Goal: Complete application form

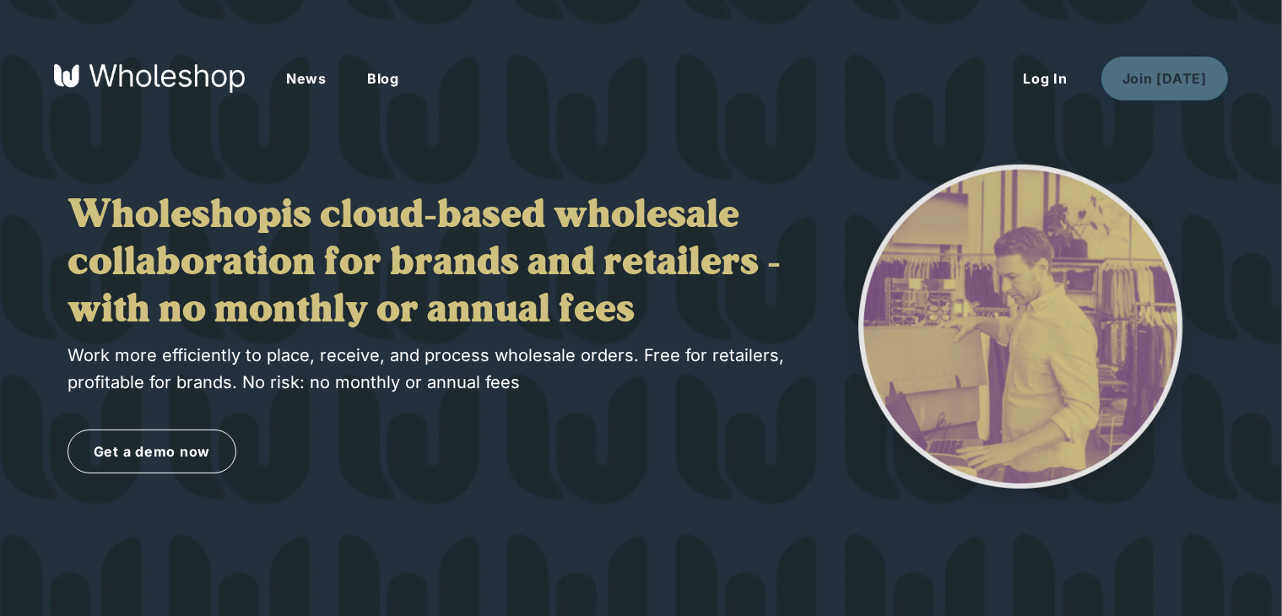
click at [1148, 68] on button "Join Today" at bounding box center [1165, 79] width 127 height 44
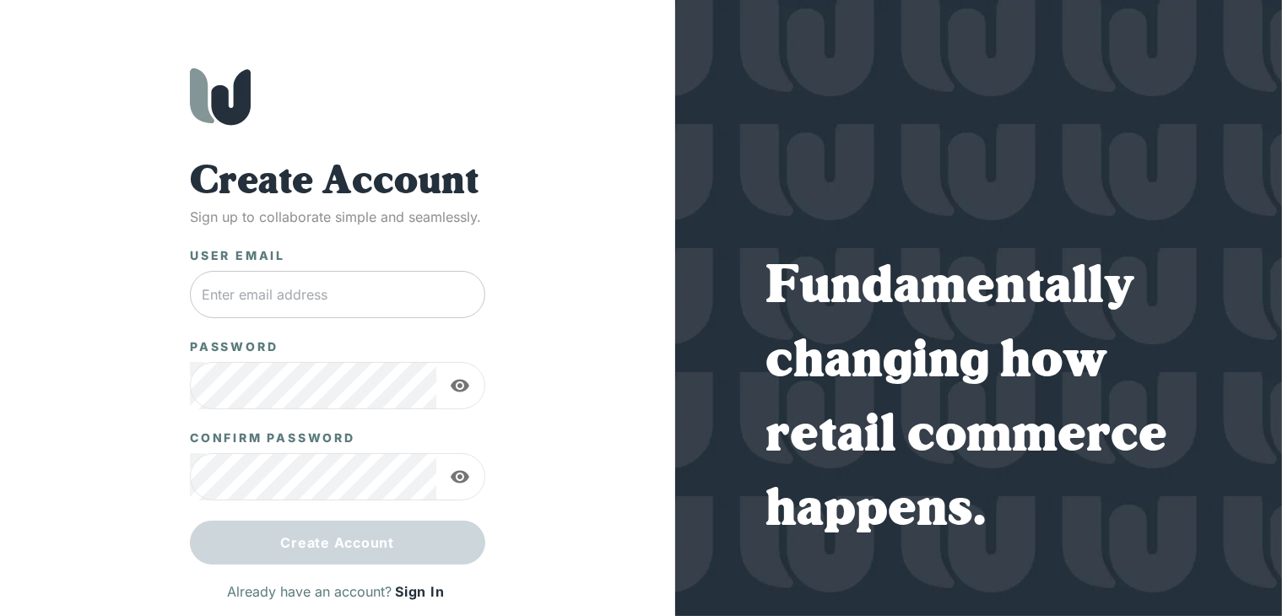
click at [409, 278] on input "text" at bounding box center [337, 294] width 295 height 47
type input "[EMAIL_ADDRESS][DOMAIN_NAME]"
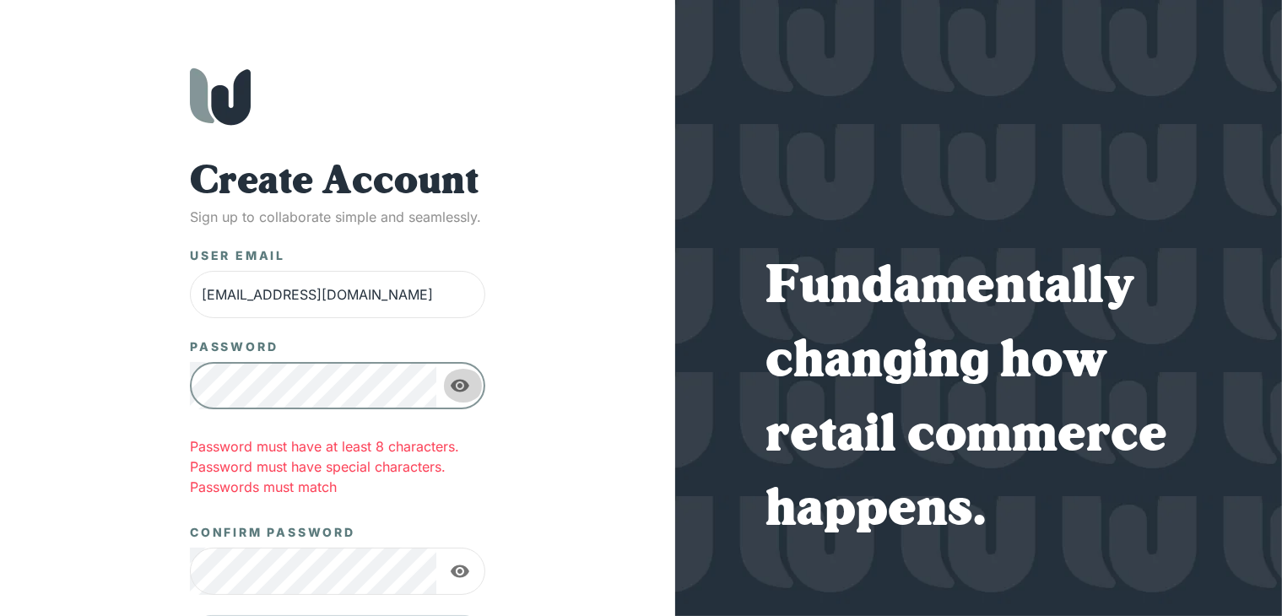
click at [450, 388] on icon "button" at bounding box center [460, 386] width 20 height 20
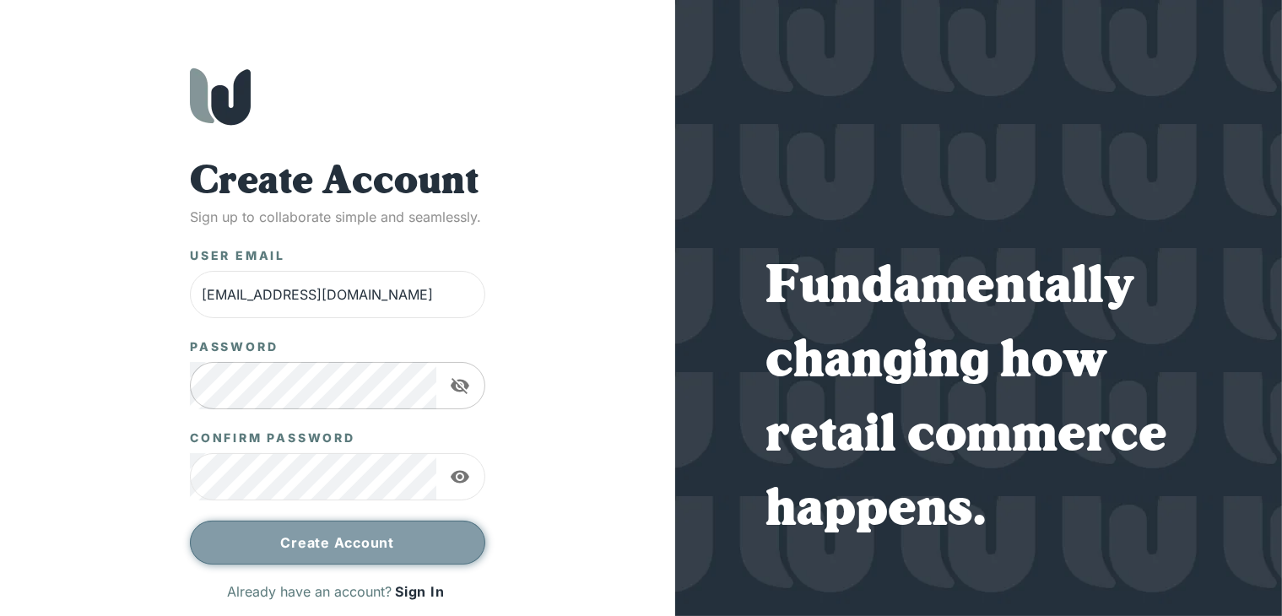
click at [316, 531] on button "Create Account" at bounding box center [337, 543] width 295 height 44
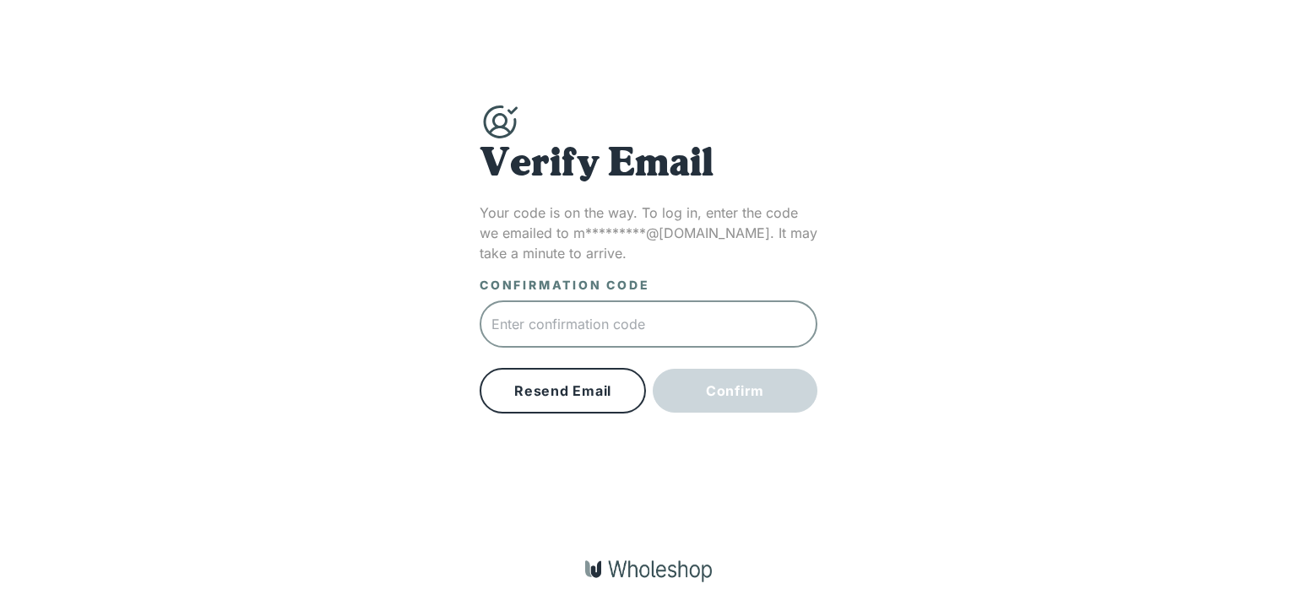
click at [617, 306] on input "text" at bounding box center [648, 324] width 338 height 47
type input "9"
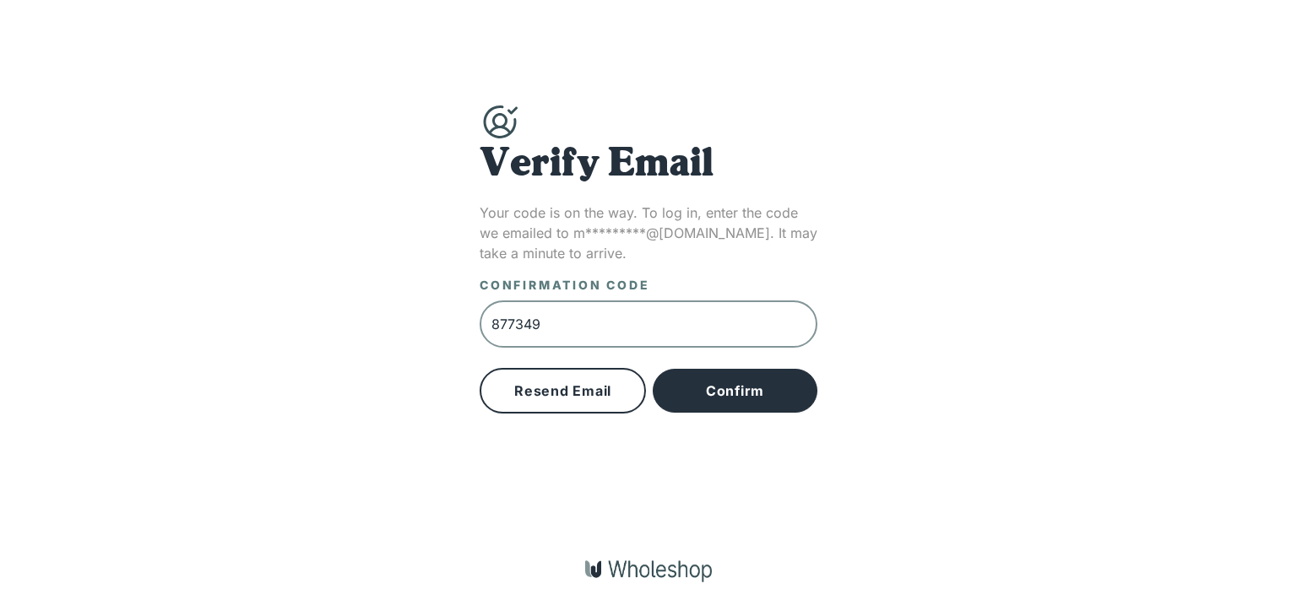
type input "877349"
click at [729, 383] on button "Confirm" at bounding box center [735, 391] width 165 height 44
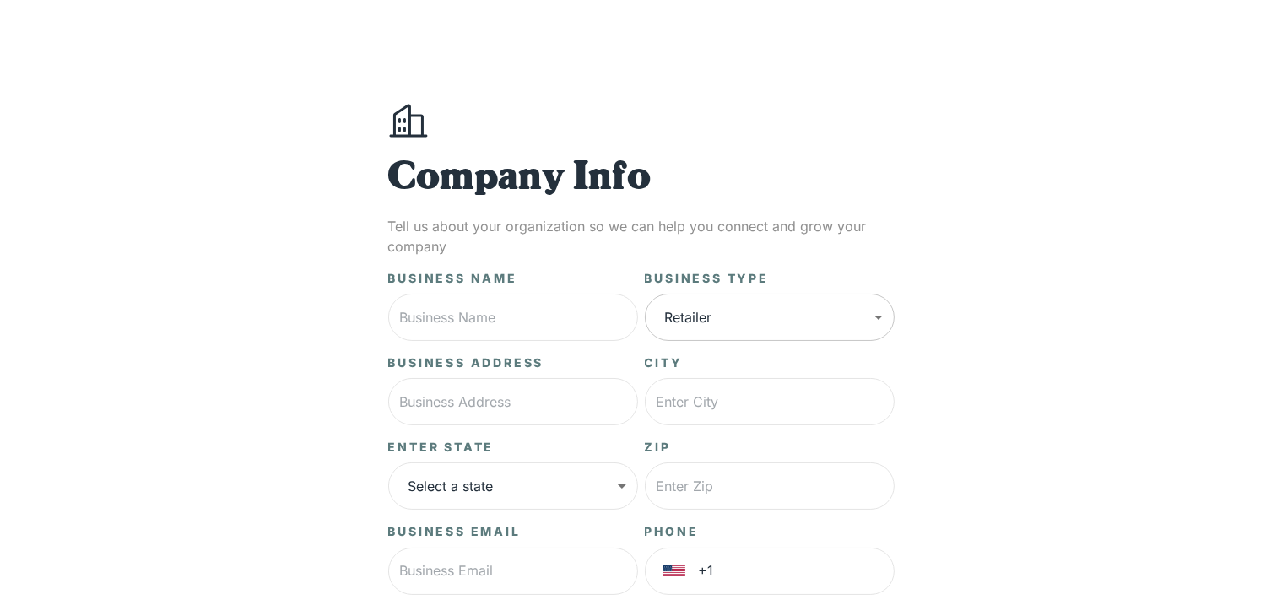
click at [771, 322] on body "**********" at bounding box center [641, 421] width 1282 height 842
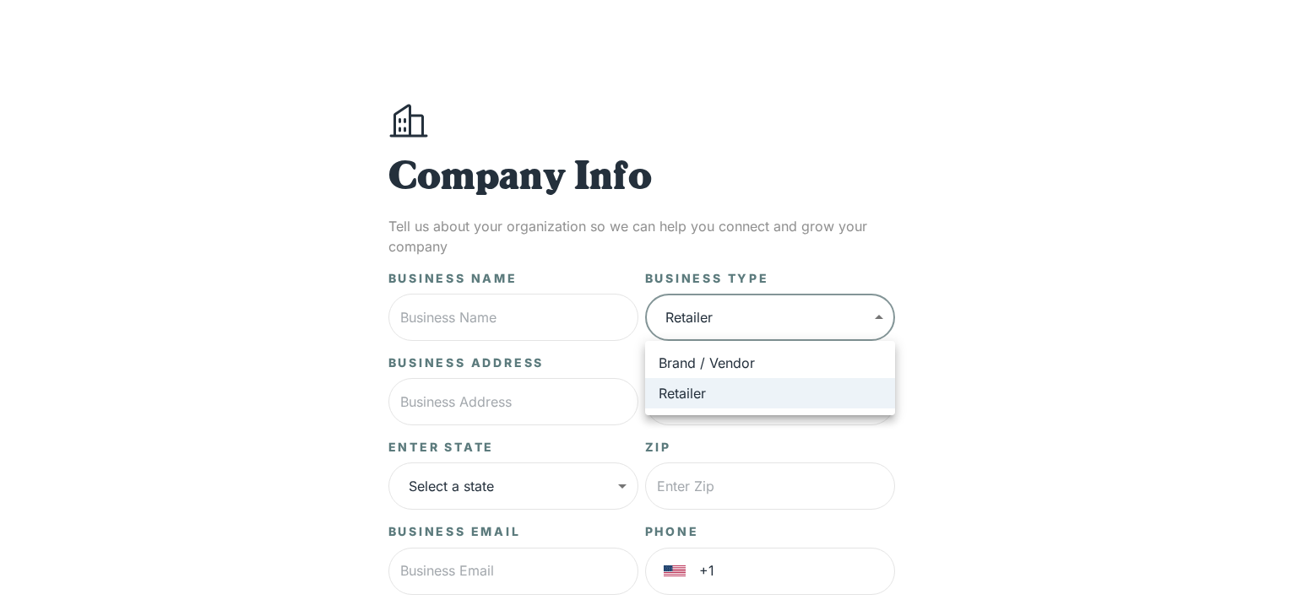
click at [1100, 352] on div at bounding box center [648, 308] width 1297 height 616
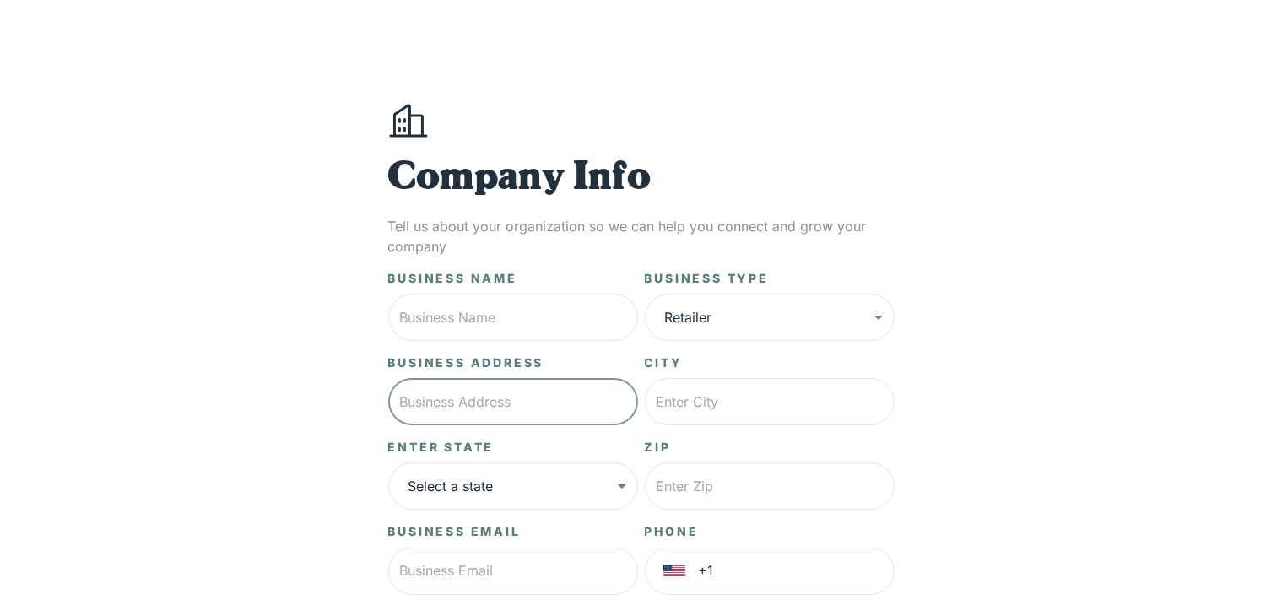
click at [507, 416] on input "text" at bounding box center [513, 401] width 250 height 47
type input "1 Oxford Terrace"
type input "Gloversville"
type input "12078"
type input "+2403718910"
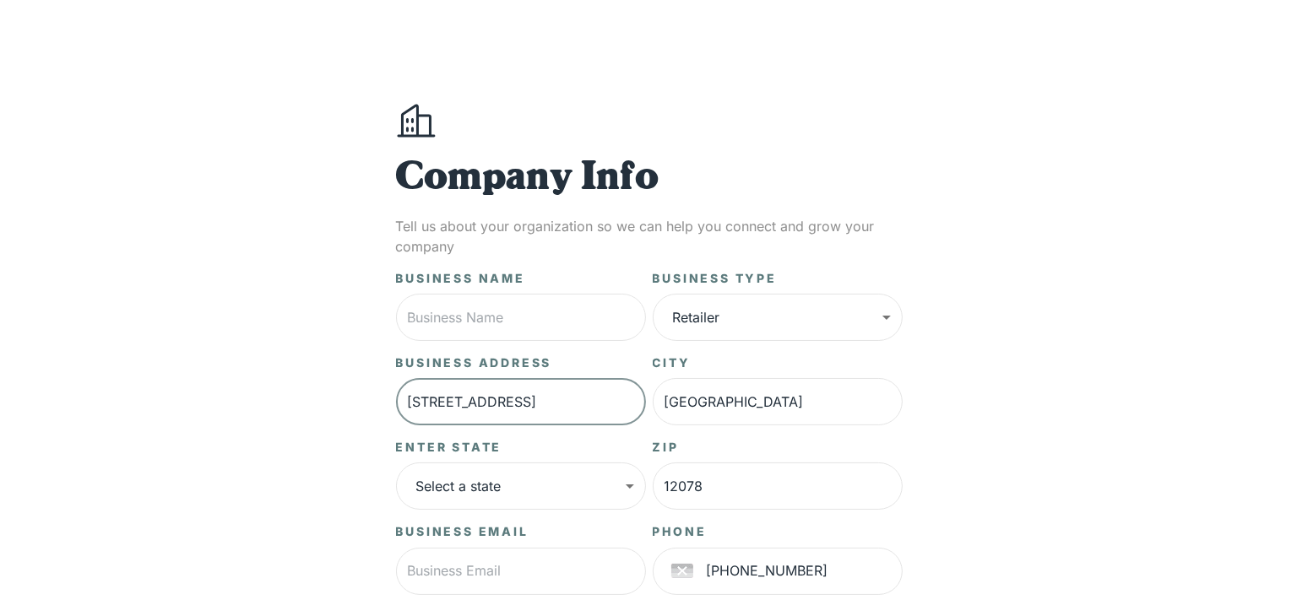
scroll to position [84, 0]
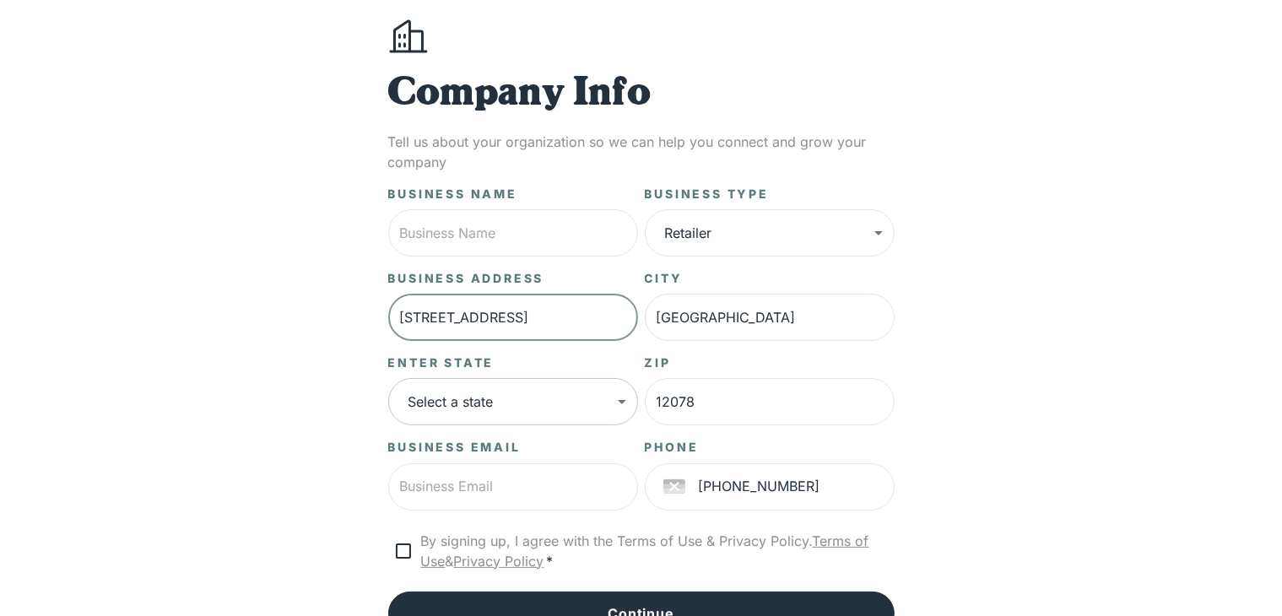
click at [572, 388] on body "**********" at bounding box center [641, 337] width 1282 height 842
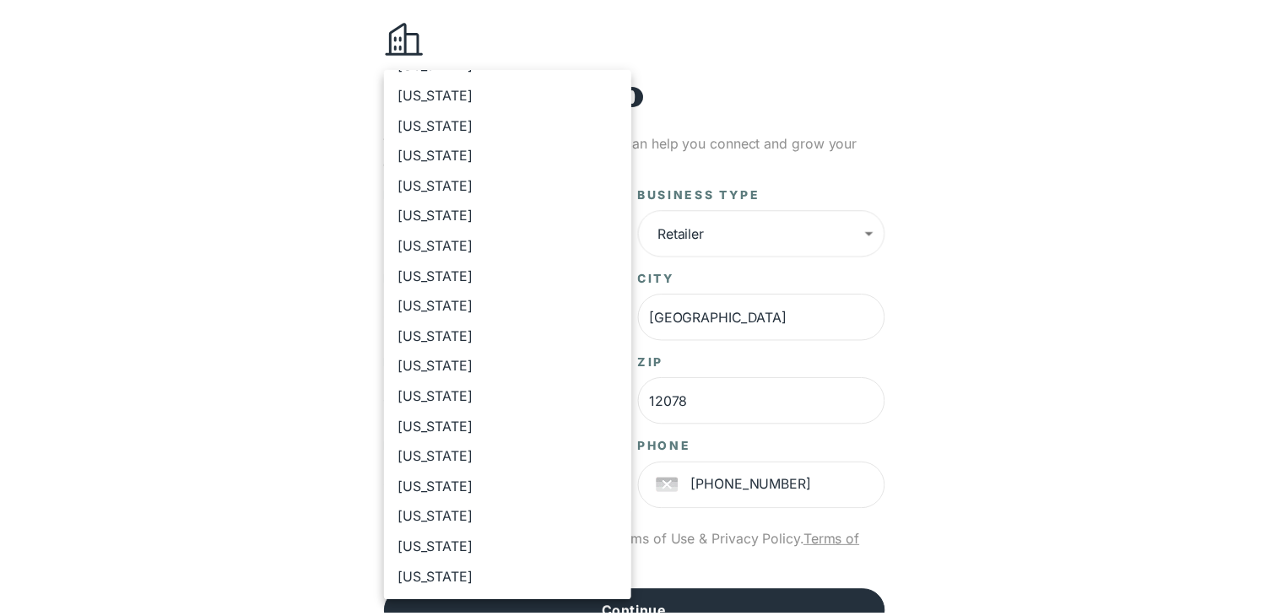
scroll to position [675, 0]
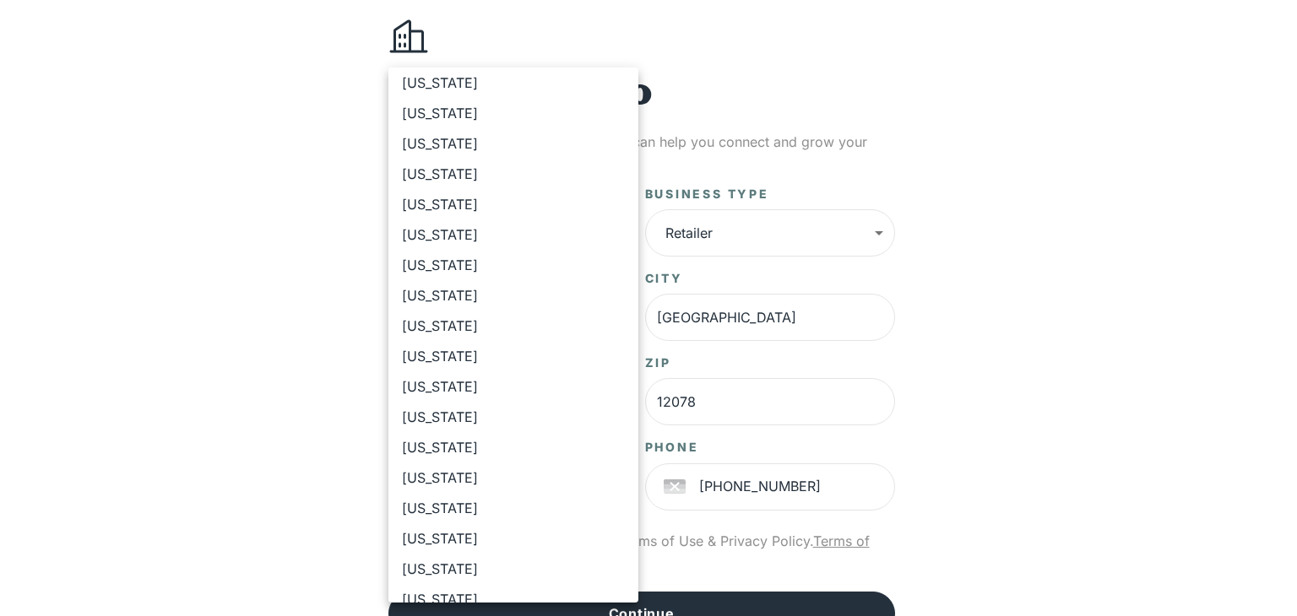
click at [499, 385] on li "[US_STATE]" at bounding box center [513, 386] width 250 height 30
type input "**"
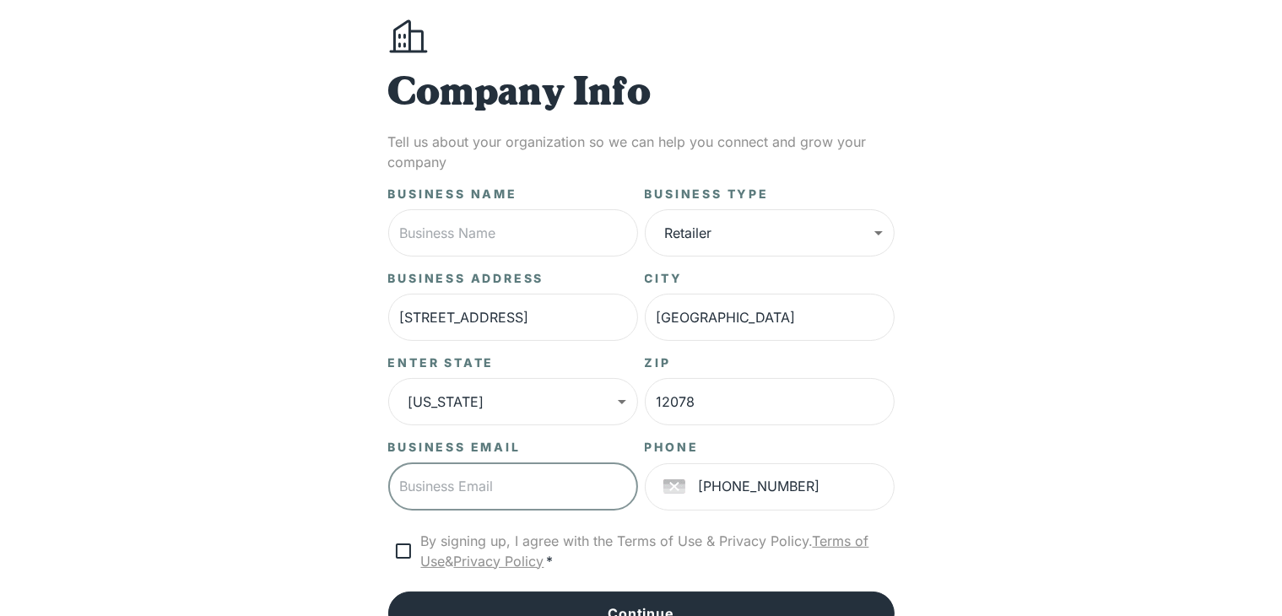
click at [476, 501] on input "text" at bounding box center [513, 486] width 250 height 47
type input "[EMAIL_ADDRESS][DOMAIN_NAME]"
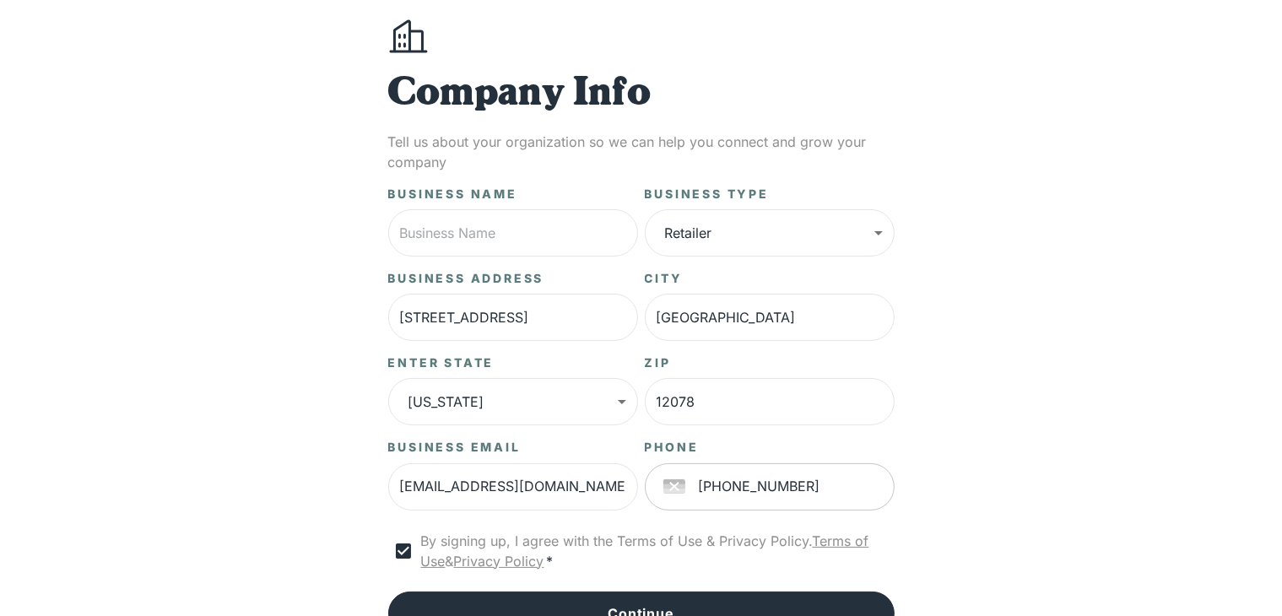
scroll to position [226, 0]
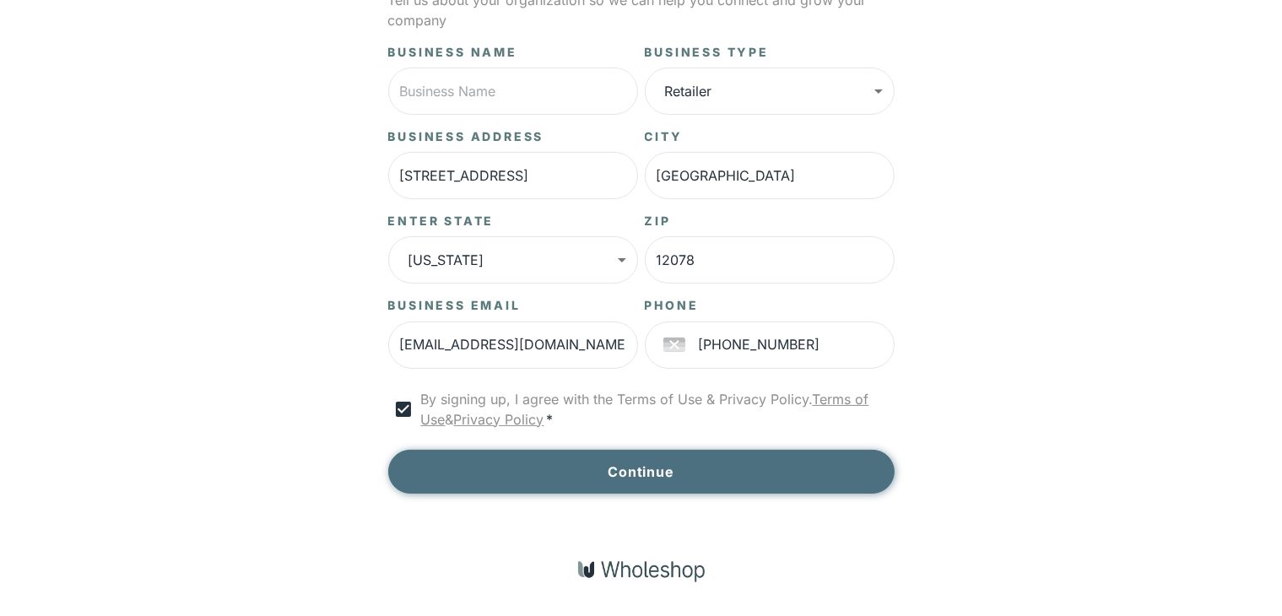
click at [705, 479] on button "Continue" at bounding box center [641, 472] width 507 height 44
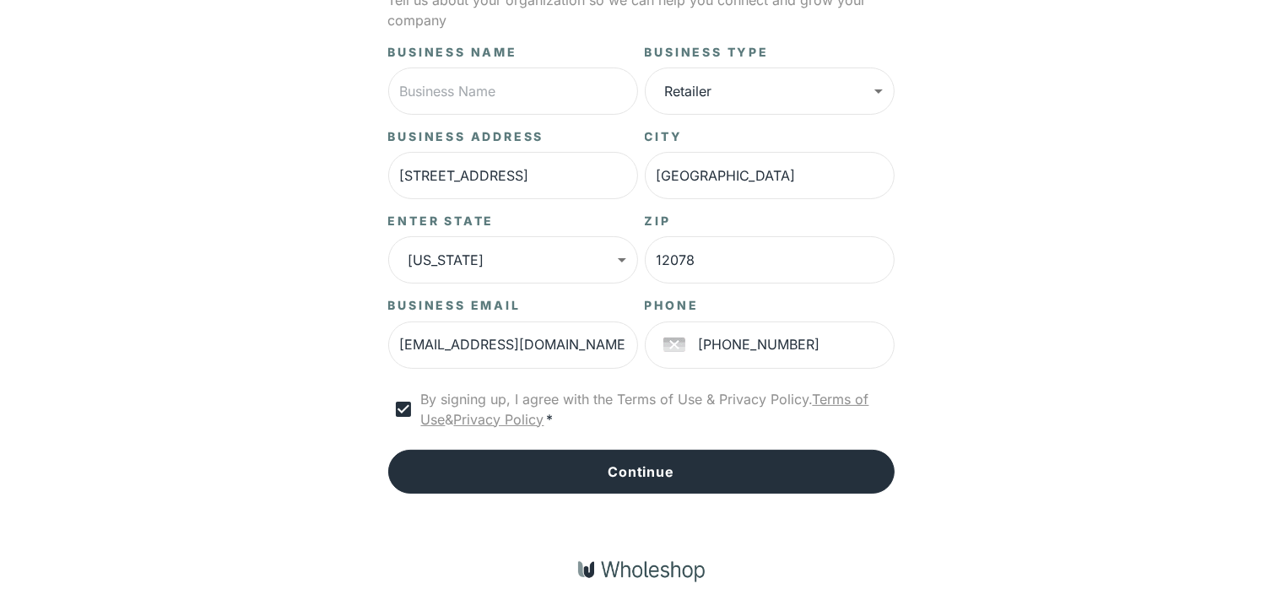
scroll to position [0, 0]
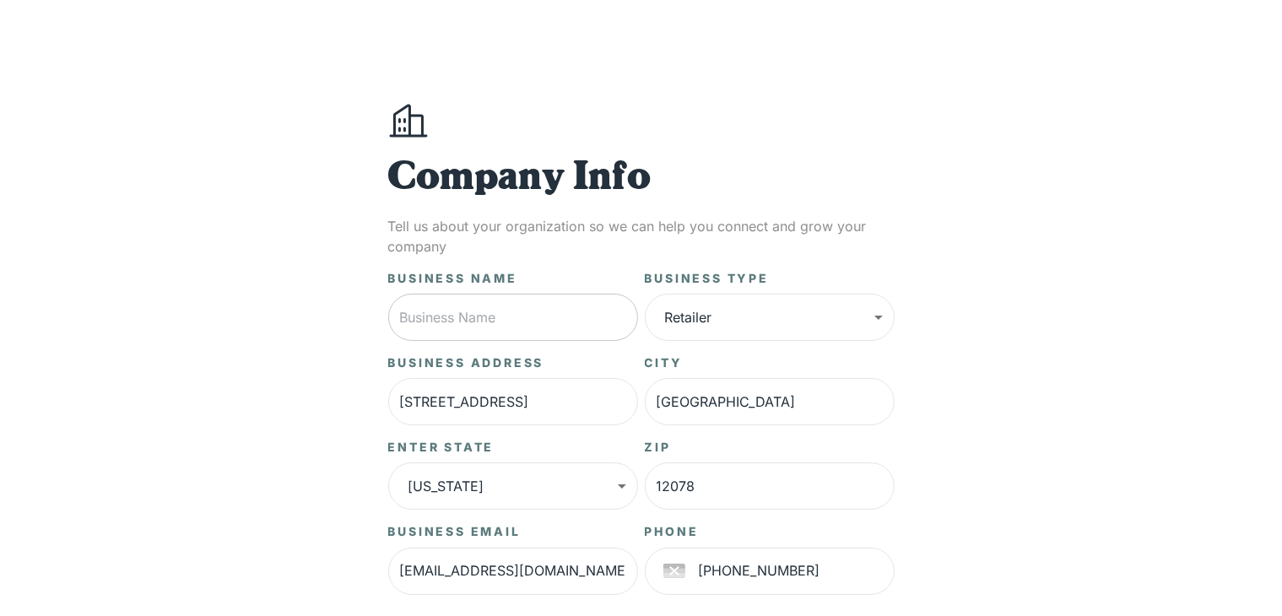
click at [544, 295] on input "text" at bounding box center [513, 317] width 250 height 47
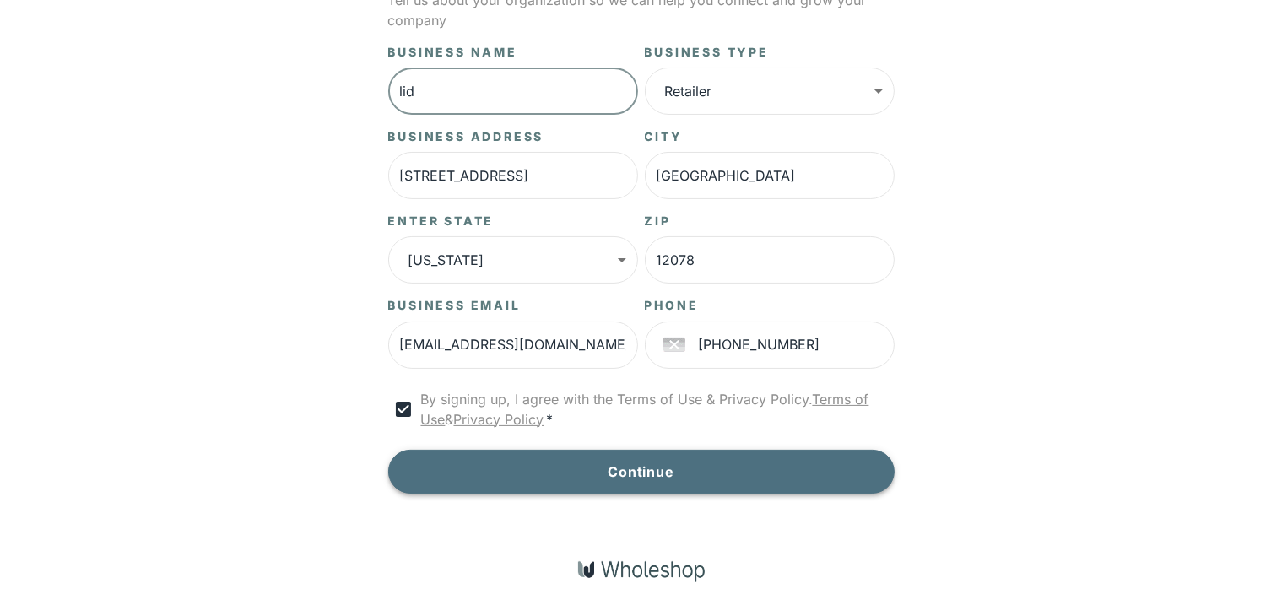
type input "lid"
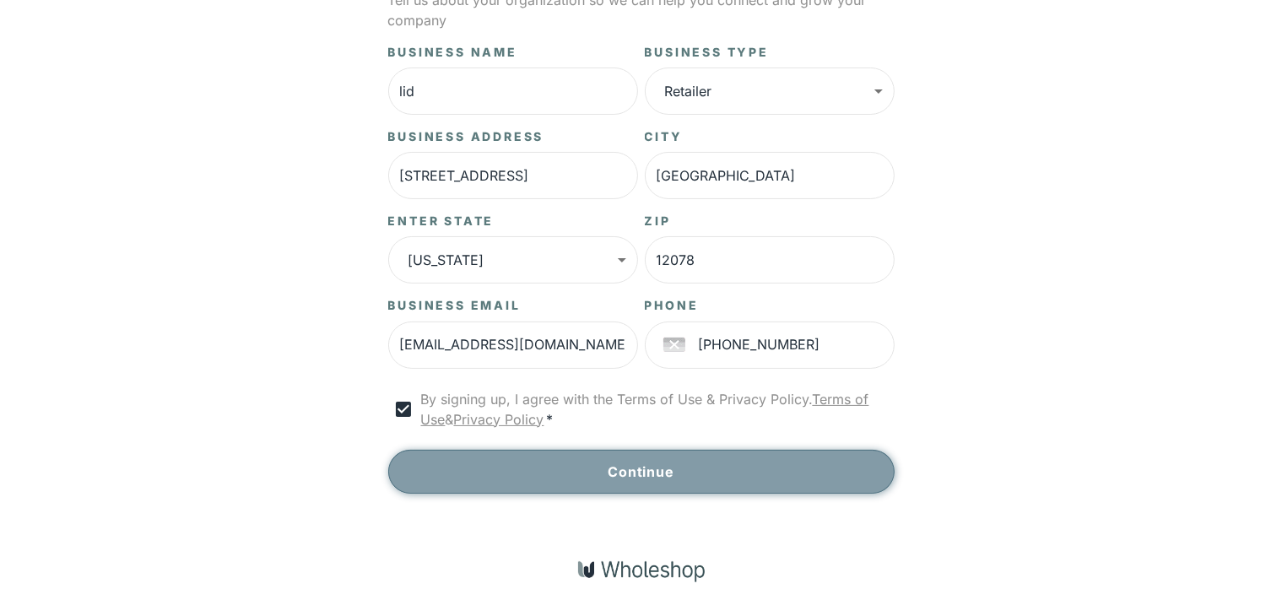
click at [814, 474] on button "Continue" at bounding box center [641, 472] width 507 height 44
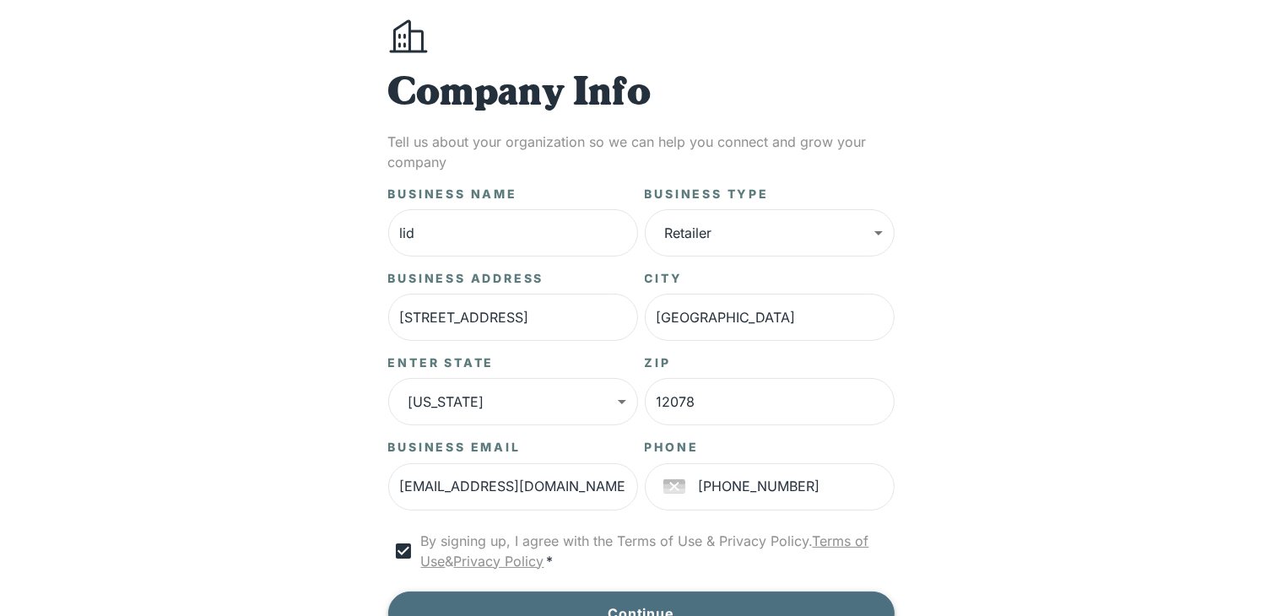
scroll to position [169, 0]
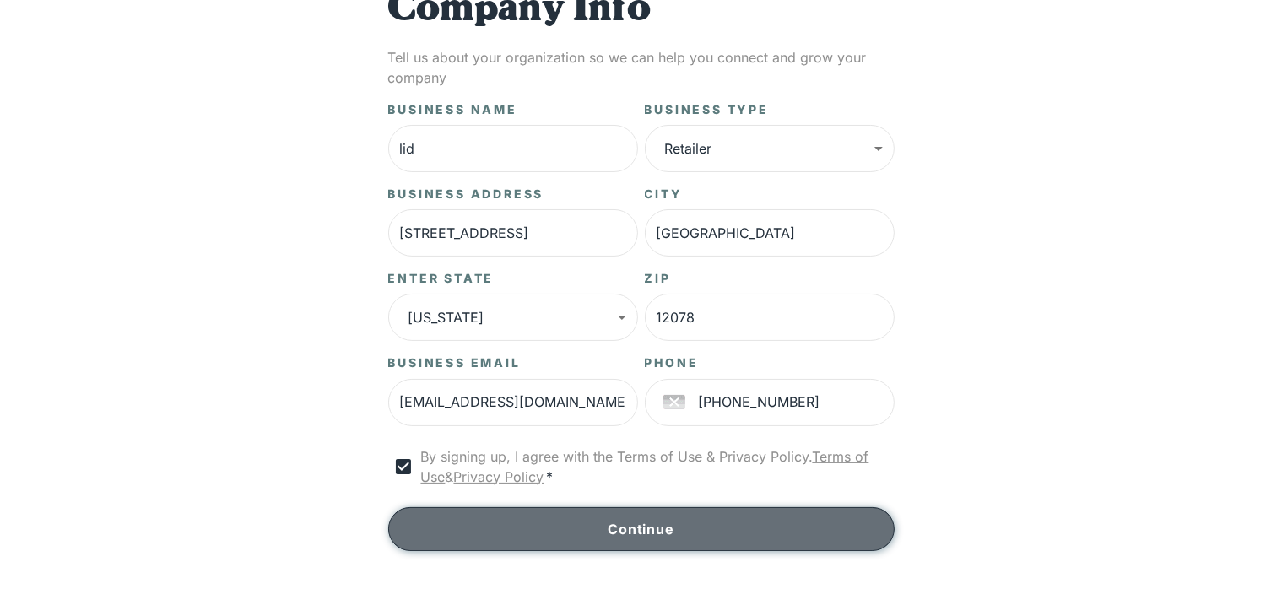
click at [700, 533] on button "Continue" at bounding box center [641, 529] width 507 height 44
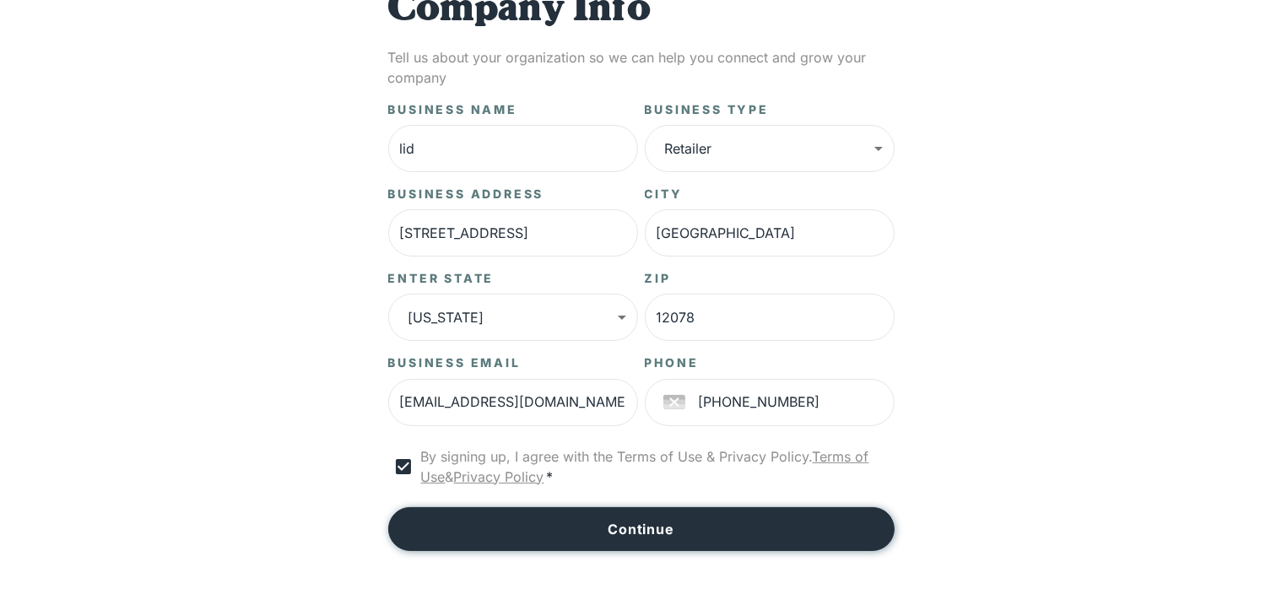
click at [700, 533] on button "Continue" at bounding box center [641, 529] width 507 height 44
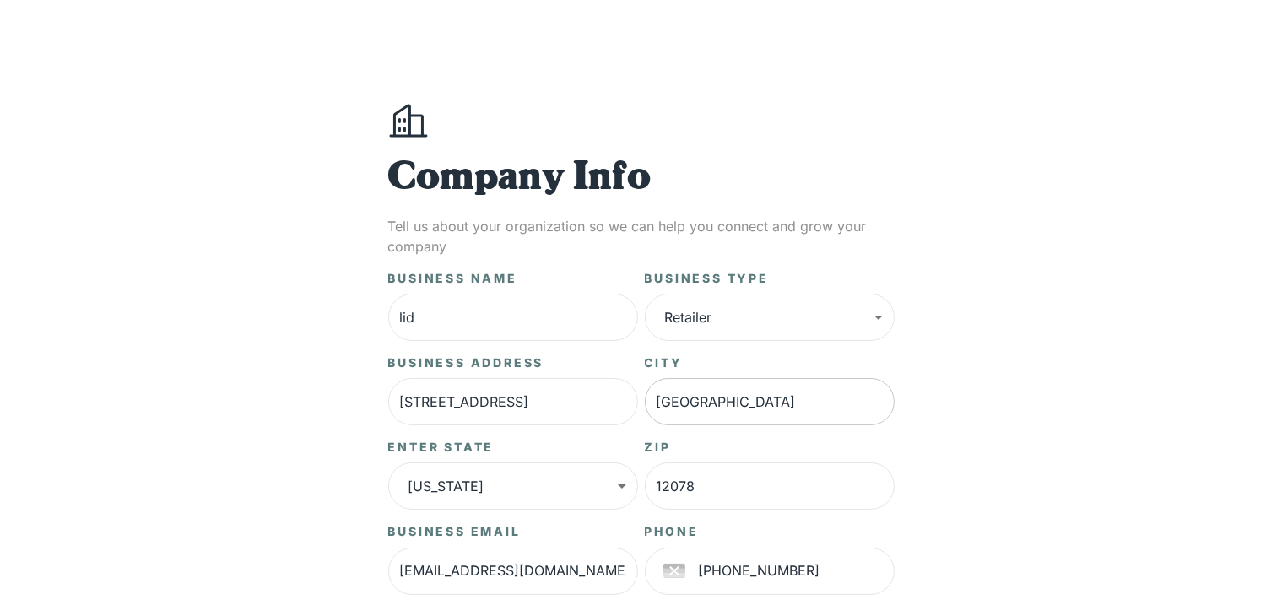
click at [695, 399] on input "Gloversville" at bounding box center [770, 401] width 250 height 47
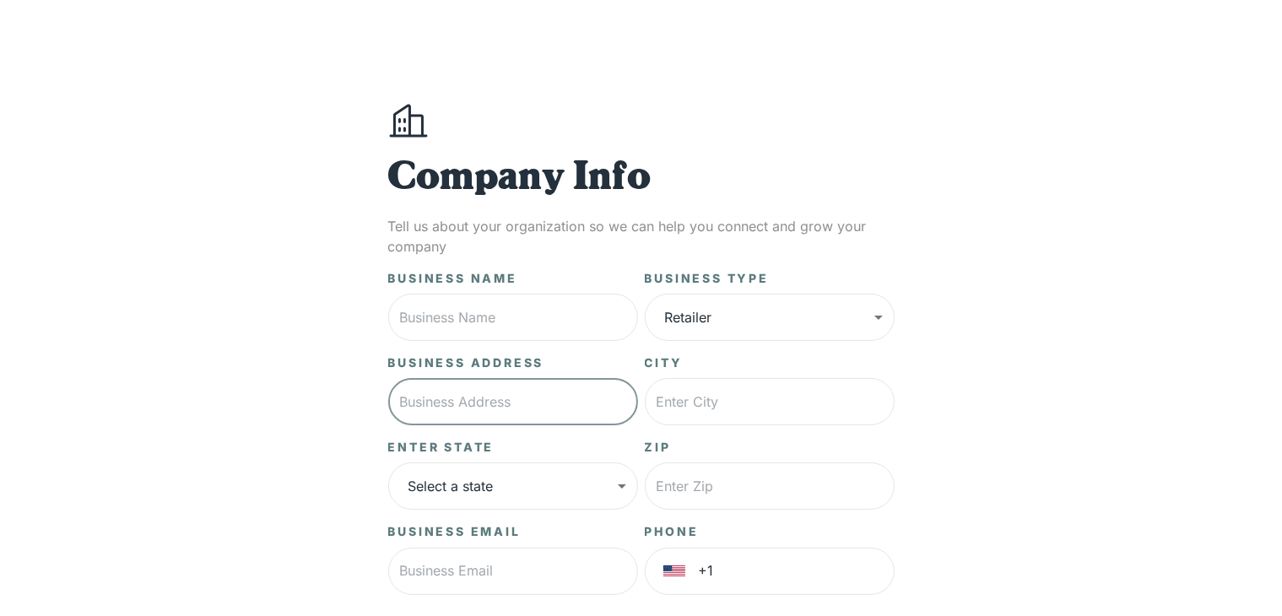
click at [547, 407] on input "text" at bounding box center [513, 401] width 250 height 47
type input "1 Oxford Terrace"
type input "Gloversville"
type input "12078"
type input "+2403718910"
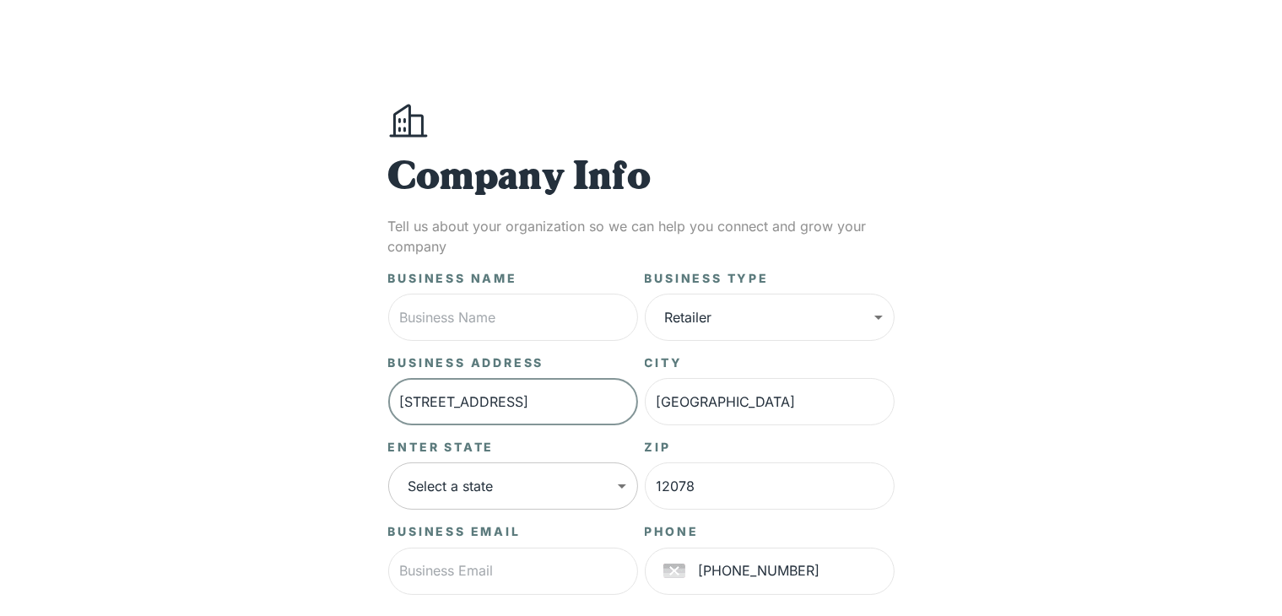
click at [584, 489] on body "**********" at bounding box center [641, 421] width 1282 height 842
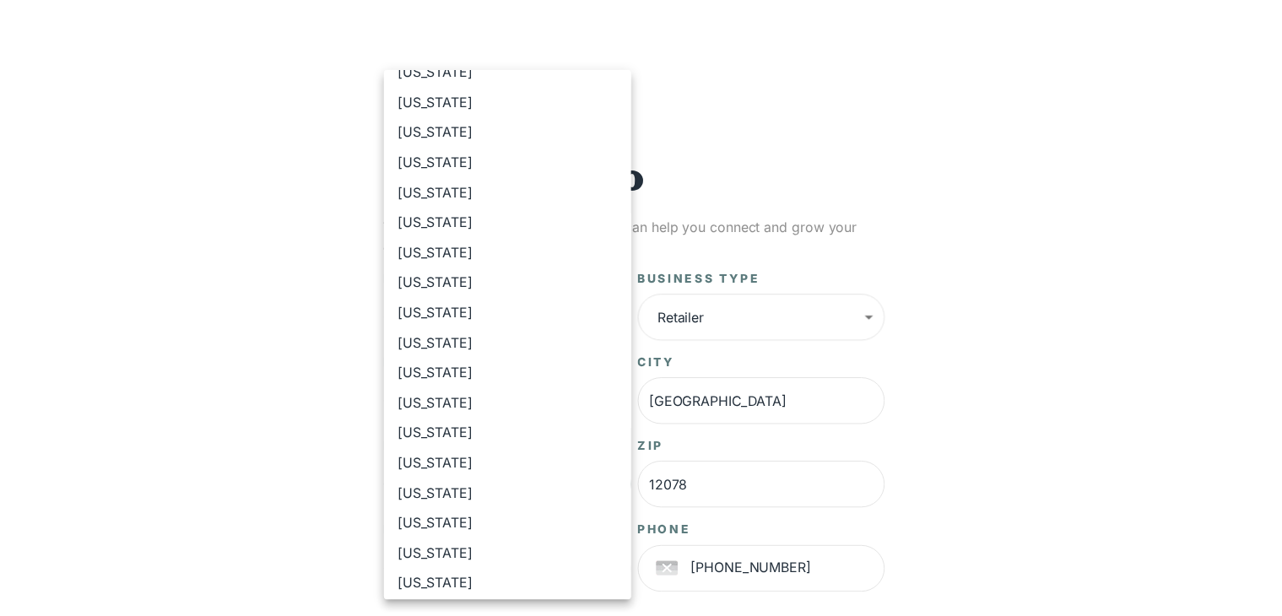
scroll to position [591, 0]
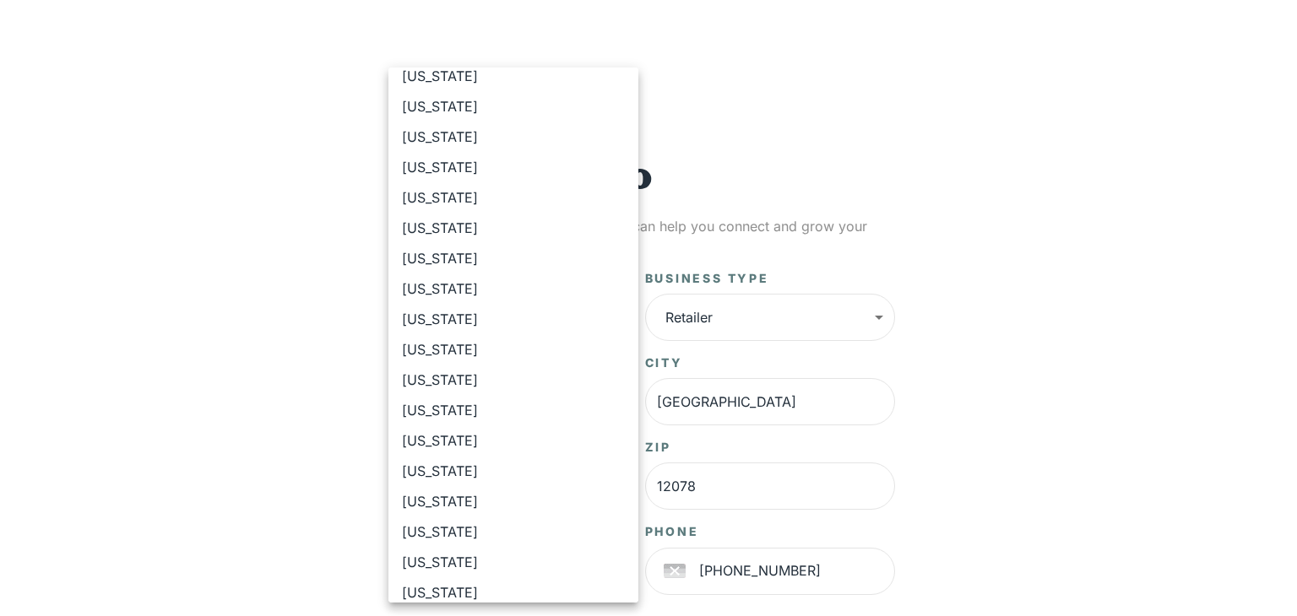
click at [488, 474] on li "[US_STATE]" at bounding box center [513, 471] width 250 height 30
type input "**"
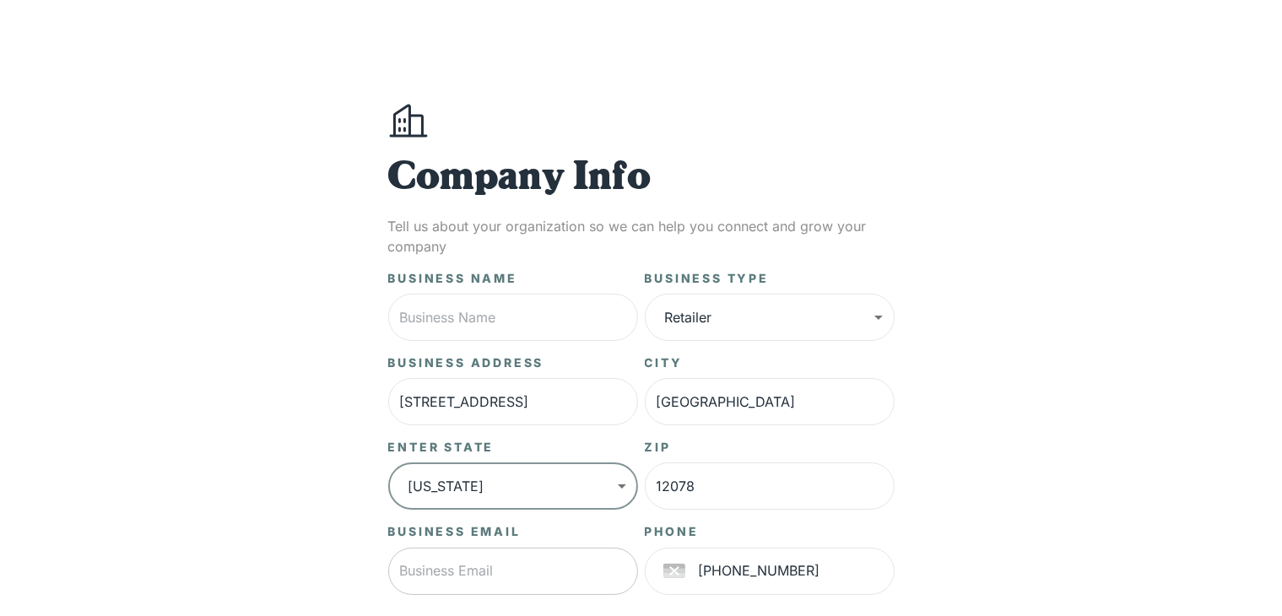
scroll to position [226, 0]
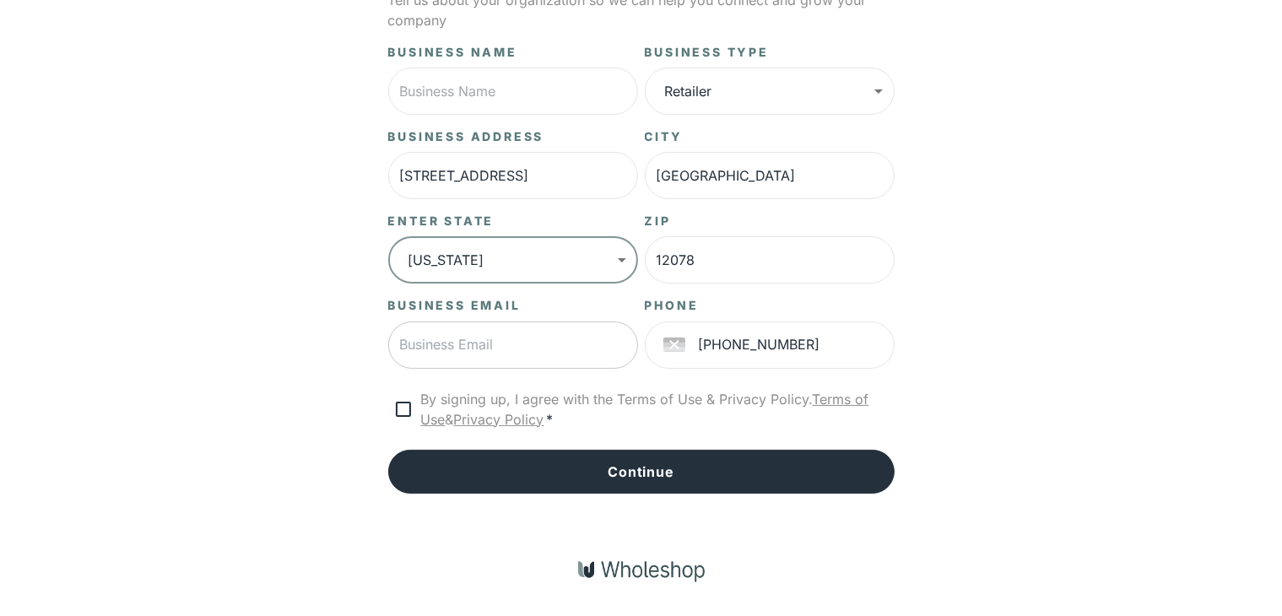
click at [592, 343] on input "text" at bounding box center [513, 345] width 250 height 47
type input "[EMAIL_ADDRESS][DOMAIN_NAME]"
click at [867, 362] on input "+2403718910" at bounding box center [797, 345] width 196 height 47
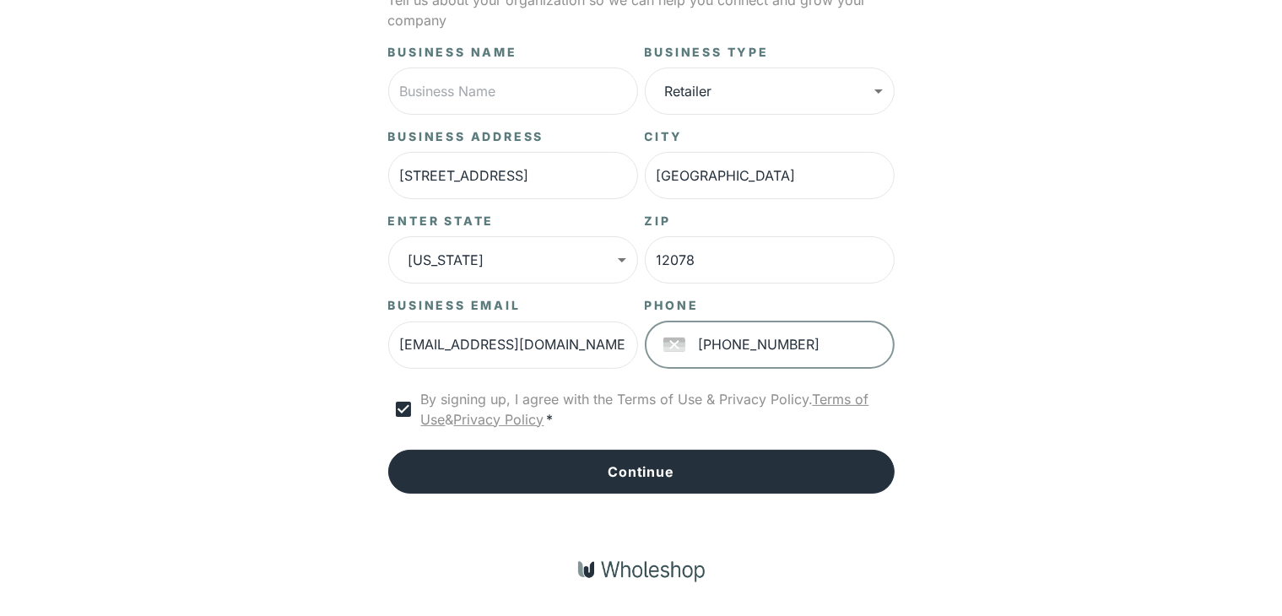
click at [702, 342] on input "+2403718910" at bounding box center [797, 345] width 196 height 47
click at [672, 355] on button "Select country" at bounding box center [674, 345] width 35 height 35
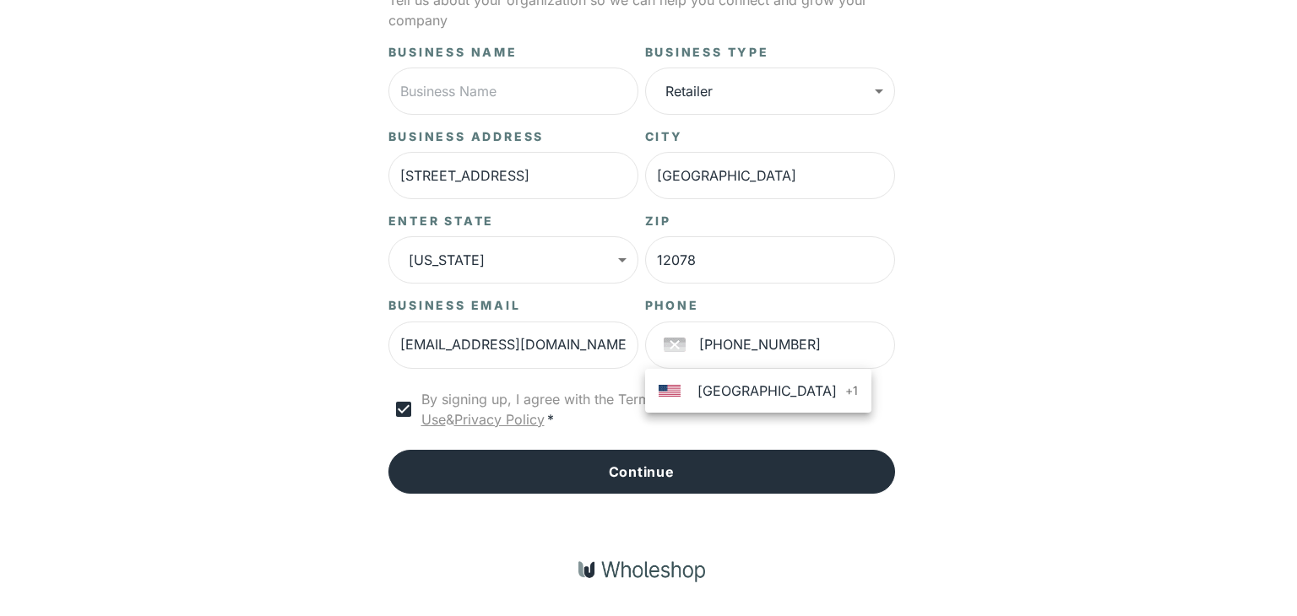
click at [675, 389] on img at bounding box center [669, 391] width 22 height 12
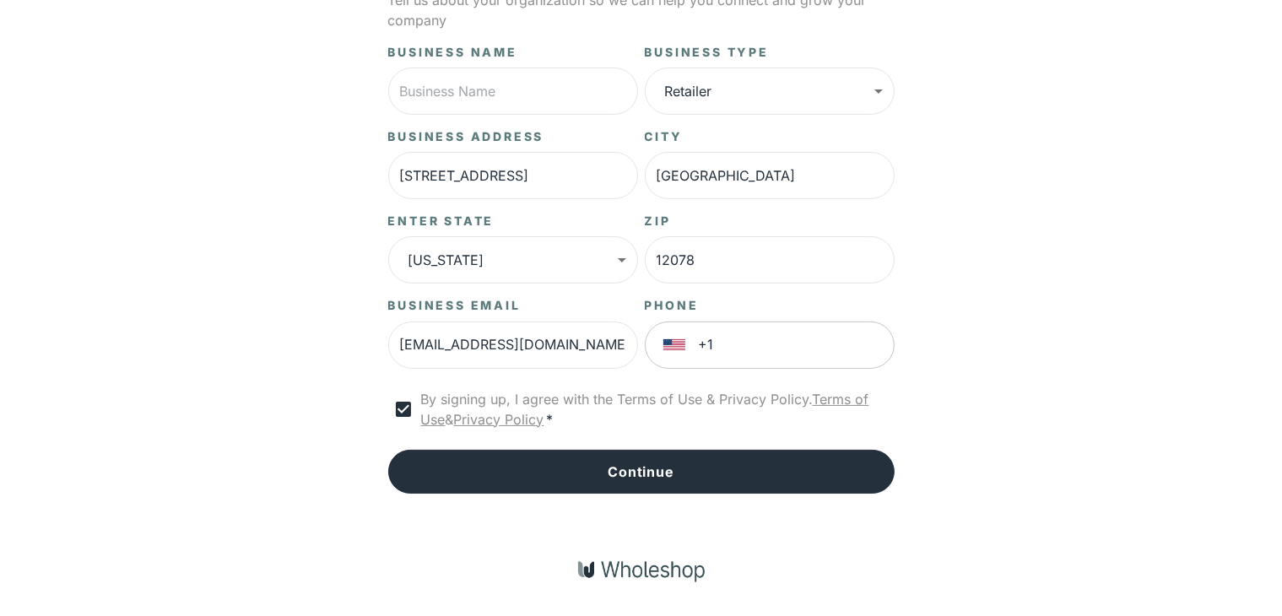
click at [718, 349] on input "+1" at bounding box center [797, 345] width 196 height 47
type input "[PHONE_NUMBER]"
click at [834, 344] on input "[PHONE_NUMBER]" at bounding box center [797, 345] width 196 height 47
click at [1042, 268] on div "**********" at bounding box center [641, 195] width 1282 height 842
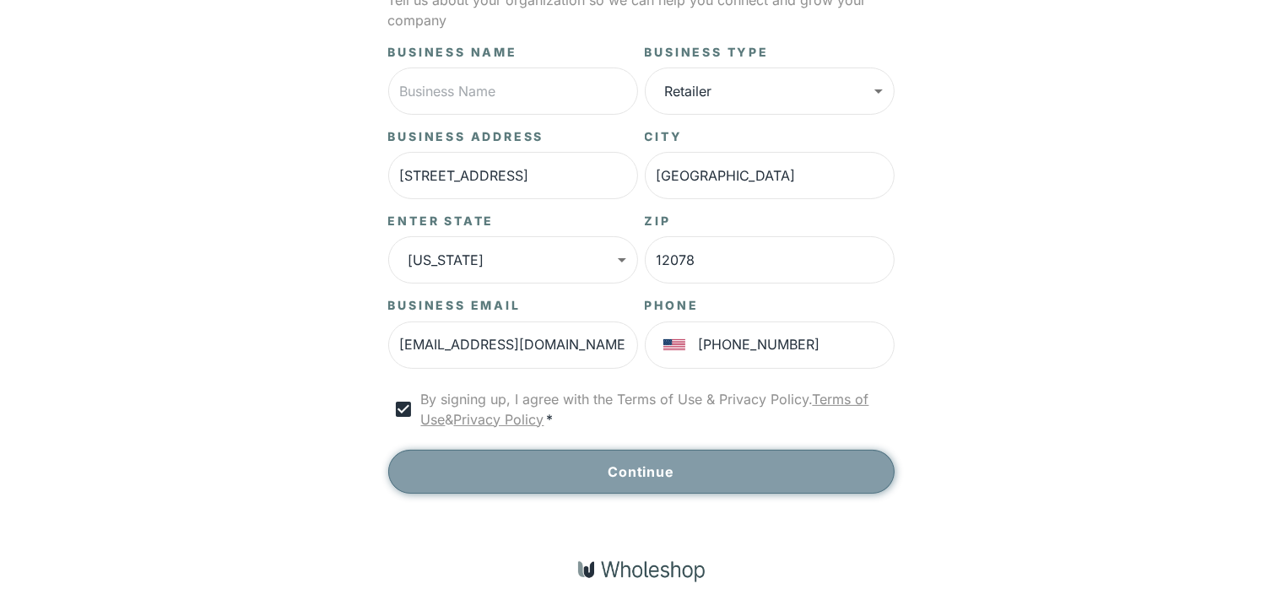
click at [806, 467] on button "Continue" at bounding box center [641, 472] width 507 height 44
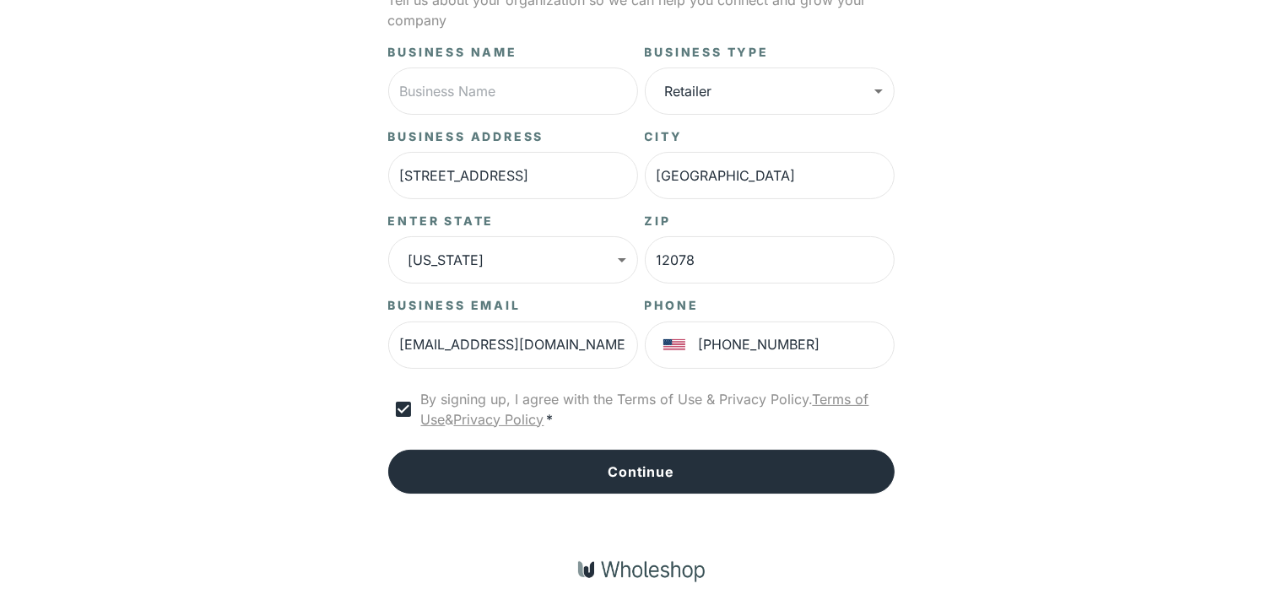
click at [719, 445] on div "Business Name ​ Business Type Retailer ****** ​ Business Address 1 Oxford Terra…" at bounding box center [641, 269] width 507 height 450
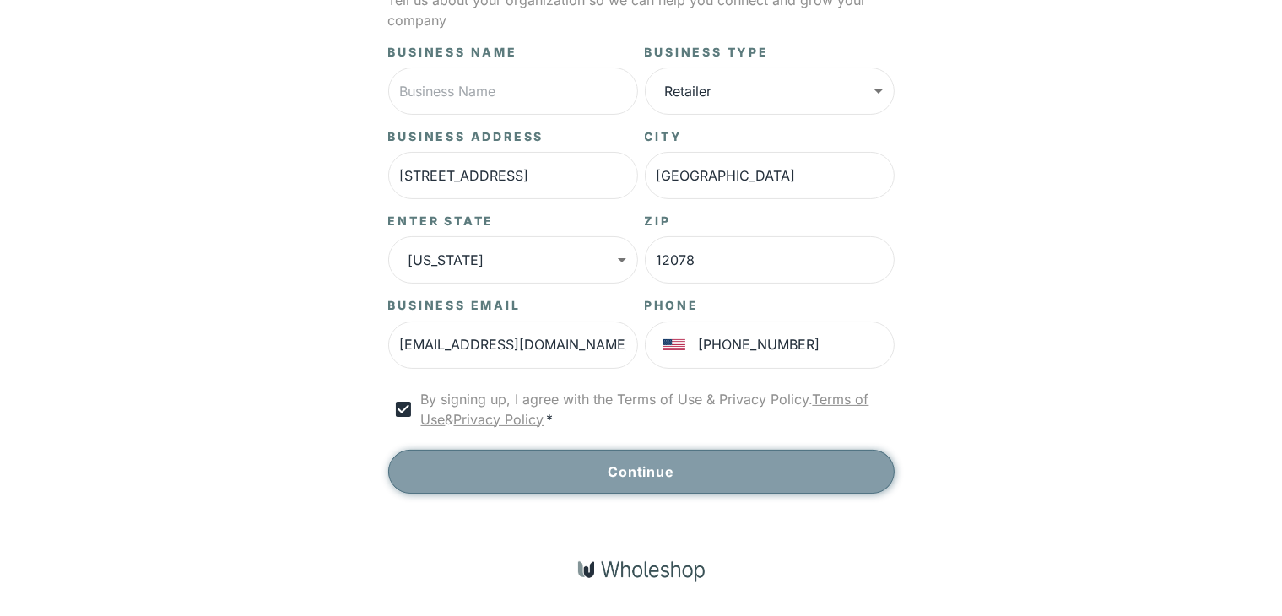
click at [723, 463] on button "Continue" at bounding box center [641, 472] width 507 height 44
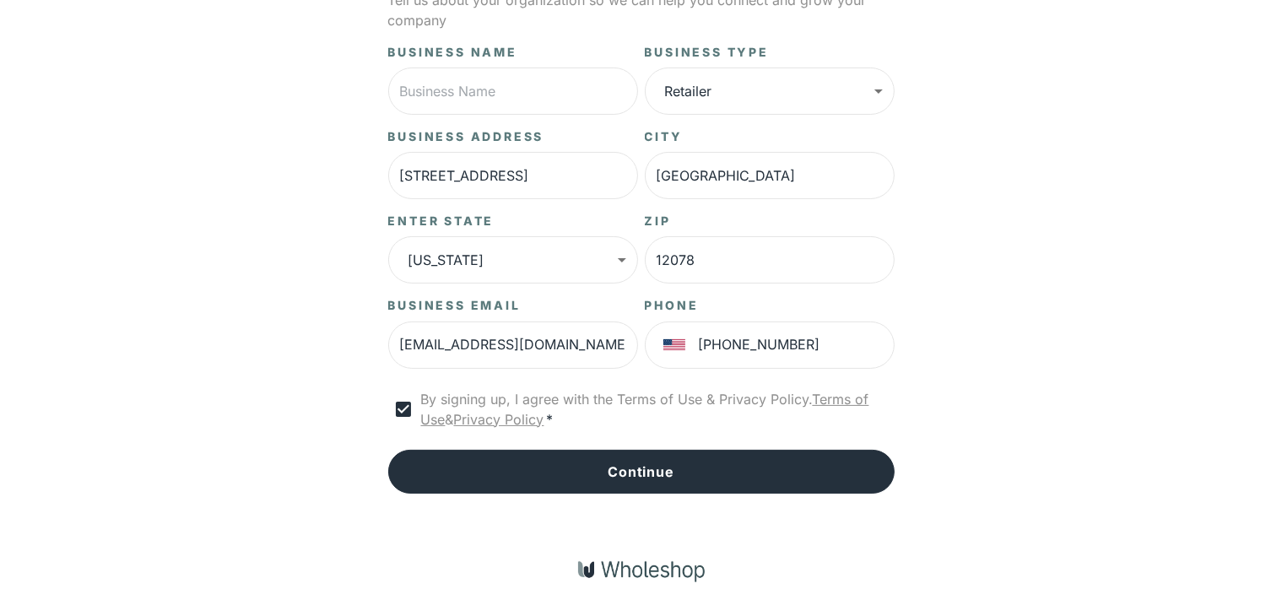
scroll to position [57, 0]
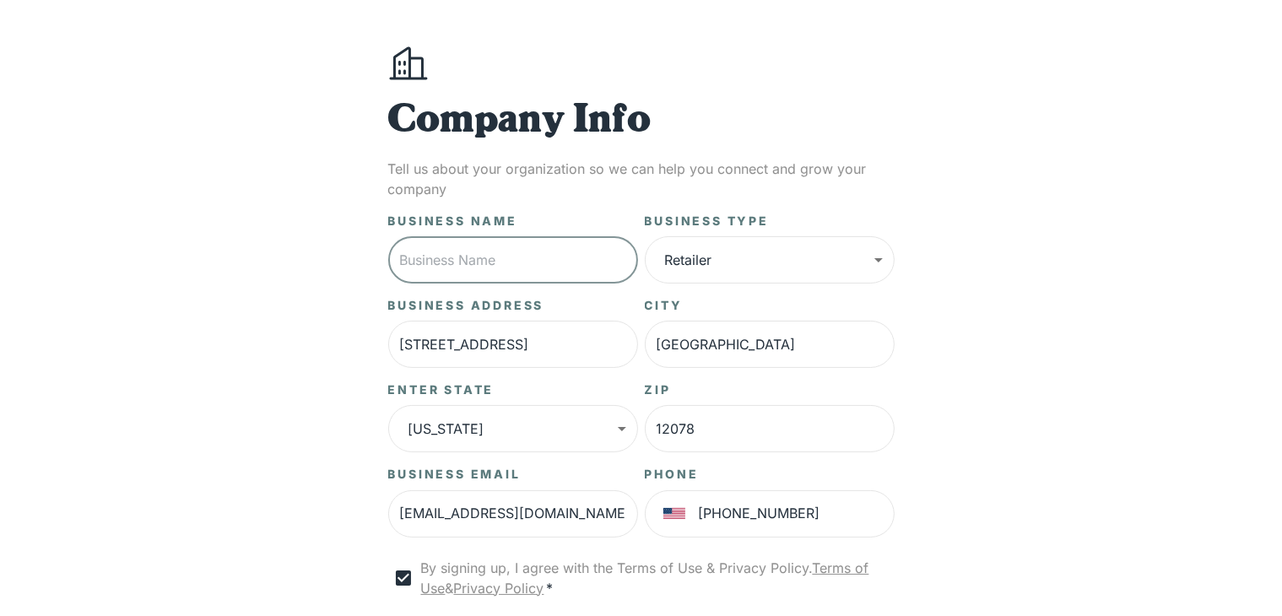
click at [506, 268] on input "text" at bounding box center [513, 259] width 250 height 47
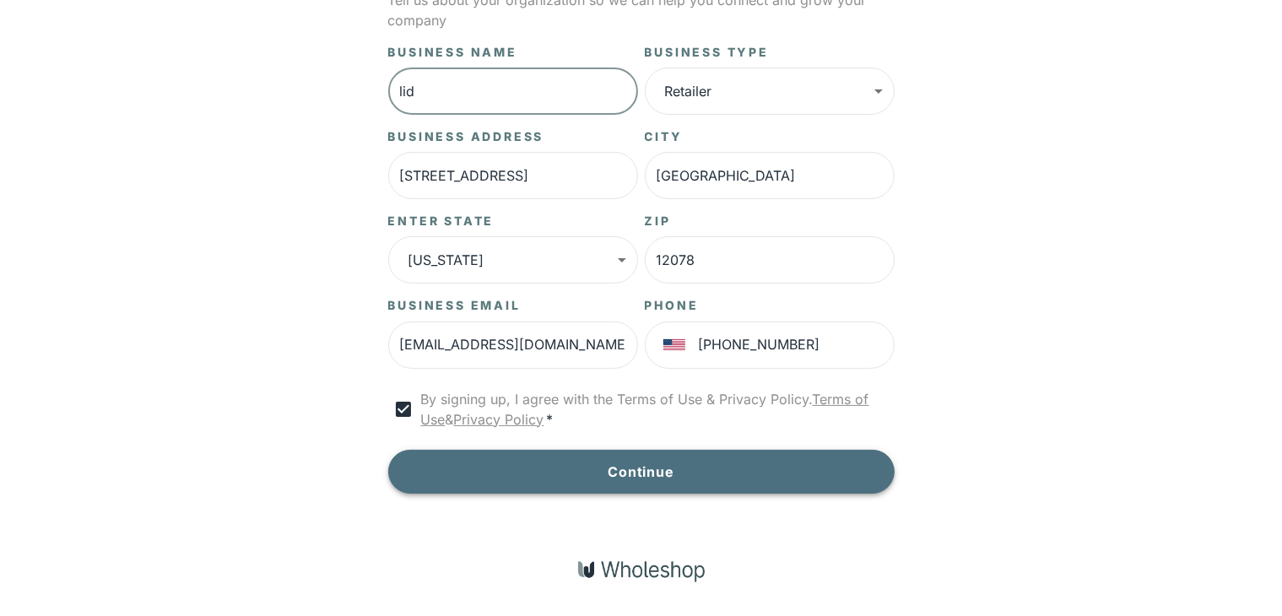
type input "lid"
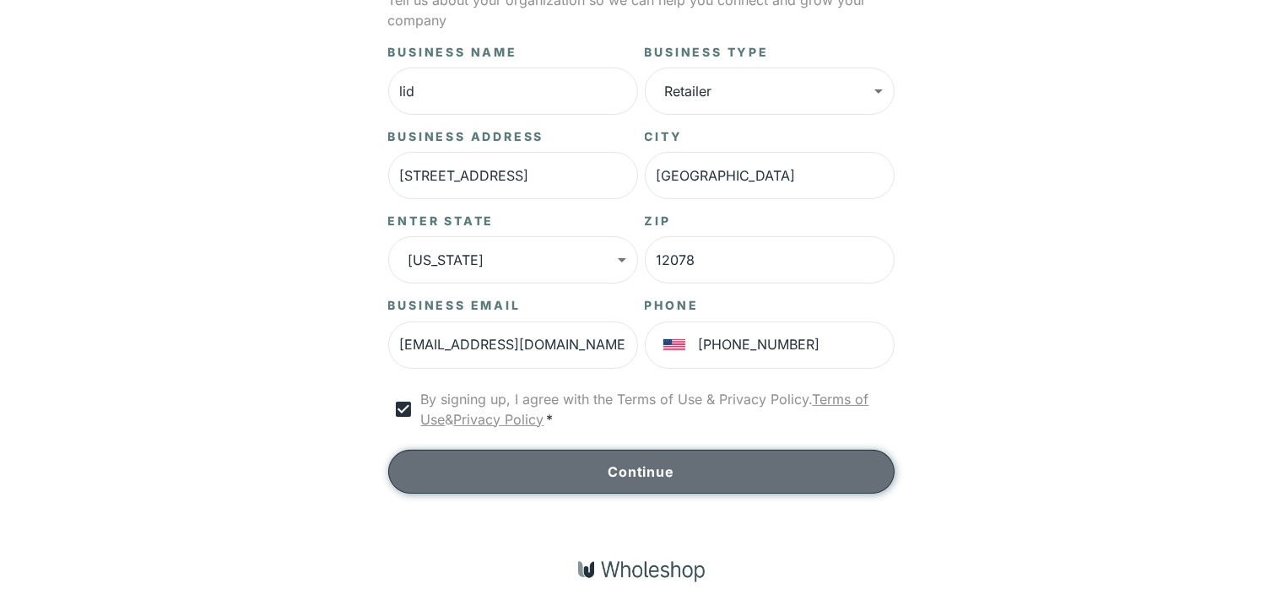
click at [536, 462] on button "Continue" at bounding box center [641, 472] width 507 height 44
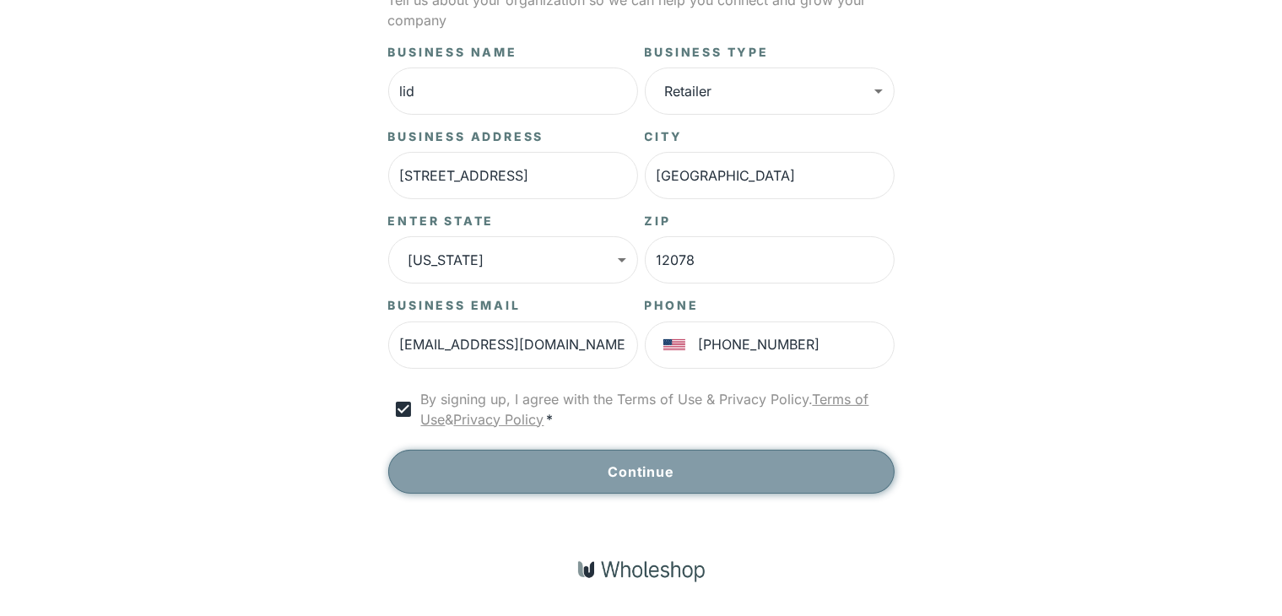
click at [620, 481] on button "Continue" at bounding box center [641, 472] width 507 height 44
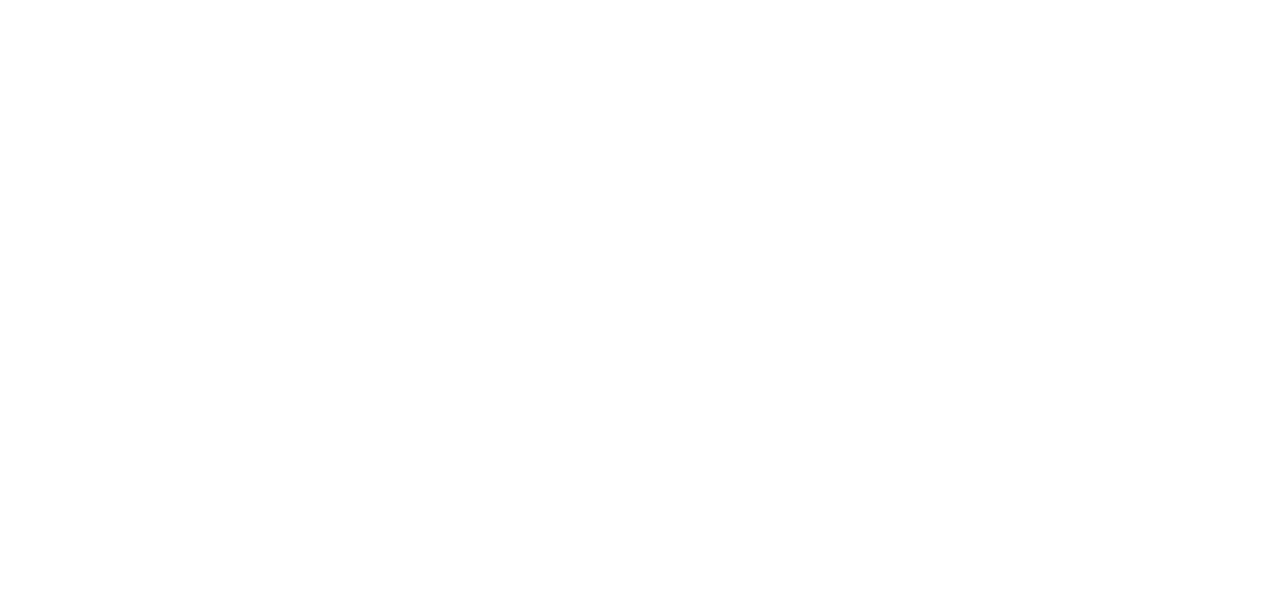
scroll to position [14, 0]
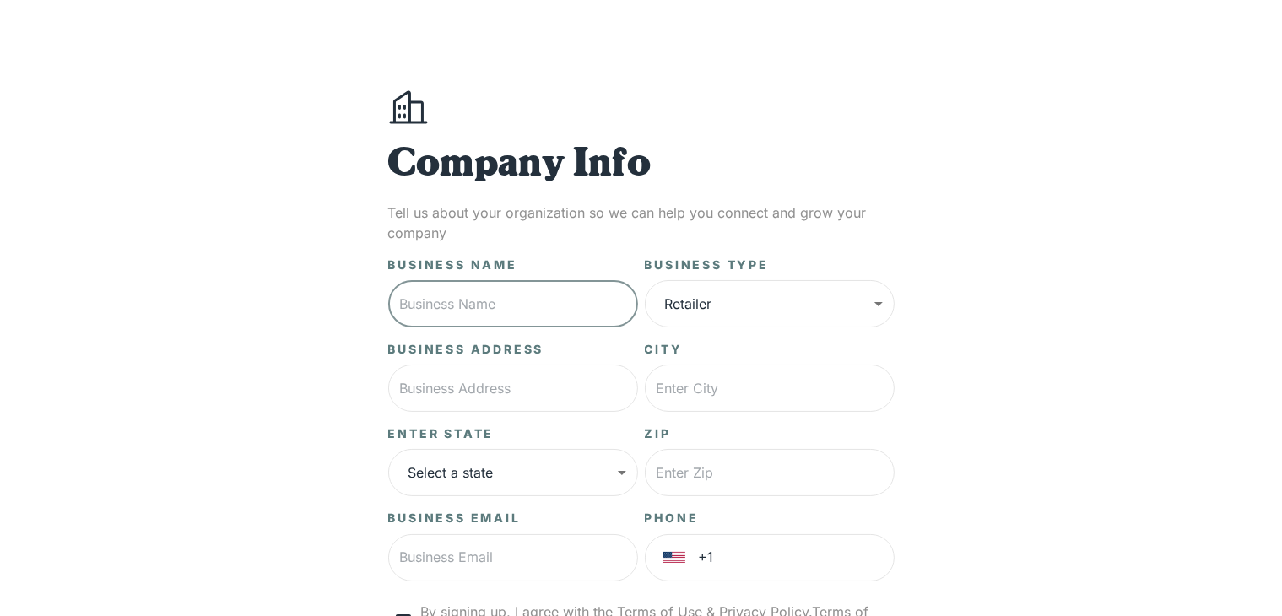
click at [500, 298] on input "text" at bounding box center [513, 303] width 250 height 47
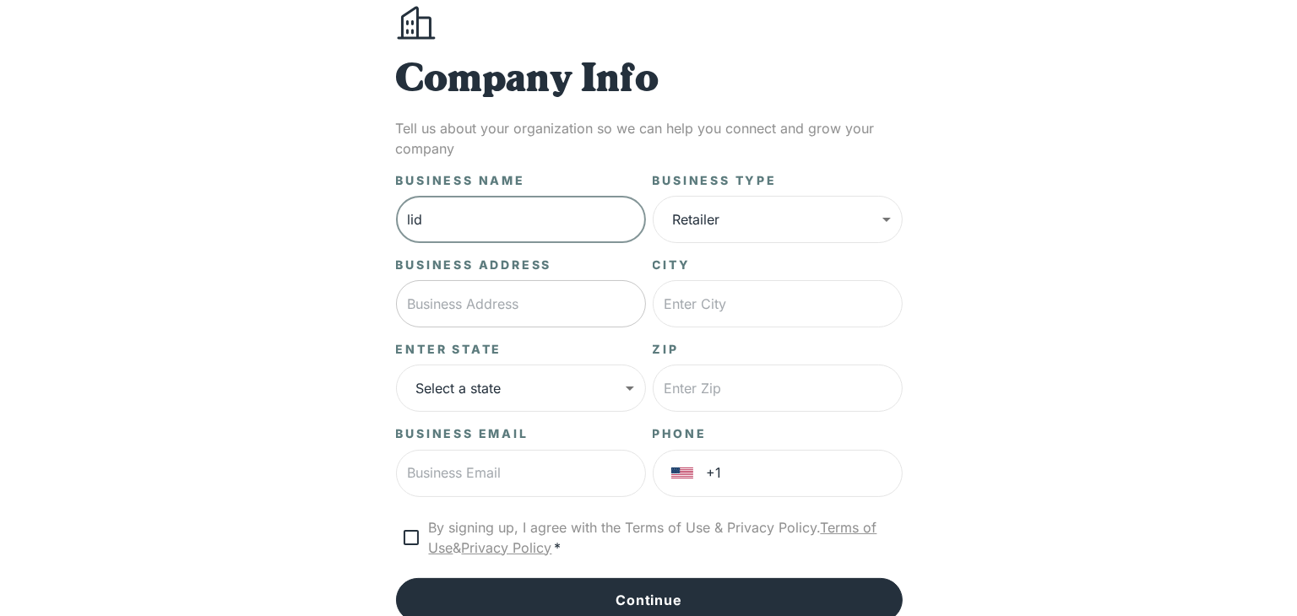
scroll to position [182, 0]
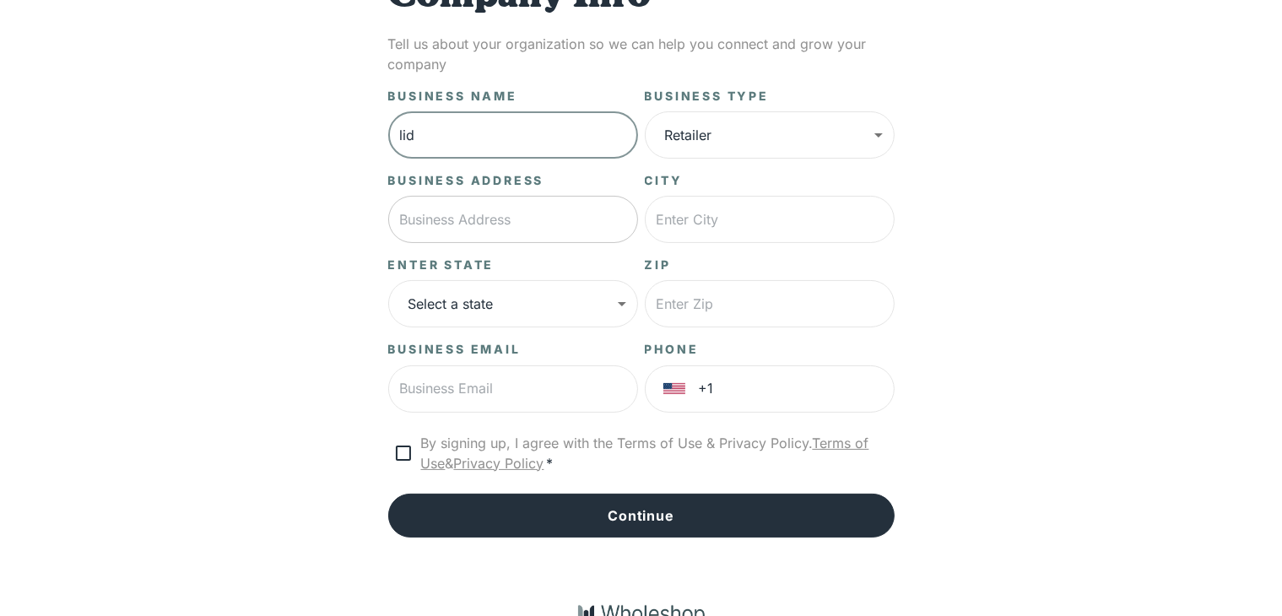
type input "lid"
click at [552, 222] on input "text" at bounding box center [513, 219] width 250 height 47
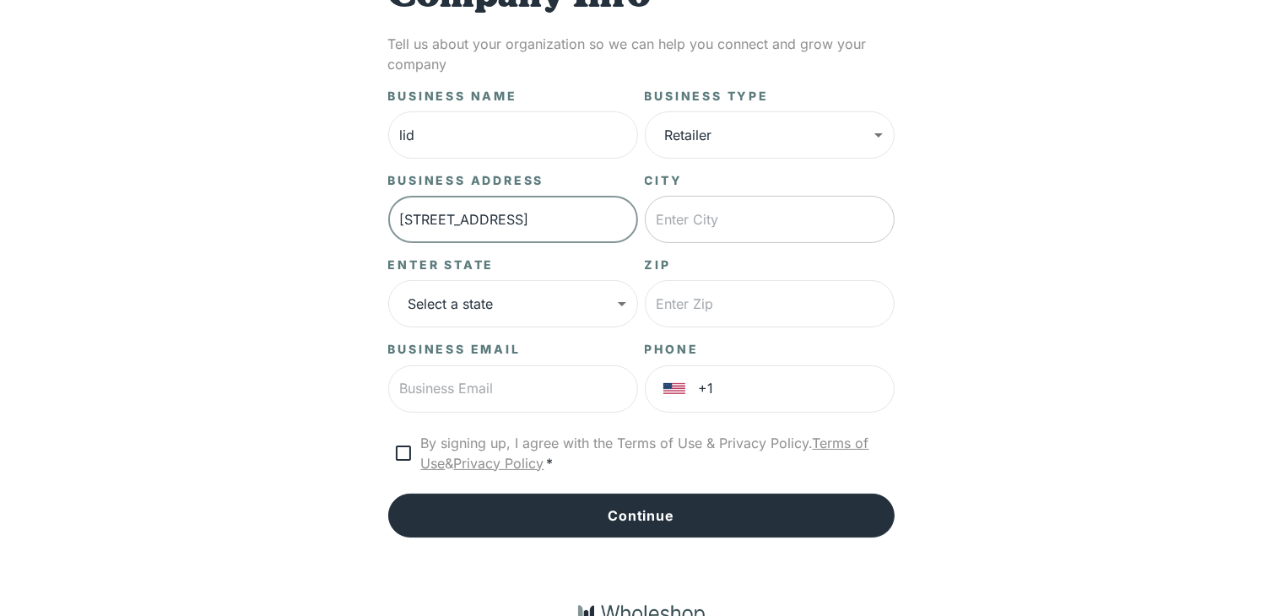
type input "1 oxford terrace"
click at [814, 240] on input "text" at bounding box center [770, 219] width 250 height 47
type input "gloversville"
click at [555, 295] on body "**********" at bounding box center [641, 239] width 1282 height 842
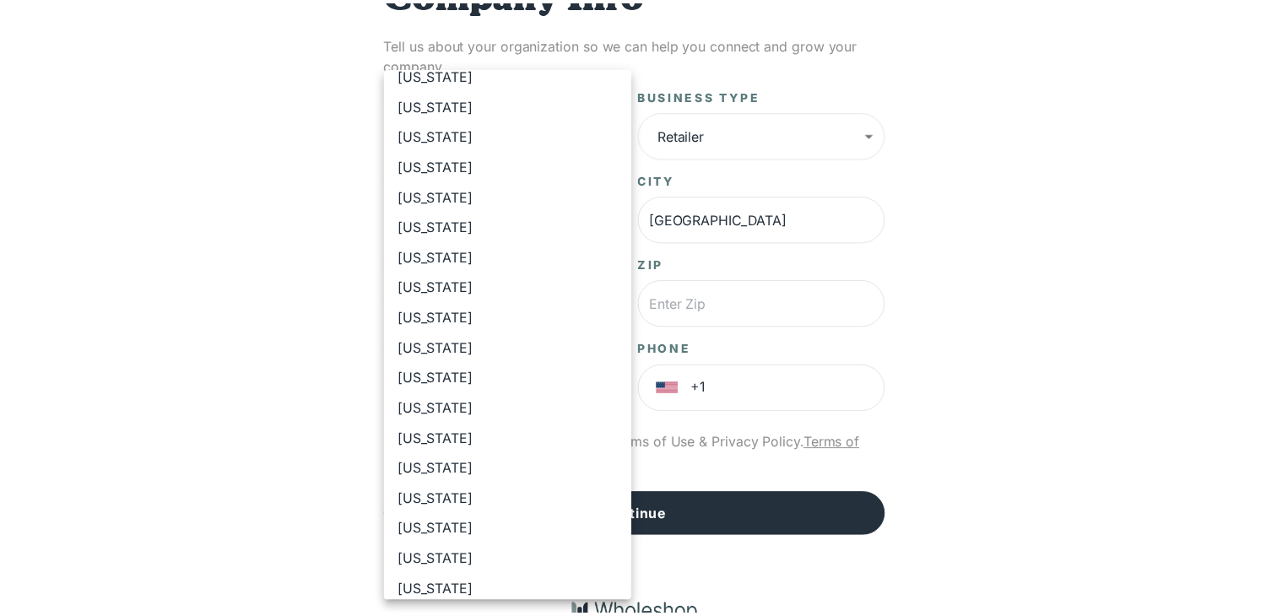
scroll to position [721, 0]
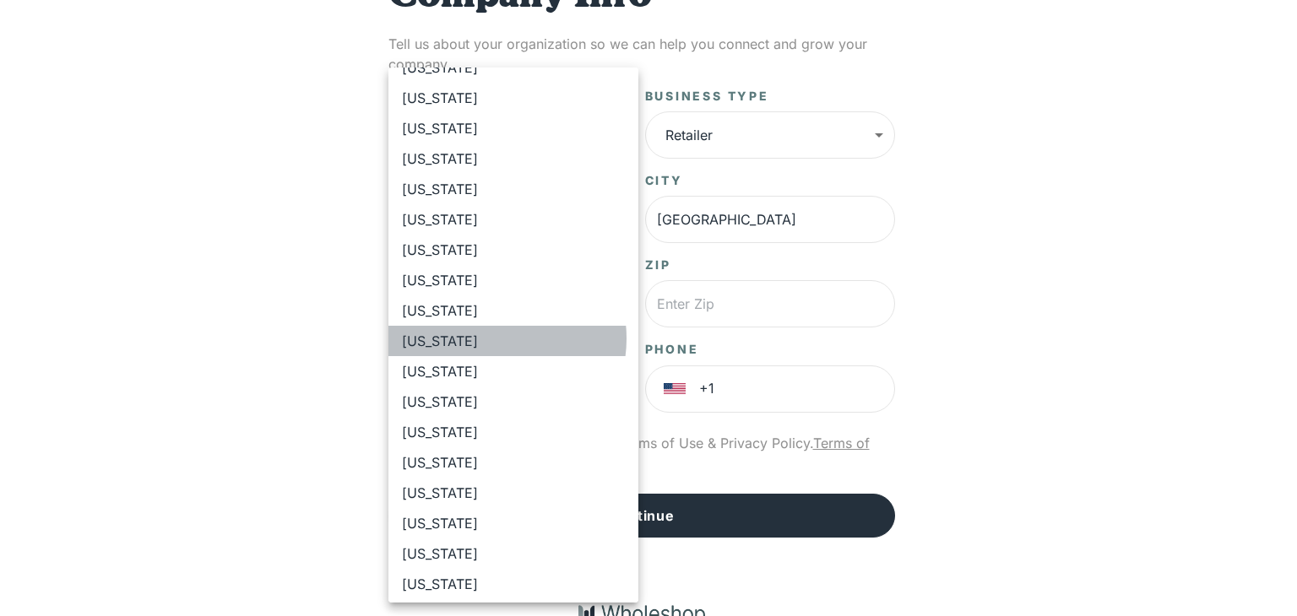
click at [492, 339] on li "[US_STATE]" at bounding box center [513, 341] width 250 height 30
type input "**"
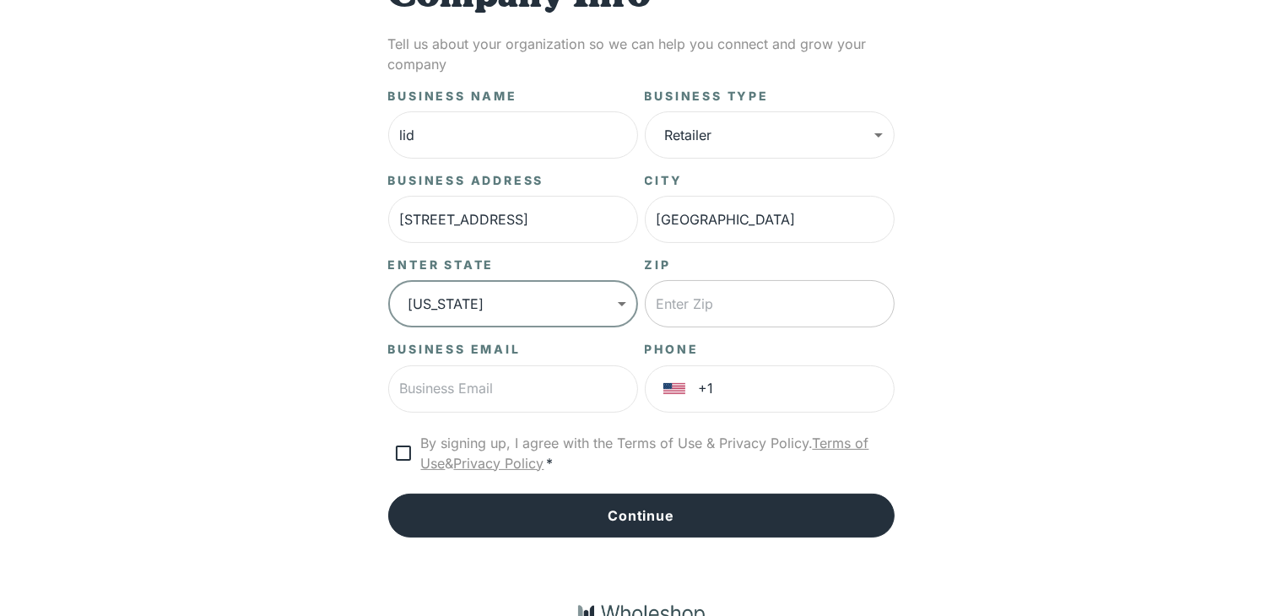
click at [764, 311] on input "text" at bounding box center [770, 303] width 250 height 47
type input "12078"
drag, startPoint x: 577, startPoint y: 413, endPoint x: 588, endPoint y: 389, distance: 25.7
click at [588, 393] on div "Business Name lid ​ Business Type Retailer ****** ​ Business Address 1 oxford t…" at bounding box center [641, 313] width 507 height 450
click at [593, 377] on input "text" at bounding box center [513, 389] width 250 height 47
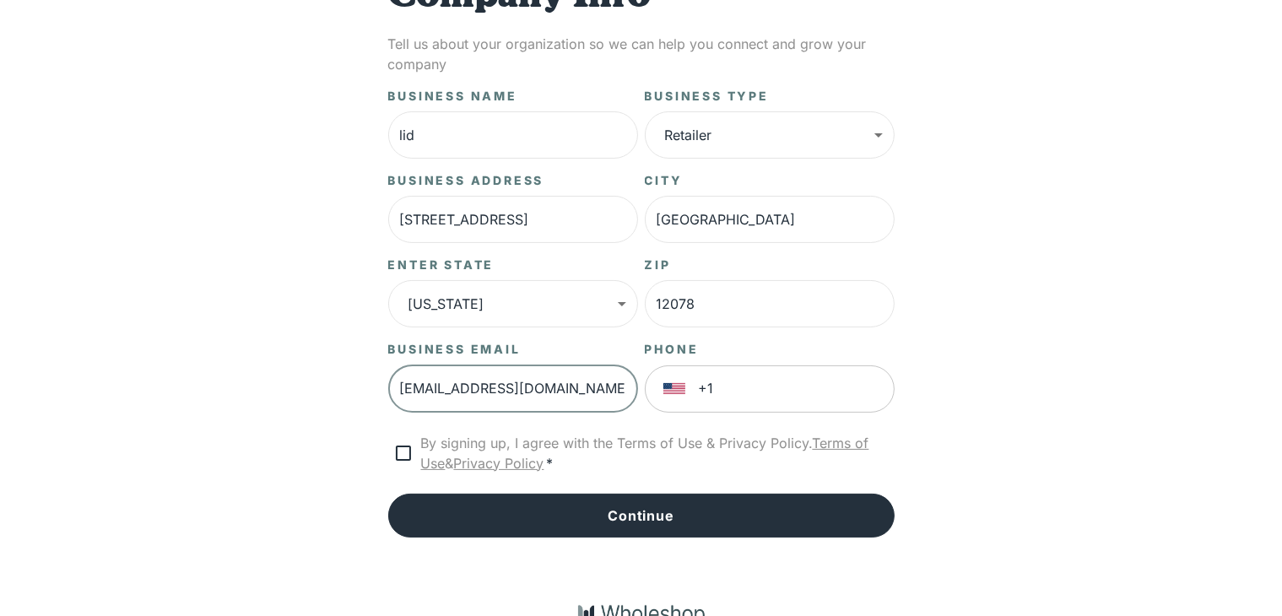
type input "[EMAIL_ADDRESS][DOMAIN_NAME]"
click at [729, 396] on input "+1" at bounding box center [797, 389] width 196 height 47
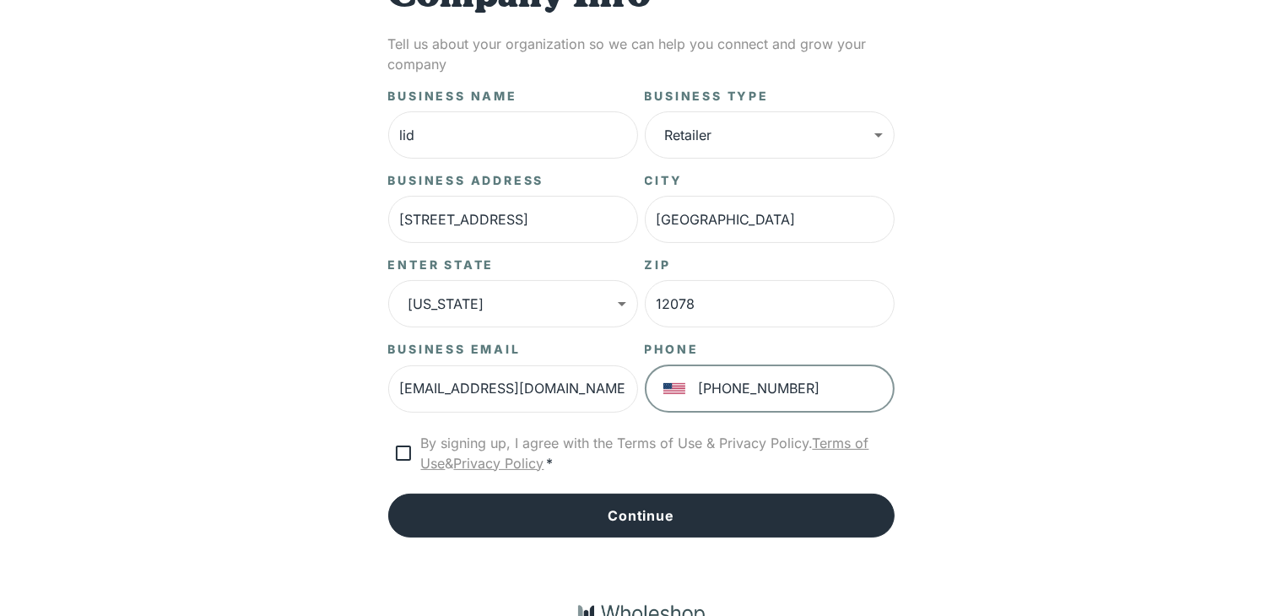
type input "[PHONE_NUMBER]"
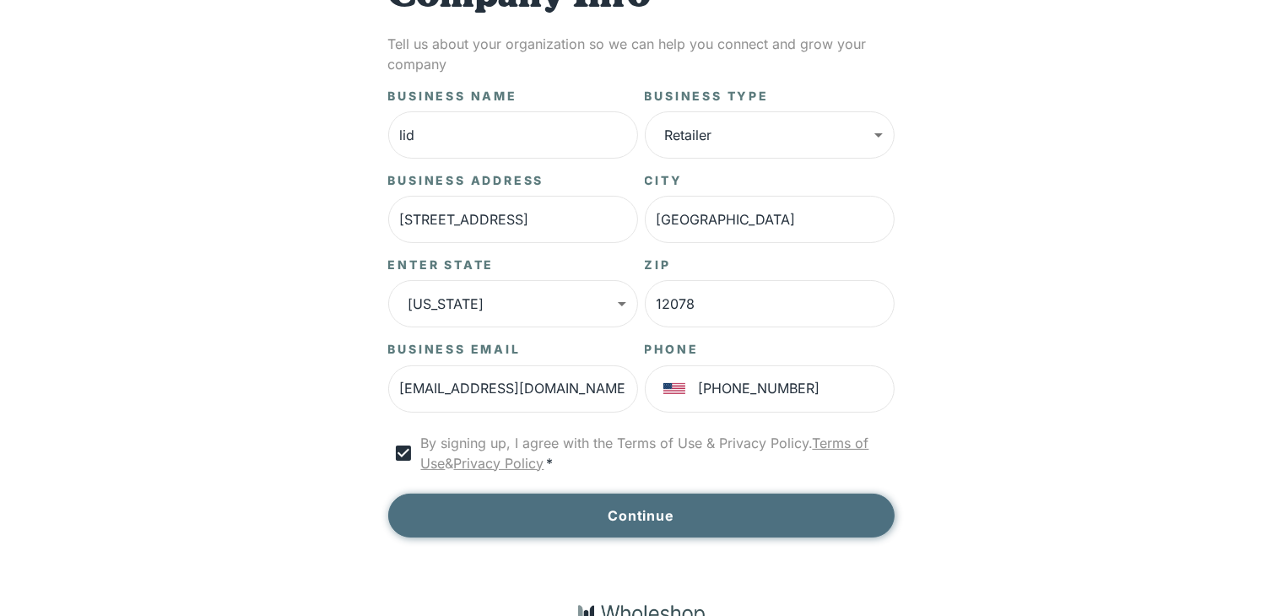
click at [454, 519] on button "Continue" at bounding box center [641, 516] width 507 height 44
click at [481, 495] on button "Continue" at bounding box center [641, 516] width 507 height 44
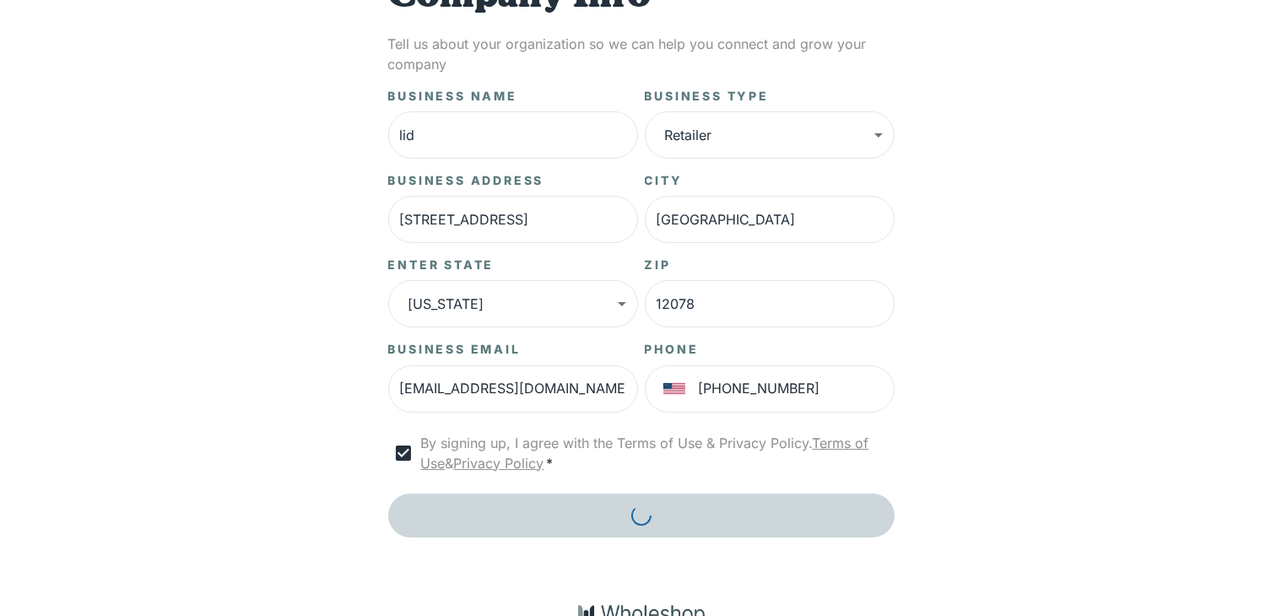
scroll to position [226, 0]
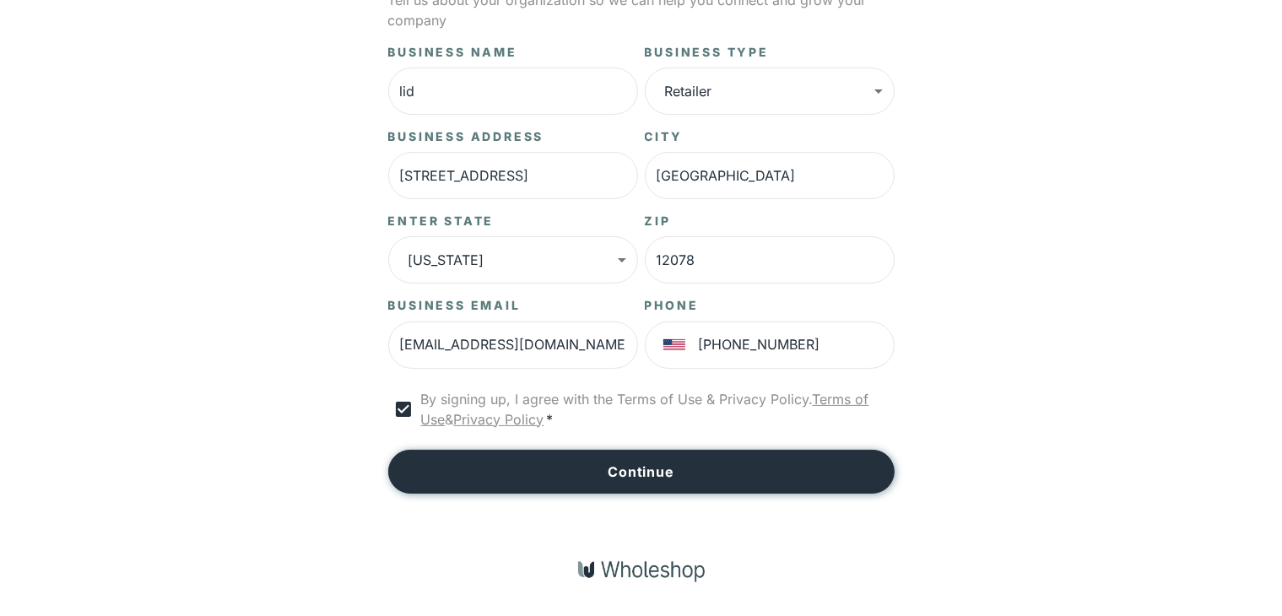
click at [556, 469] on button "Continue" at bounding box center [641, 472] width 507 height 44
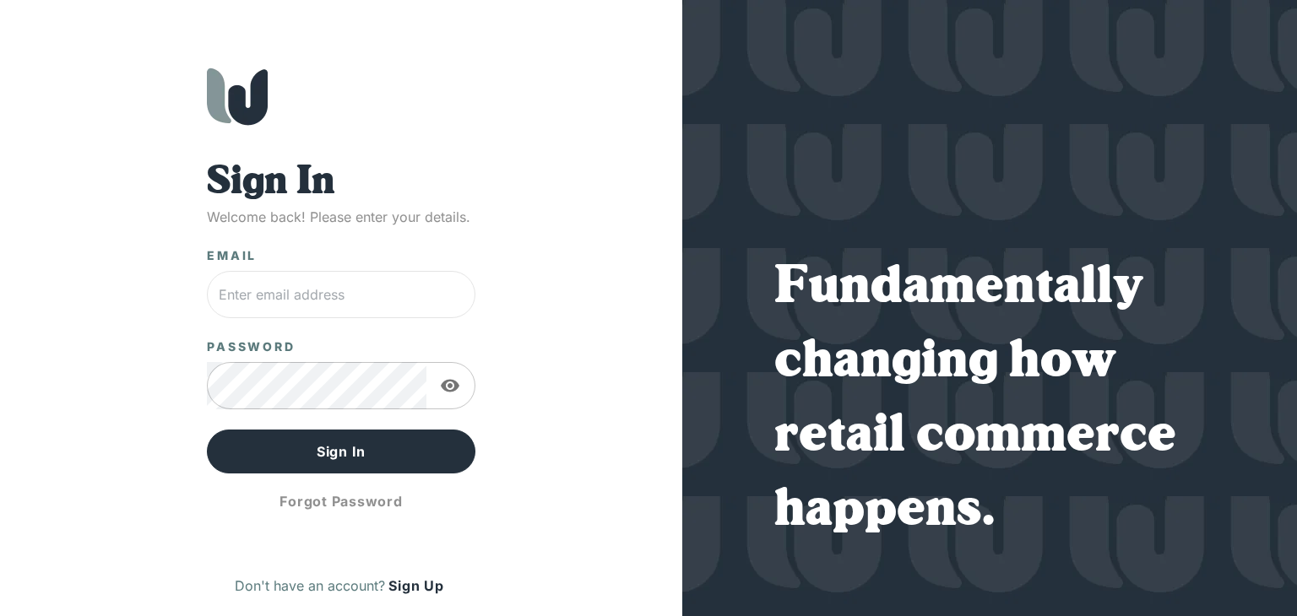
type input "[EMAIL_ADDRESS][DOMAIN_NAME]"
click at [446, 386] on icon "button" at bounding box center [450, 386] width 20 height 20
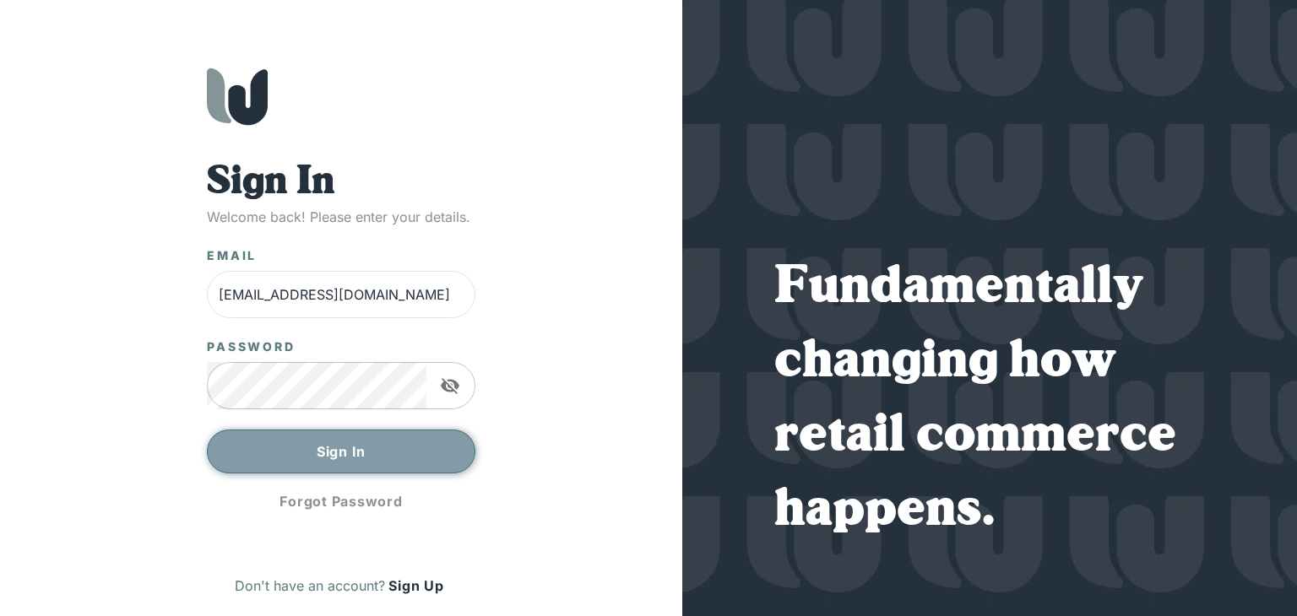
click at [437, 439] on button "Sign In" at bounding box center [341, 452] width 268 height 44
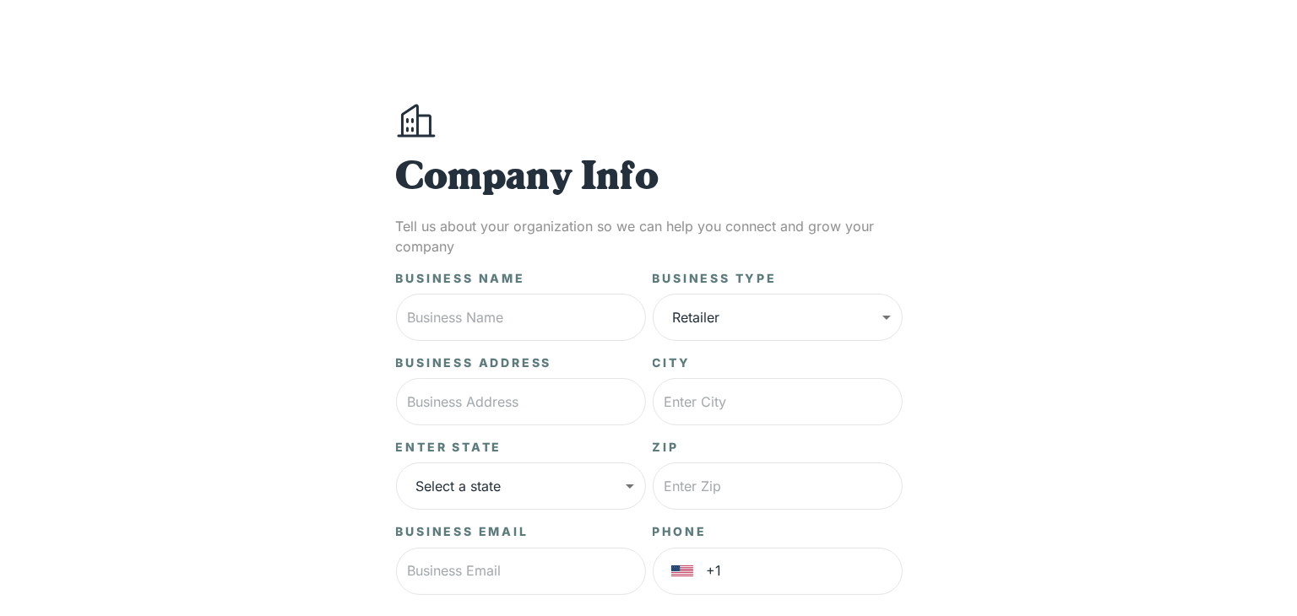
scroll to position [169, 0]
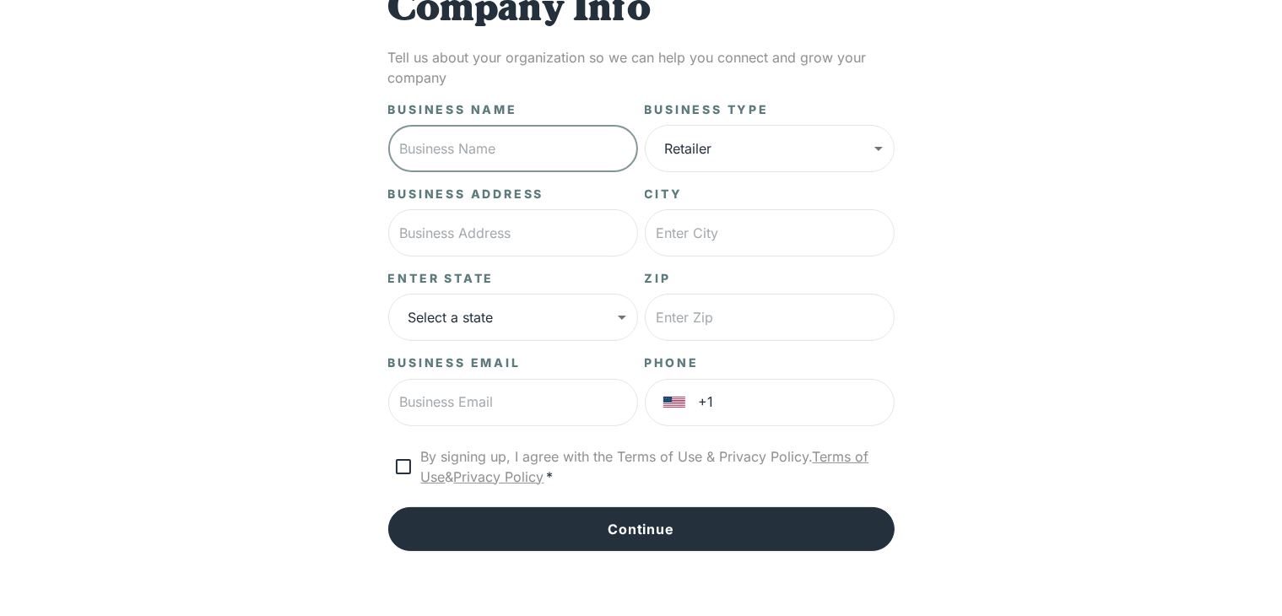
click at [528, 160] on input "text" at bounding box center [513, 148] width 250 height 47
type input "lid"
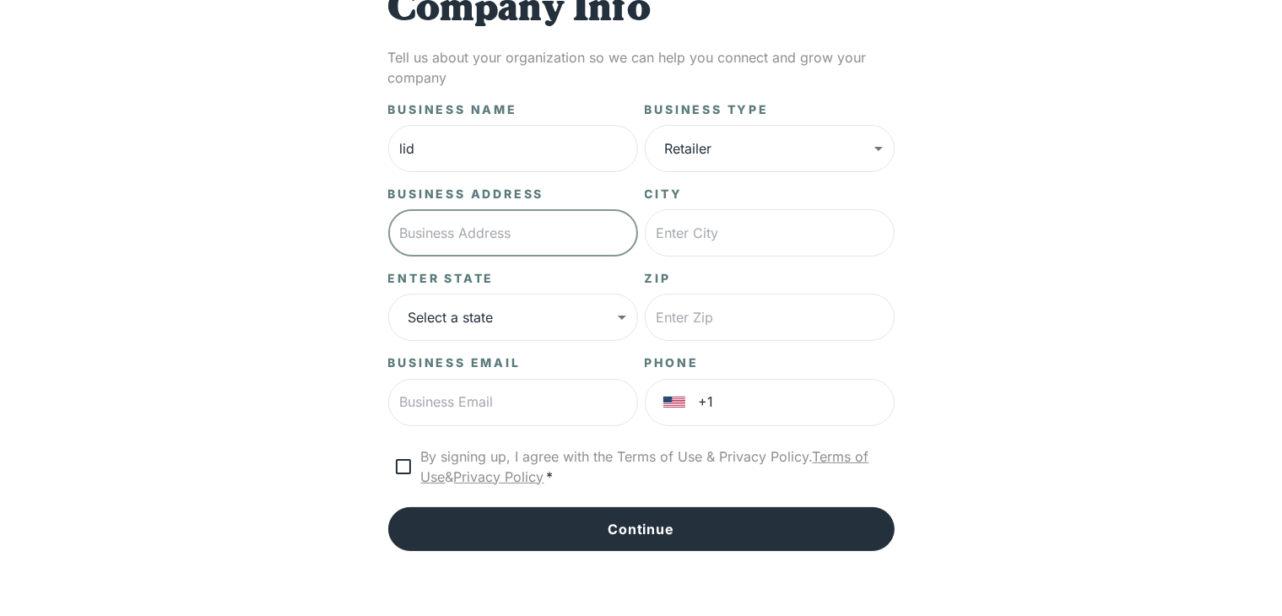
click at [495, 230] on input "text" at bounding box center [513, 232] width 250 height 47
type input "1 [GEOGRAPHIC_DATA]"
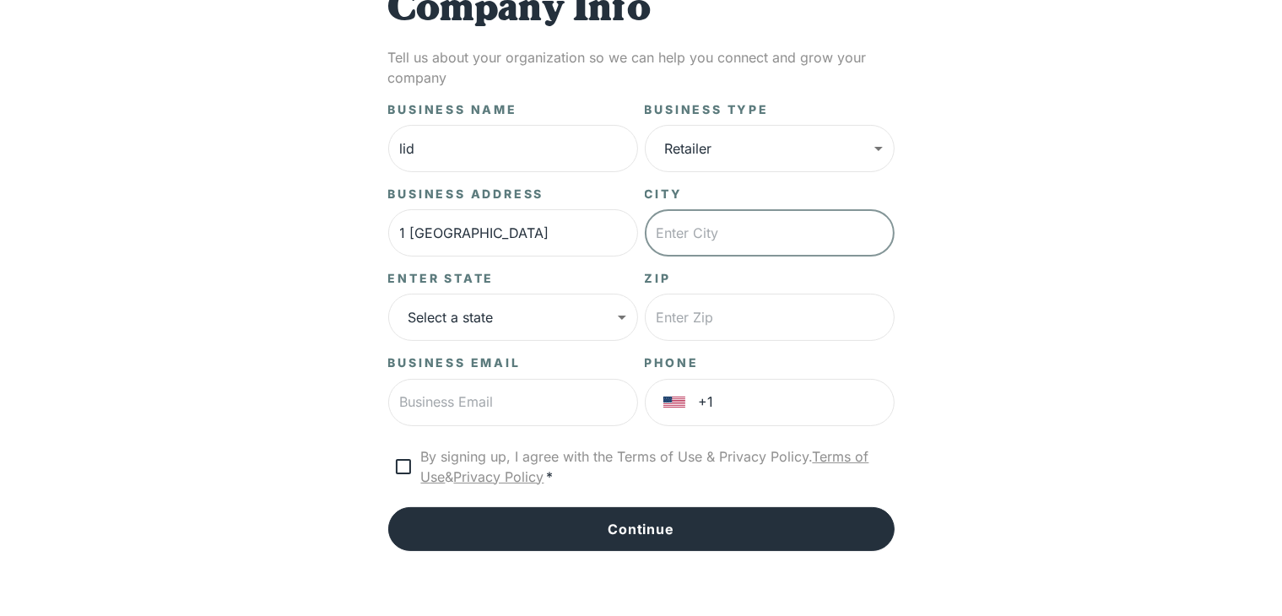
click at [679, 241] on input "text" at bounding box center [770, 232] width 250 height 47
type input "[GEOGRAPHIC_DATA]"
click at [609, 295] on body "**********" at bounding box center [641, 252] width 1282 height 842
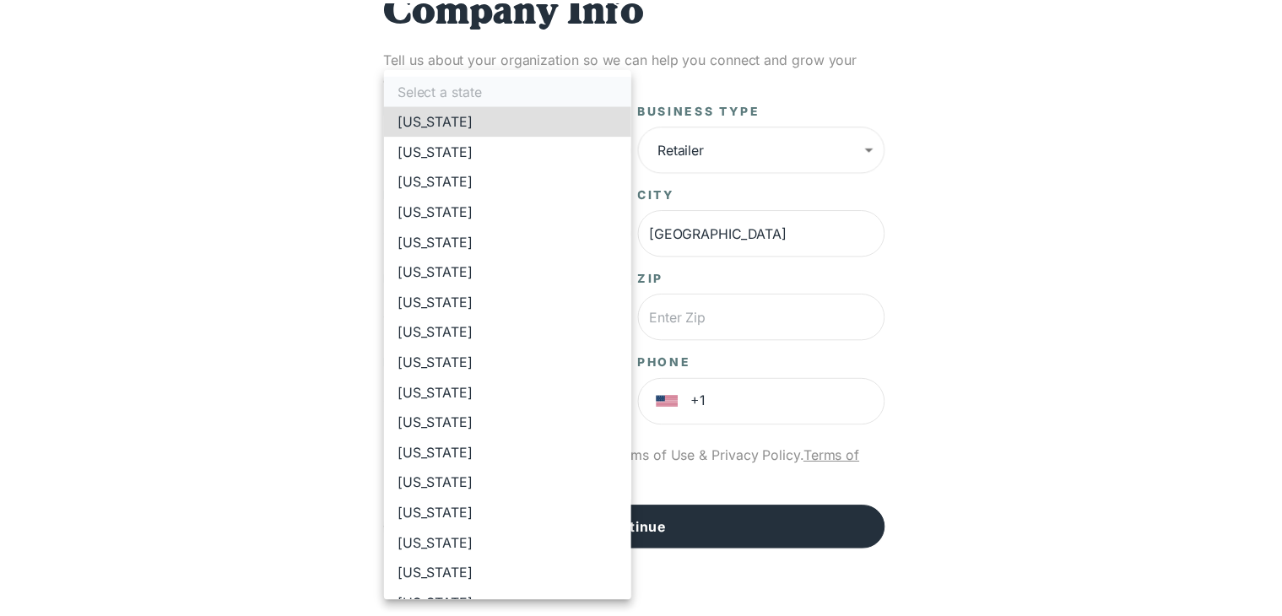
scroll to position [507, 0]
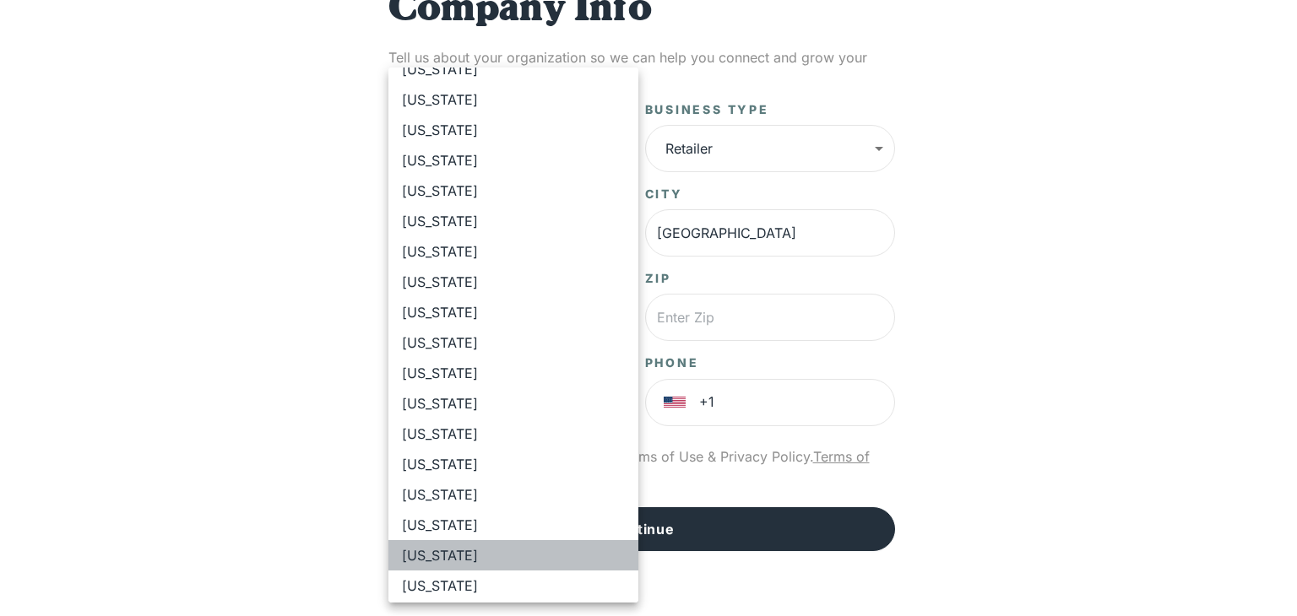
click at [531, 551] on li "[US_STATE]" at bounding box center [513, 555] width 250 height 30
type input "**"
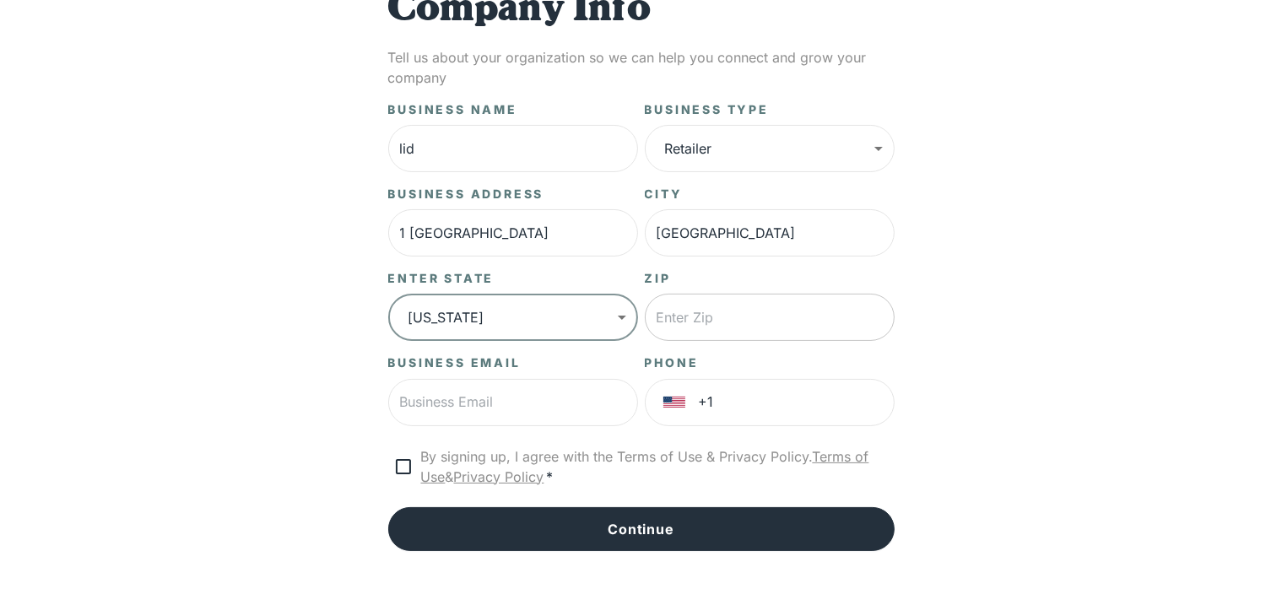
click at [719, 305] on input "text" at bounding box center [770, 317] width 250 height 47
type input "12078"
click at [535, 409] on input "text" at bounding box center [513, 402] width 250 height 47
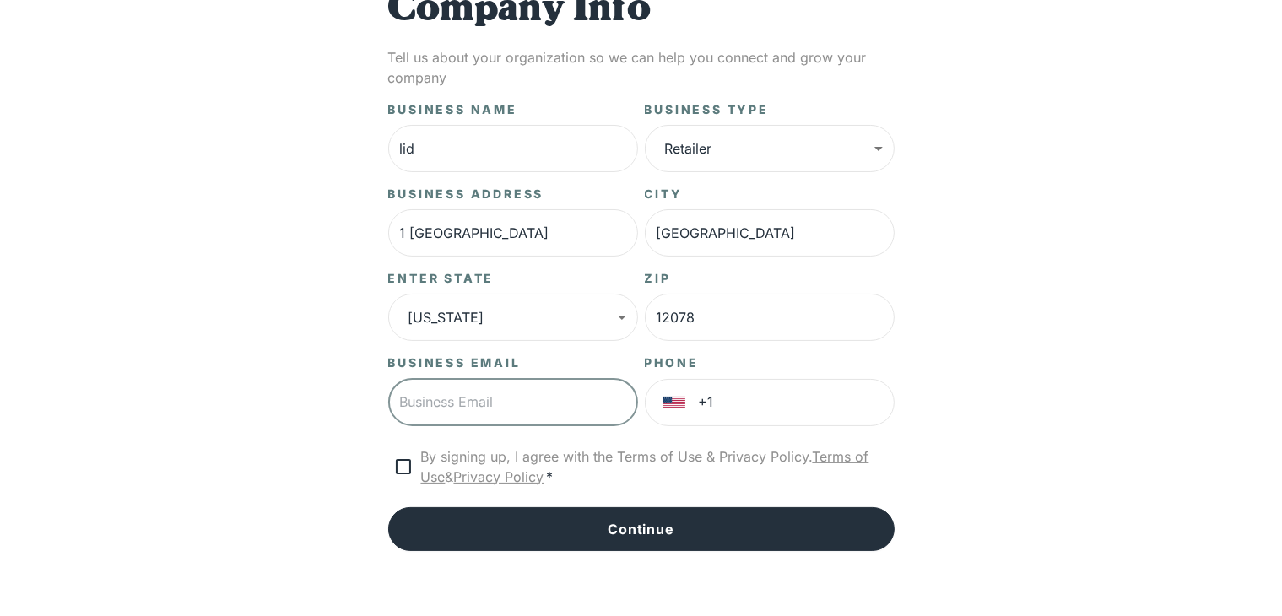
type input "mseaberry5@proton.me"
click at [790, 405] on input "+1" at bounding box center [797, 402] width 196 height 47
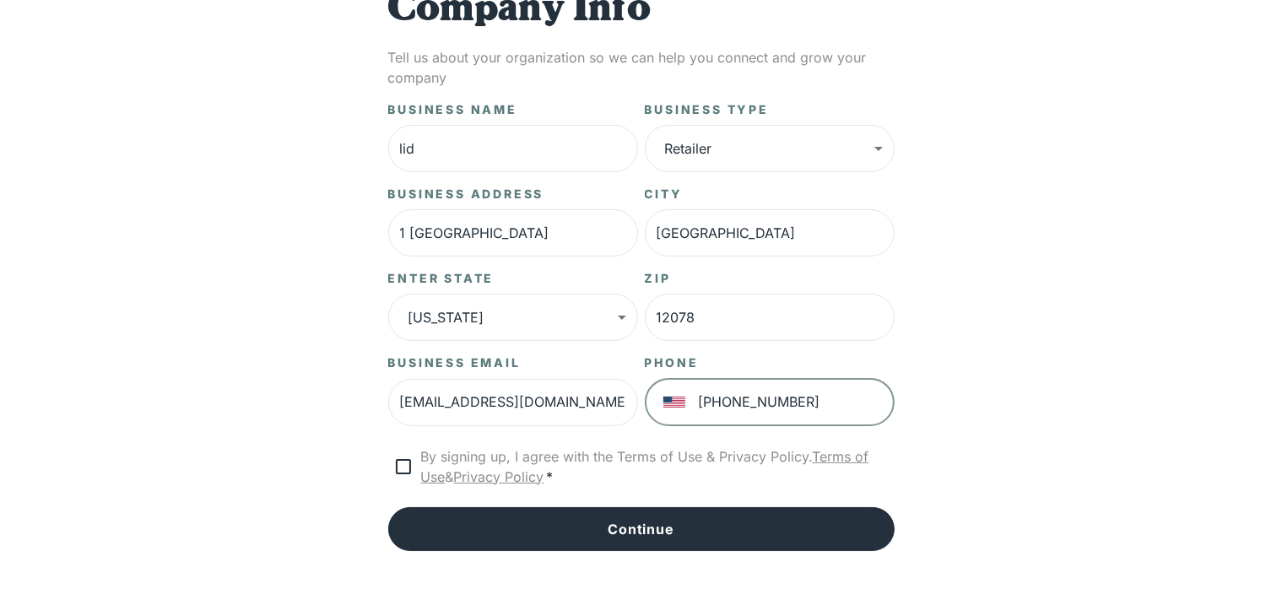
type input "+1 240 371 8910"
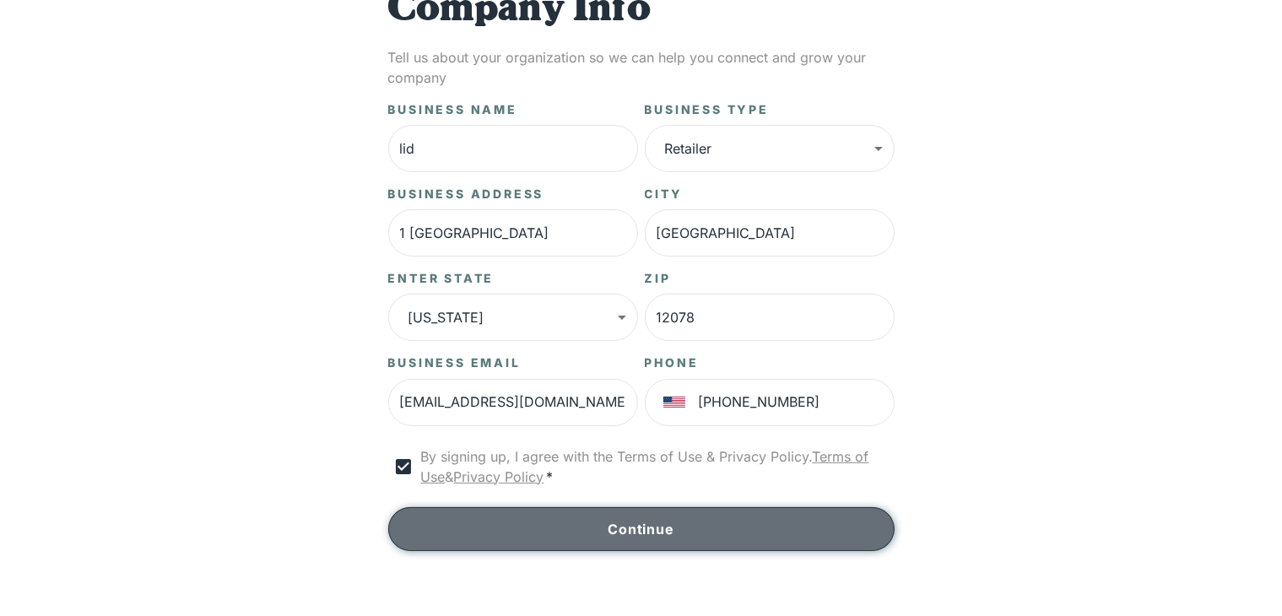
drag, startPoint x: 467, startPoint y: 523, endPoint x: 476, endPoint y: 525, distance: 9.6
click at [469, 524] on button "Continue" at bounding box center [641, 529] width 507 height 44
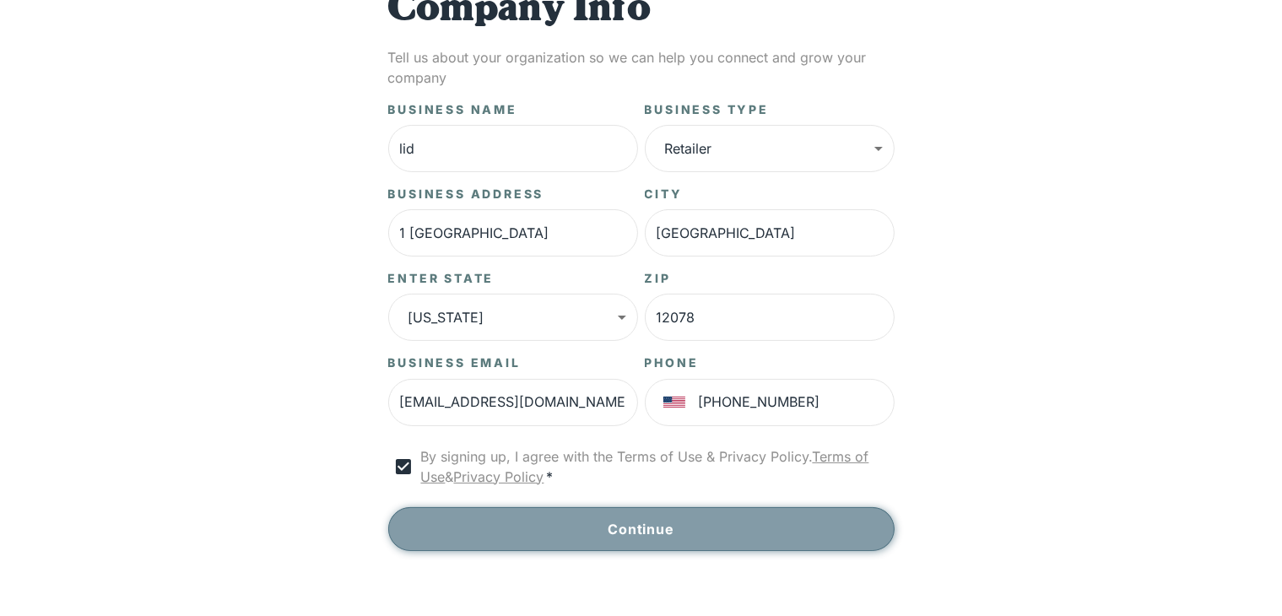
click at [804, 512] on button "Continue" at bounding box center [641, 529] width 507 height 44
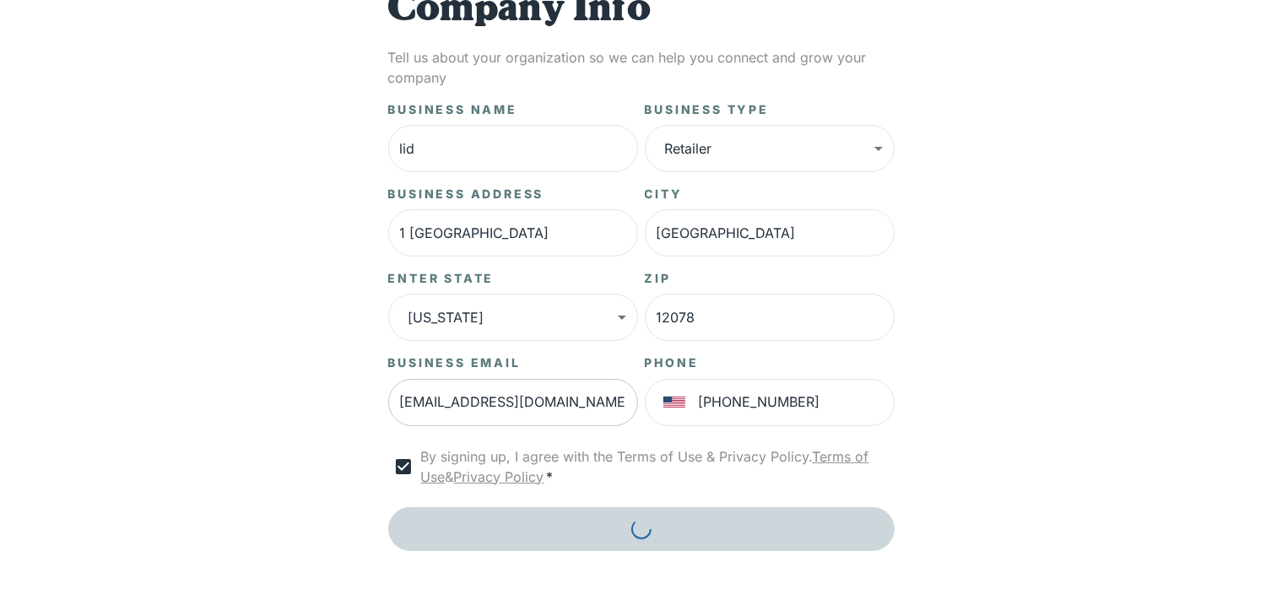
click at [608, 404] on input "mseaberry5@proton.me" at bounding box center [513, 402] width 250 height 47
click at [419, 403] on input "mseaberry5@proton.me" at bounding box center [513, 402] width 250 height 47
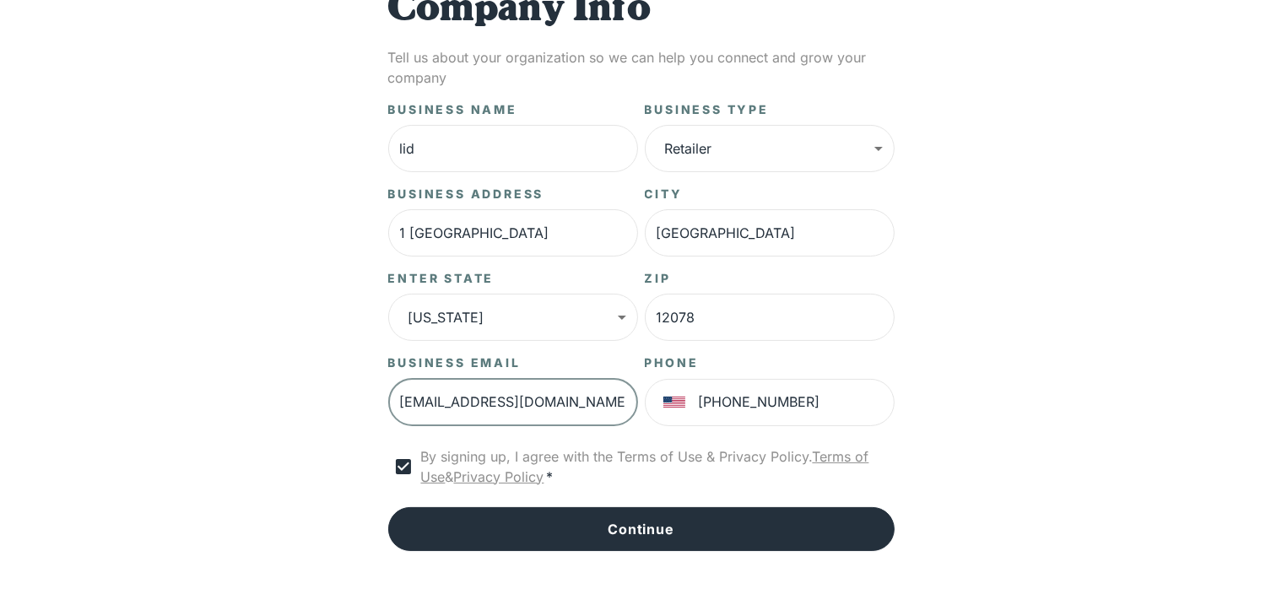
click at [463, 398] on input "mseaberry5@proton.me" at bounding box center [513, 402] width 250 height 47
click at [463, 398] on input "[EMAIL_ADDRESS][DOMAIN_NAME]" at bounding box center [513, 402] width 250 height 47
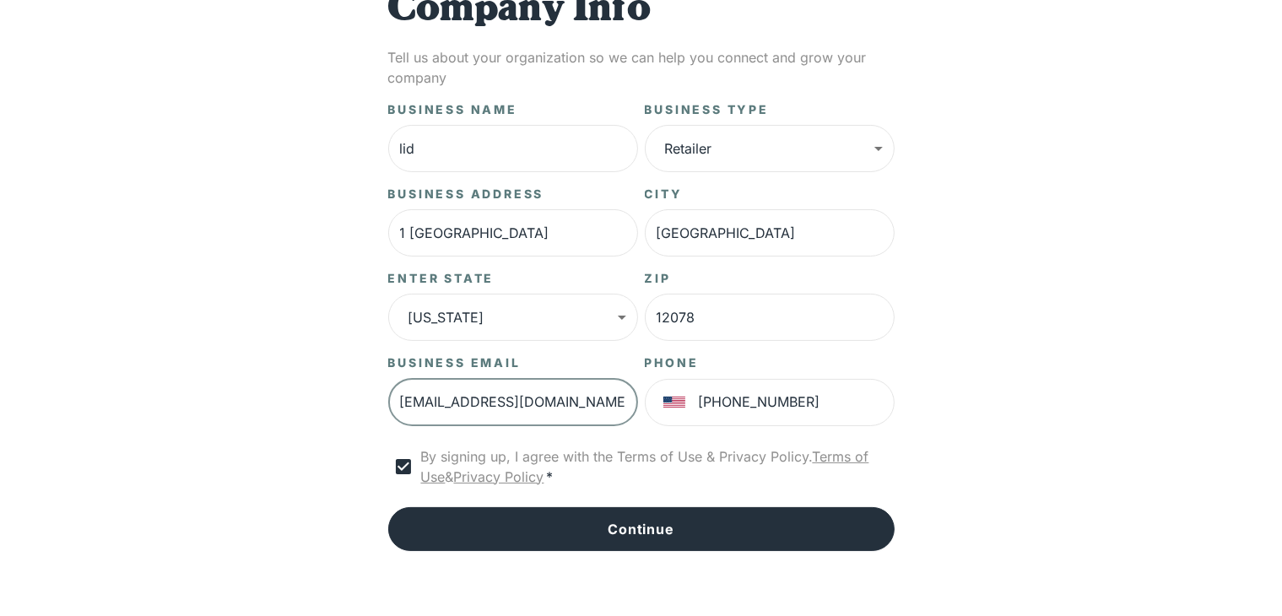
click at [552, 399] on input "[EMAIL_ADDRESS][DOMAIN_NAME]" at bounding box center [513, 402] width 250 height 47
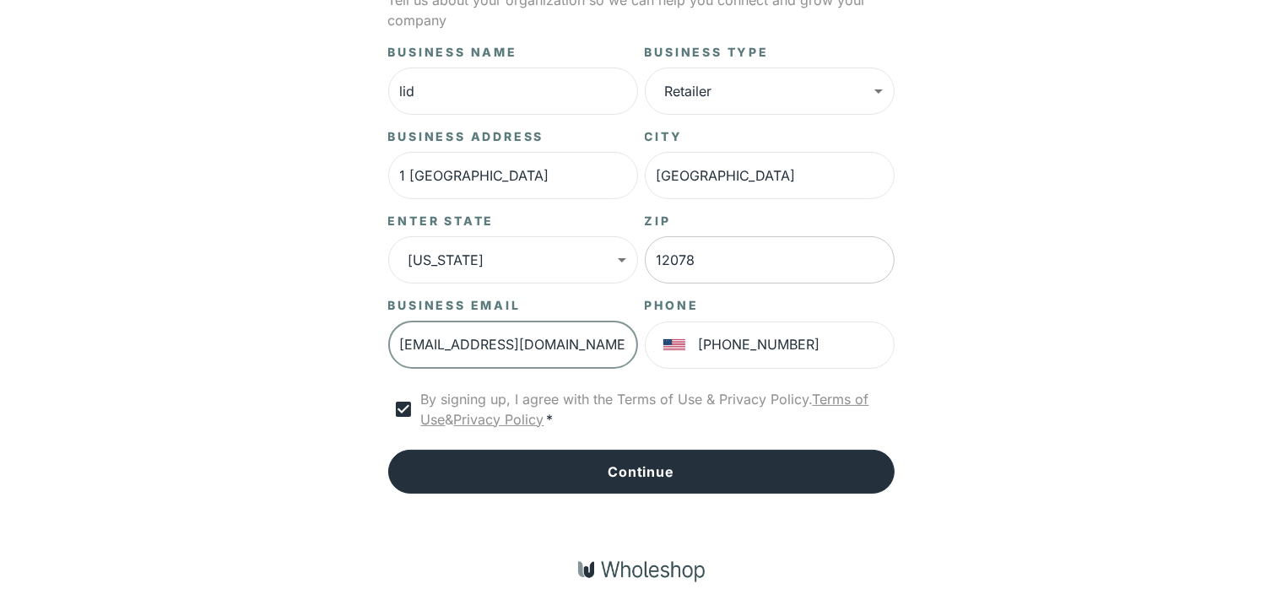
scroll to position [142, 0]
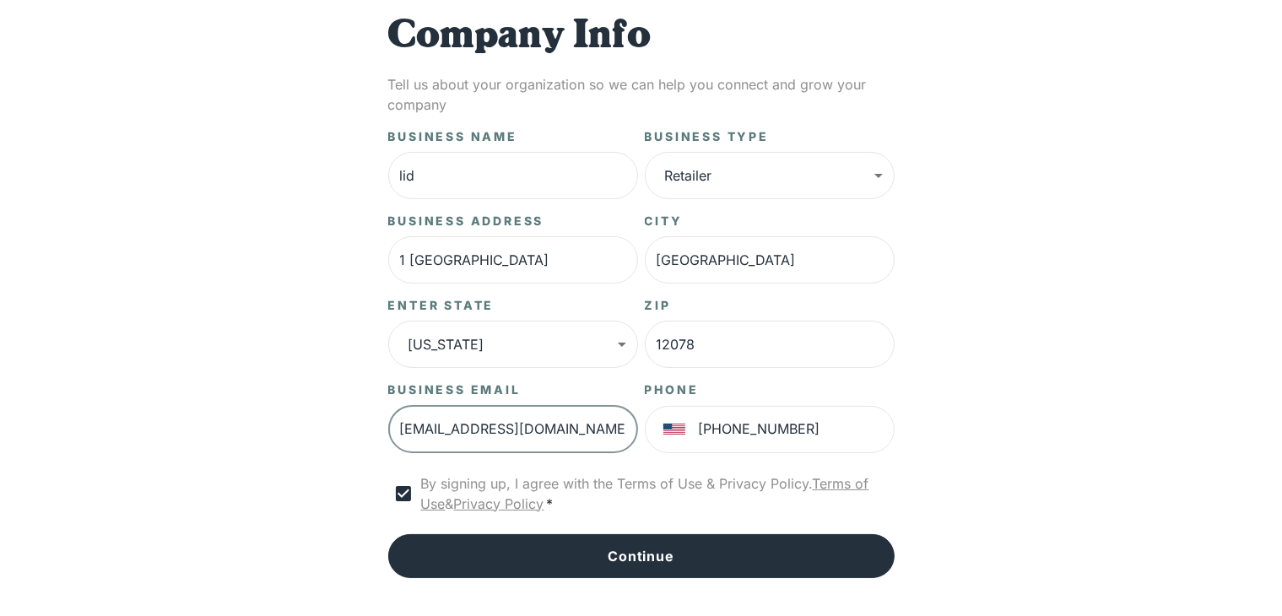
click at [580, 429] on input "[EMAIL_ADDRESS][DOMAIN_NAME]" at bounding box center [513, 429] width 250 height 47
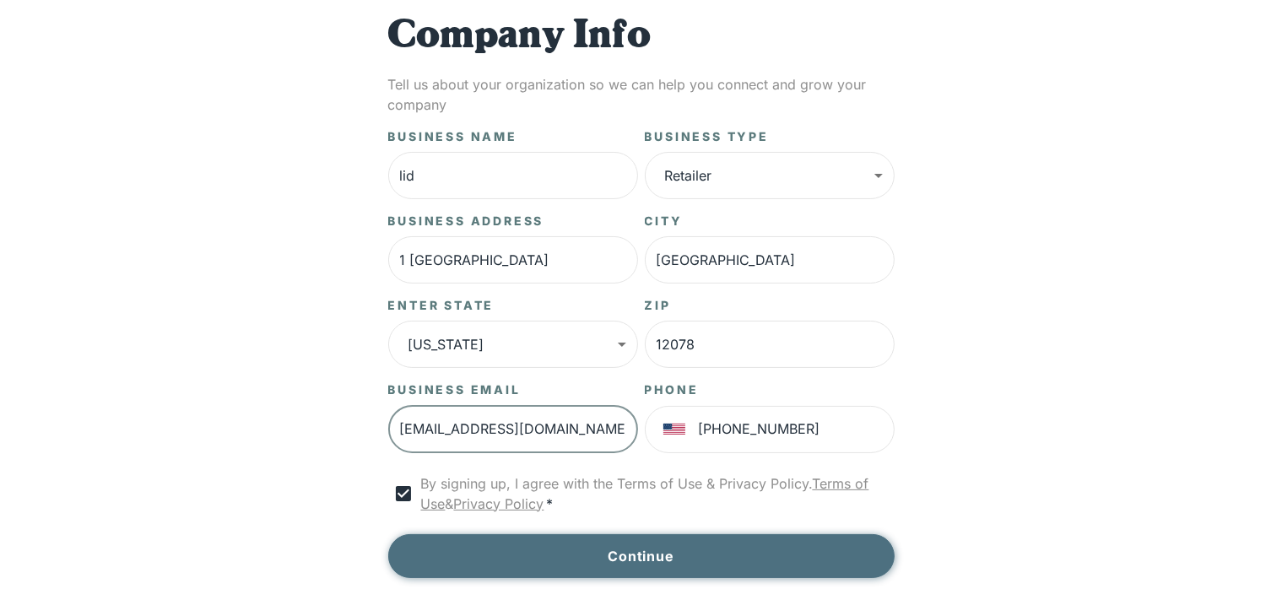
click at [487, 561] on button "Continue" at bounding box center [641, 556] width 507 height 44
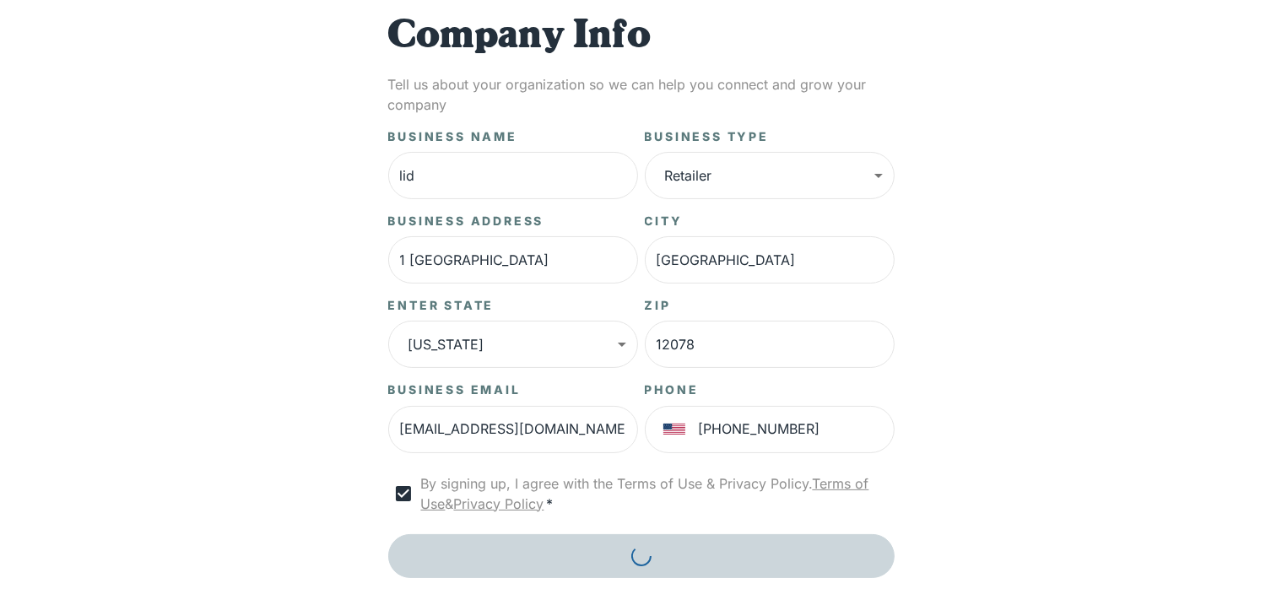
click at [485, 559] on div "Business Name lid ​ Business Type Retailer ****** ​ Business Address 1 oxford ​…" at bounding box center [641, 353] width 507 height 450
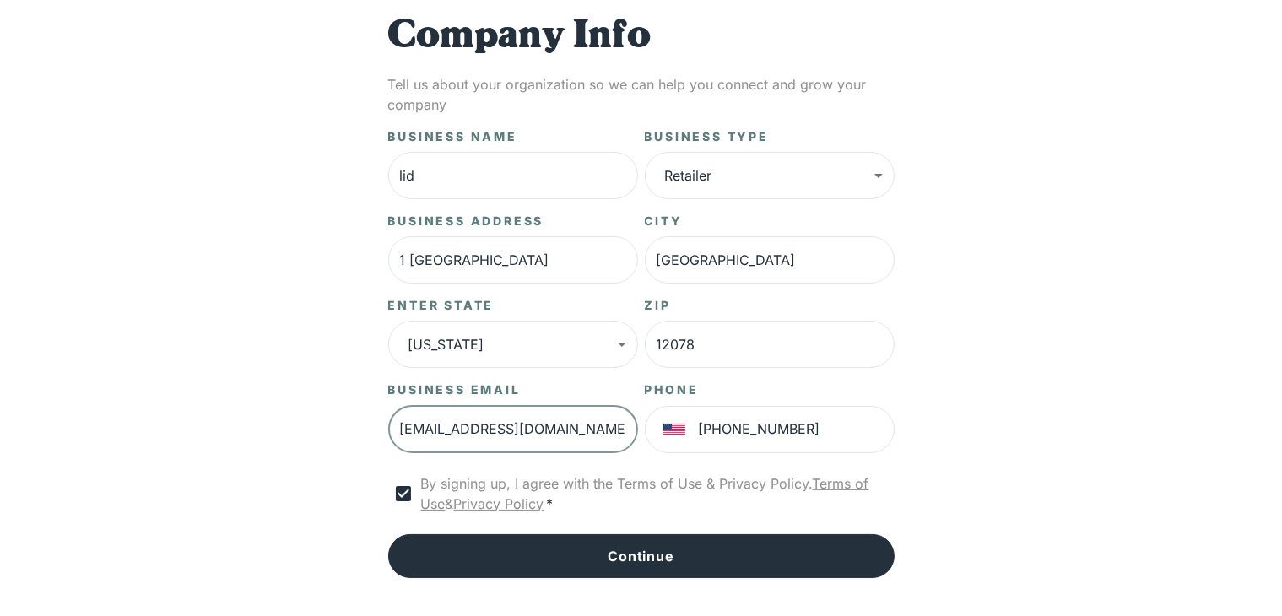
click at [566, 413] on input "[EMAIL_ADDRESS][DOMAIN_NAME]" at bounding box center [513, 429] width 250 height 47
type input "m"
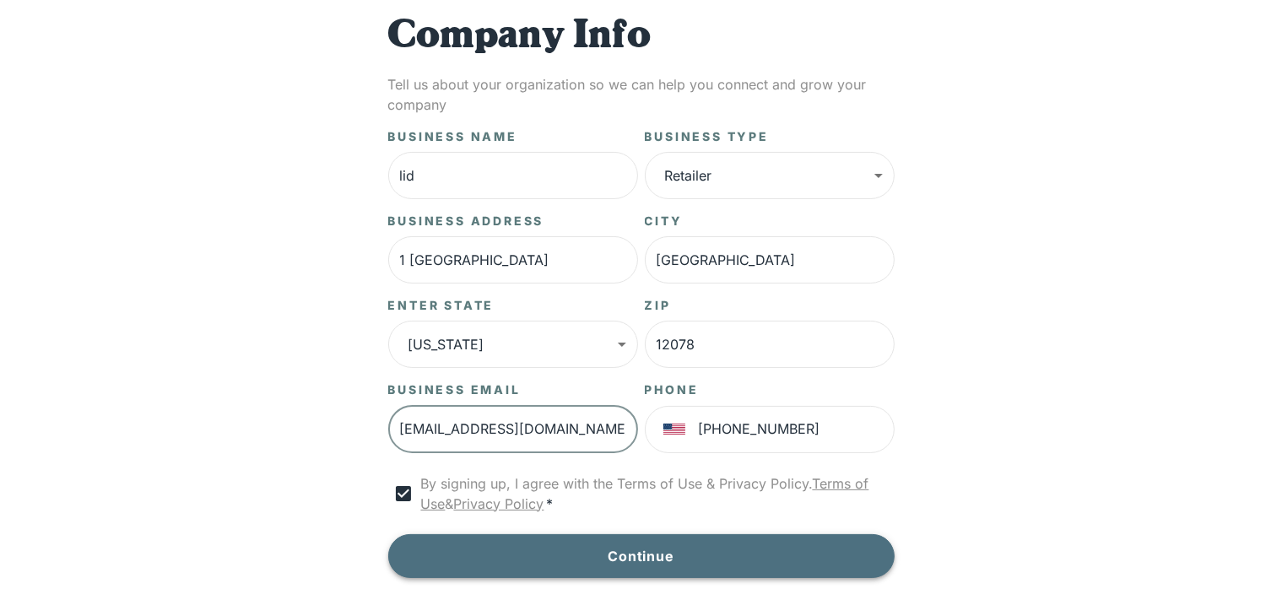
type input "marthaseaberry@proton.me"
click at [740, 547] on button "Continue" at bounding box center [641, 556] width 507 height 44
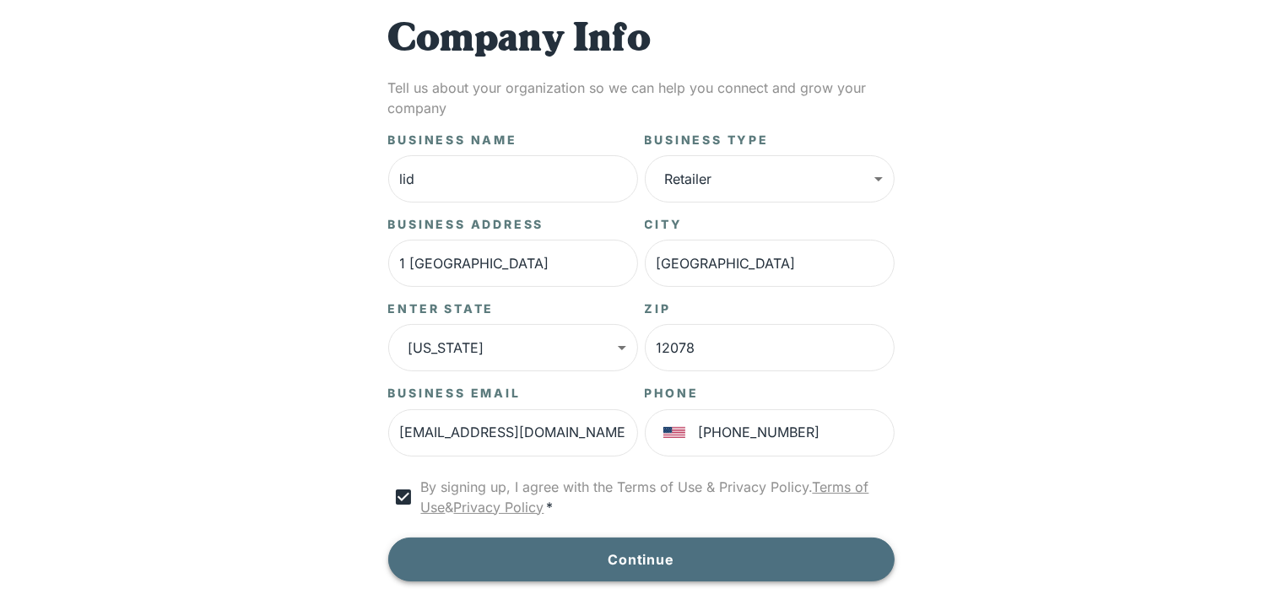
scroll to position [226, 0]
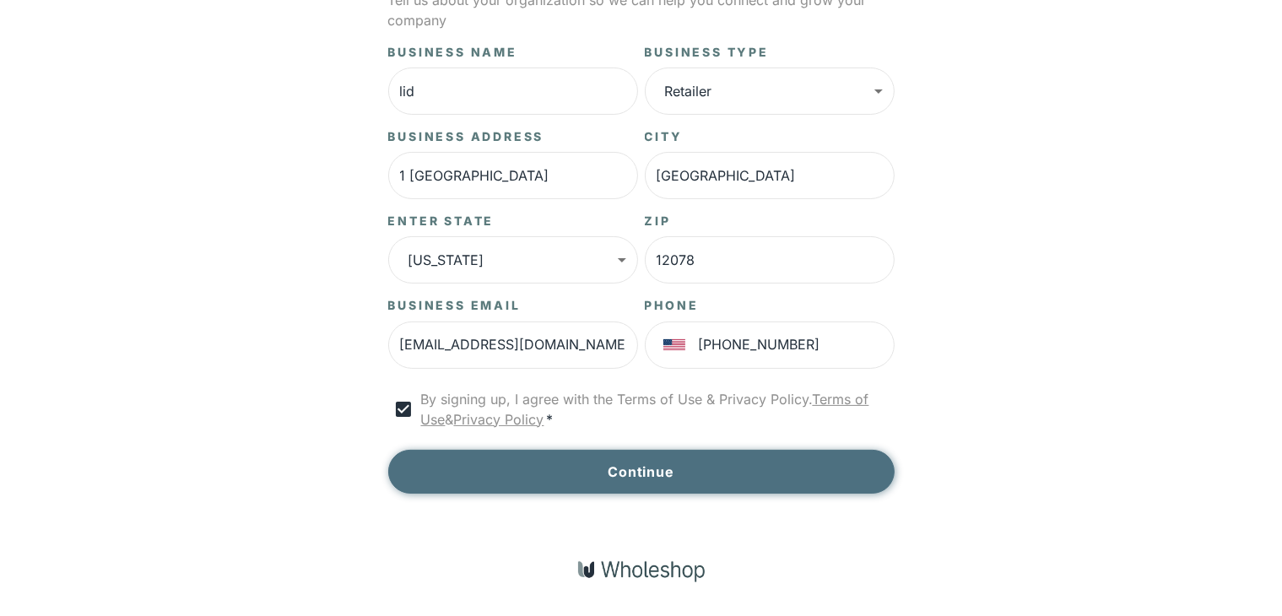
click at [803, 482] on button "Continue" at bounding box center [641, 472] width 507 height 44
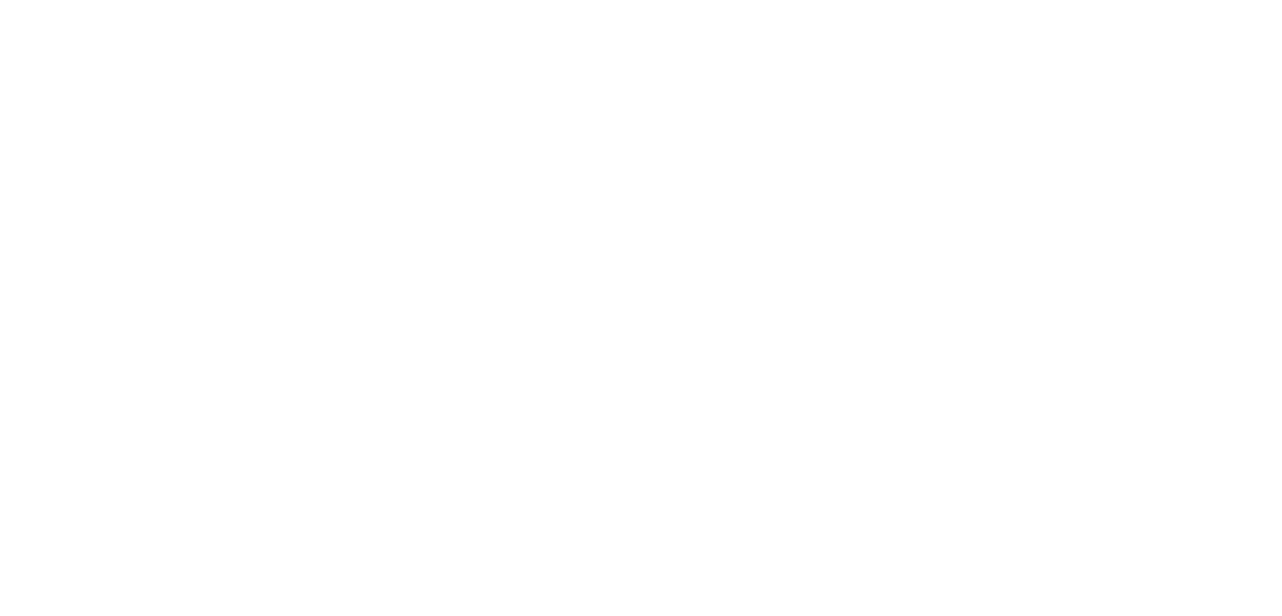
scroll to position [14, 0]
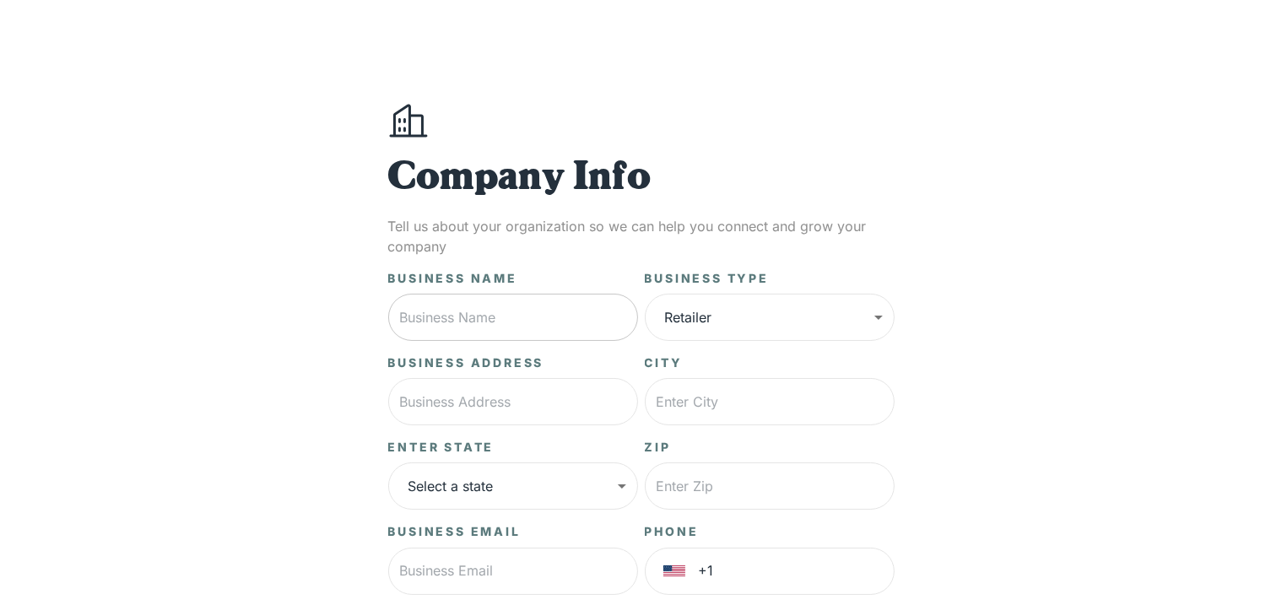
click at [435, 299] on input "text" at bounding box center [513, 317] width 250 height 47
type input "linn"
click at [581, 409] on input "text" at bounding box center [513, 401] width 250 height 47
type input "2"
type input "[STREET_ADDRESS]"
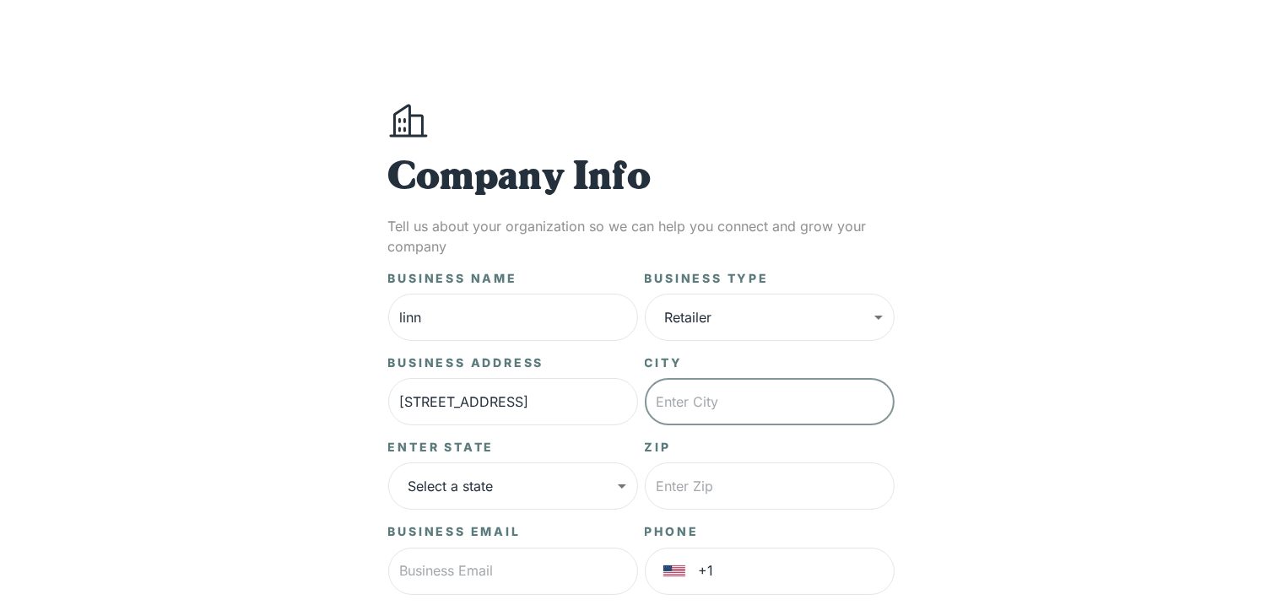
click at [687, 410] on input "text" at bounding box center [770, 401] width 250 height 47
type input "[GEOGRAPHIC_DATA]"
click at [582, 473] on body "**********" at bounding box center [641, 421] width 1282 height 842
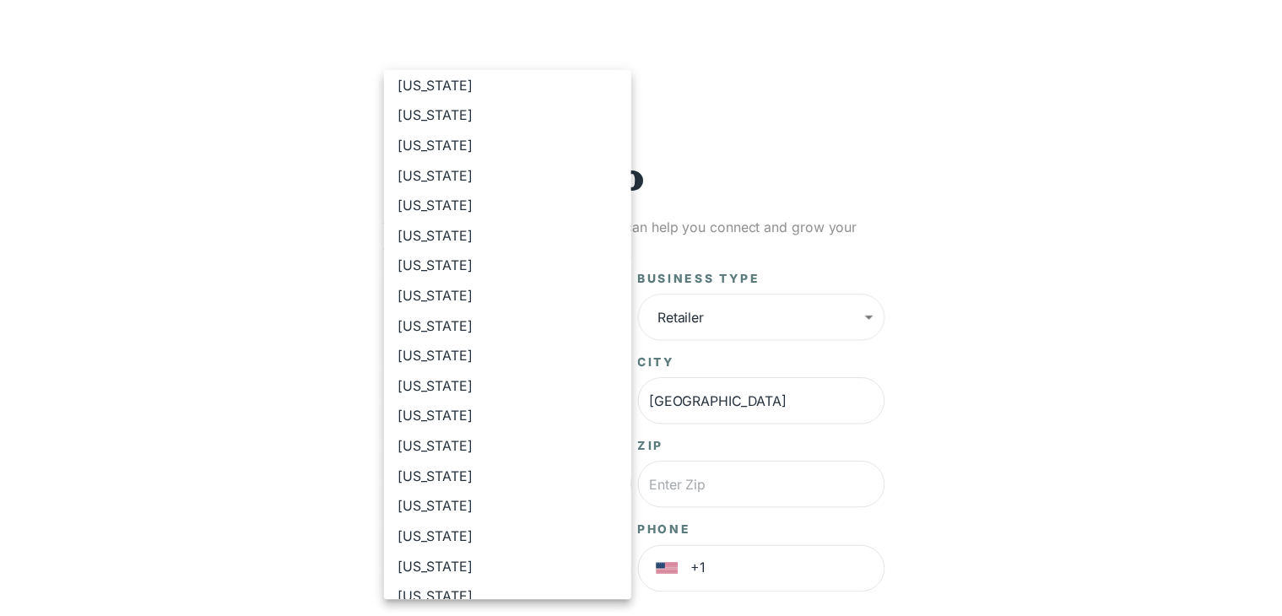
scroll to position [760, 0]
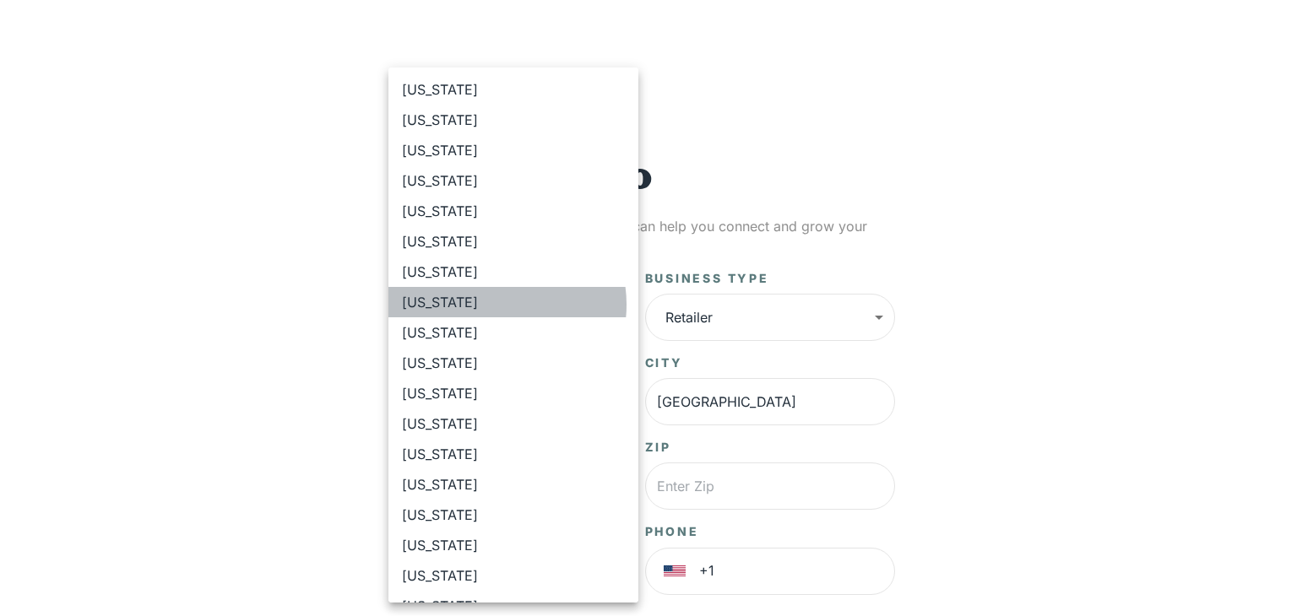
click at [494, 305] on li "[US_STATE]" at bounding box center [513, 302] width 250 height 30
type input "**"
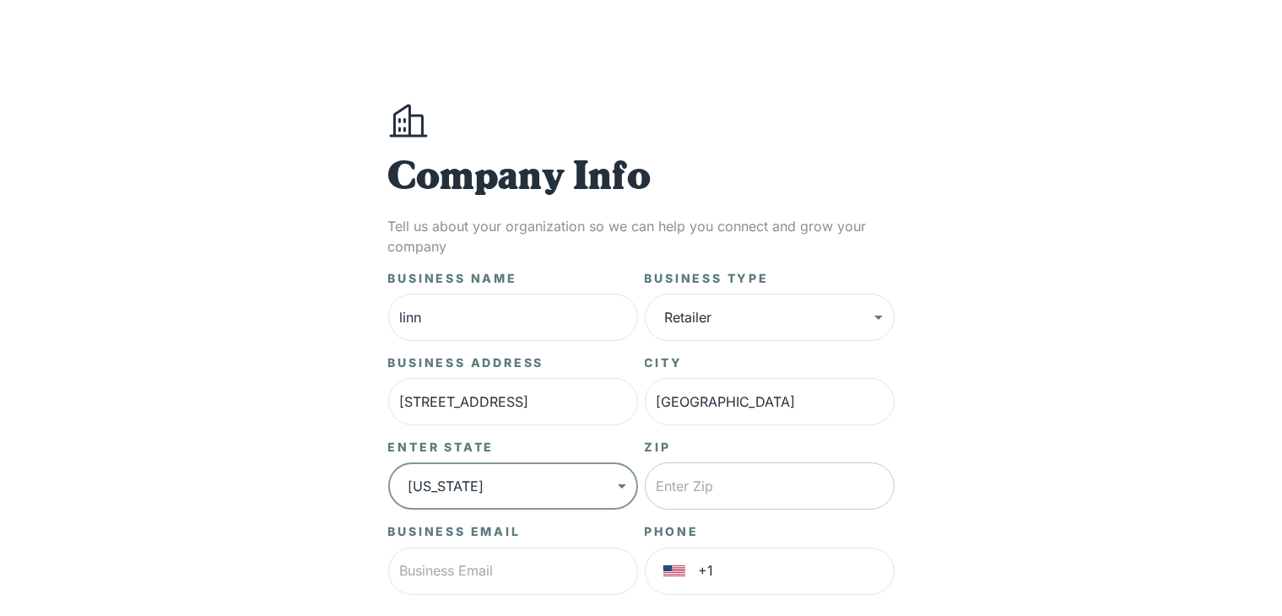
click at [718, 476] on input "text" at bounding box center [770, 486] width 250 height 47
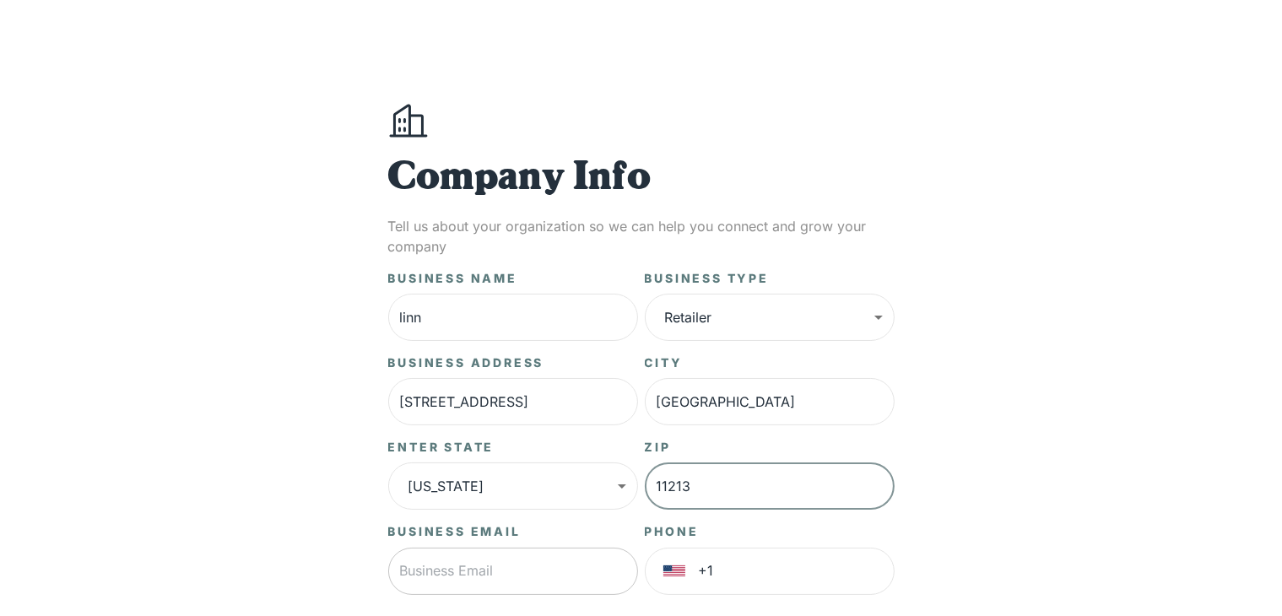
type input "11213"
click at [614, 563] on input "text" at bounding box center [513, 571] width 250 height 47
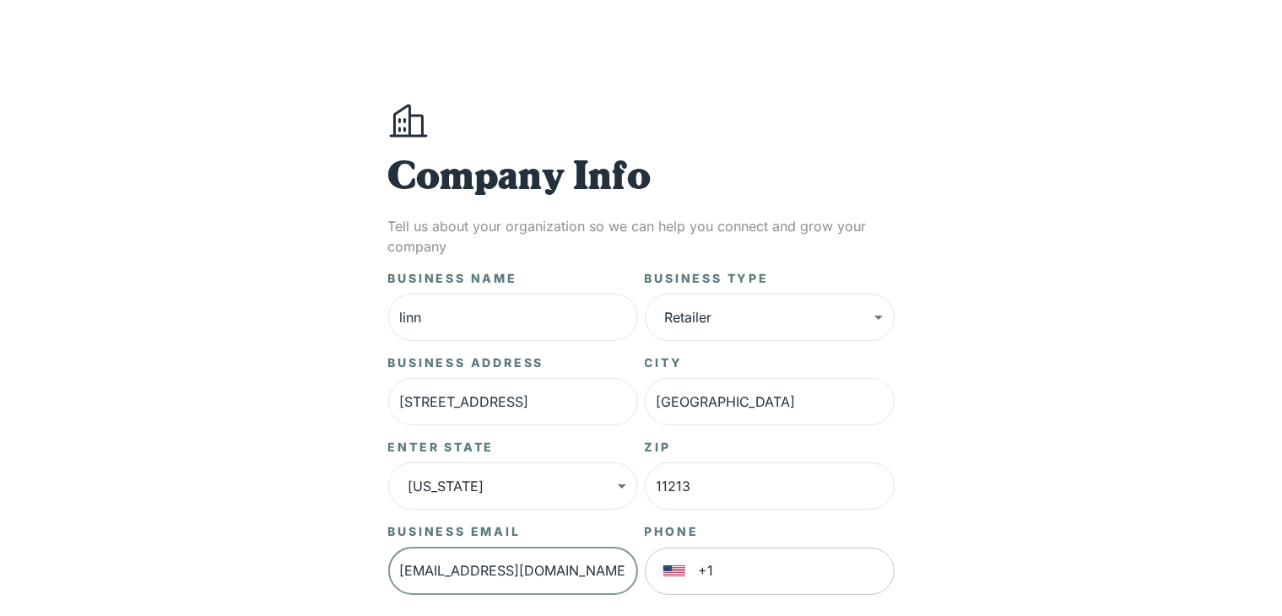
type input "[EMAIL_ADDRESS][DOMAIN_NAME]"
click at [746, 566] on input "+1" at bounding box center [797, 571] width 196 height 47
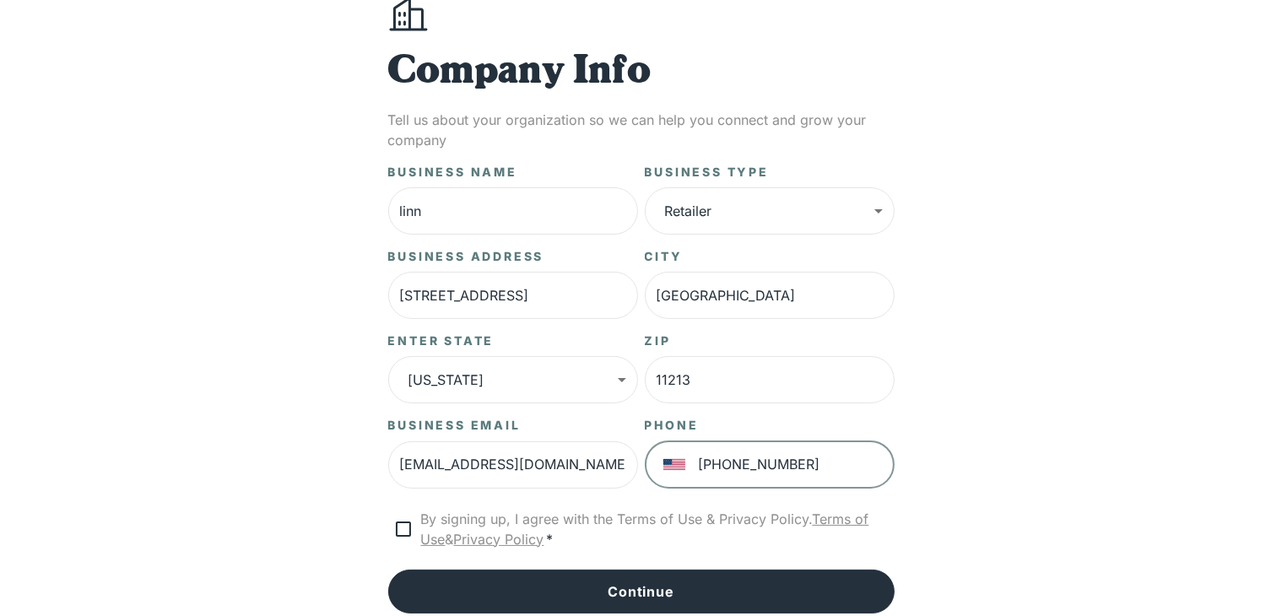
scroll to position [107, 0]
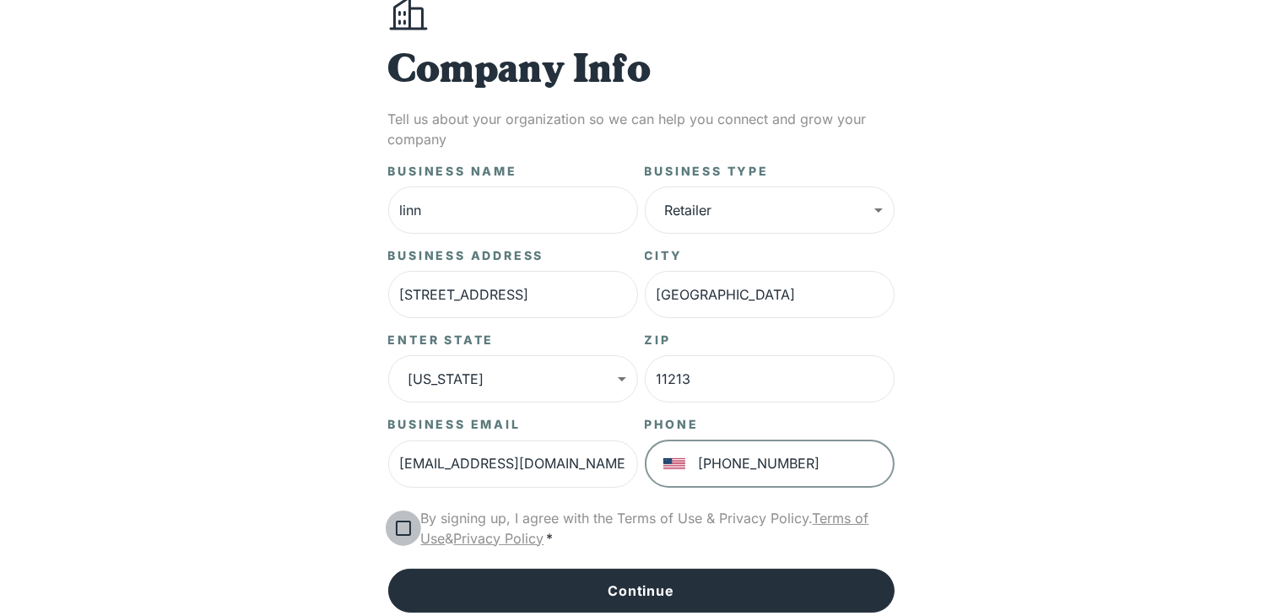
type input "[PHONE_NUMBER]"
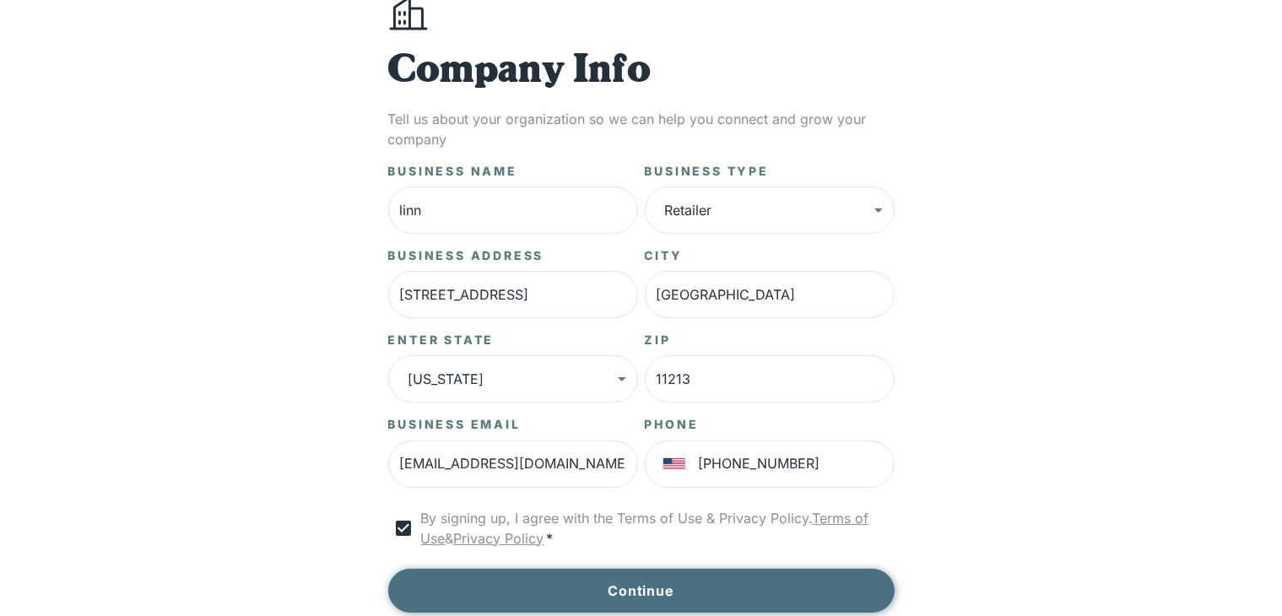
click at [535, 597] on button "Continue" at bounding box center [641, 591] width 507 height 44
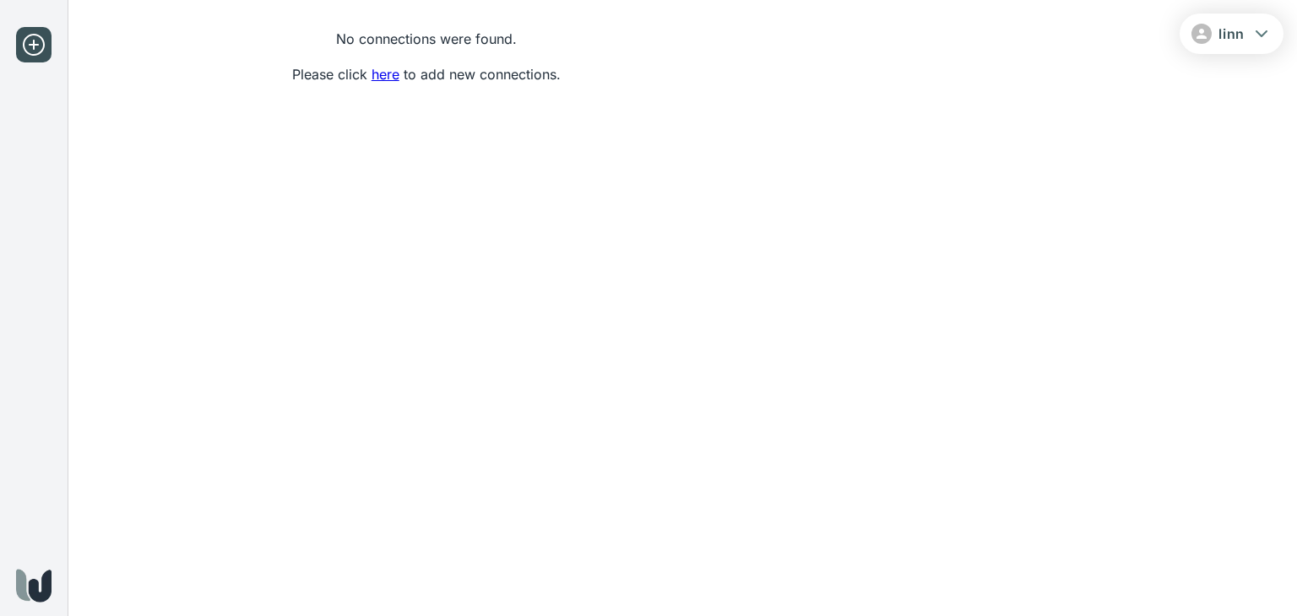
click at [391, 77] on link "here" at bounding box center [385, 74] width 28 height 17
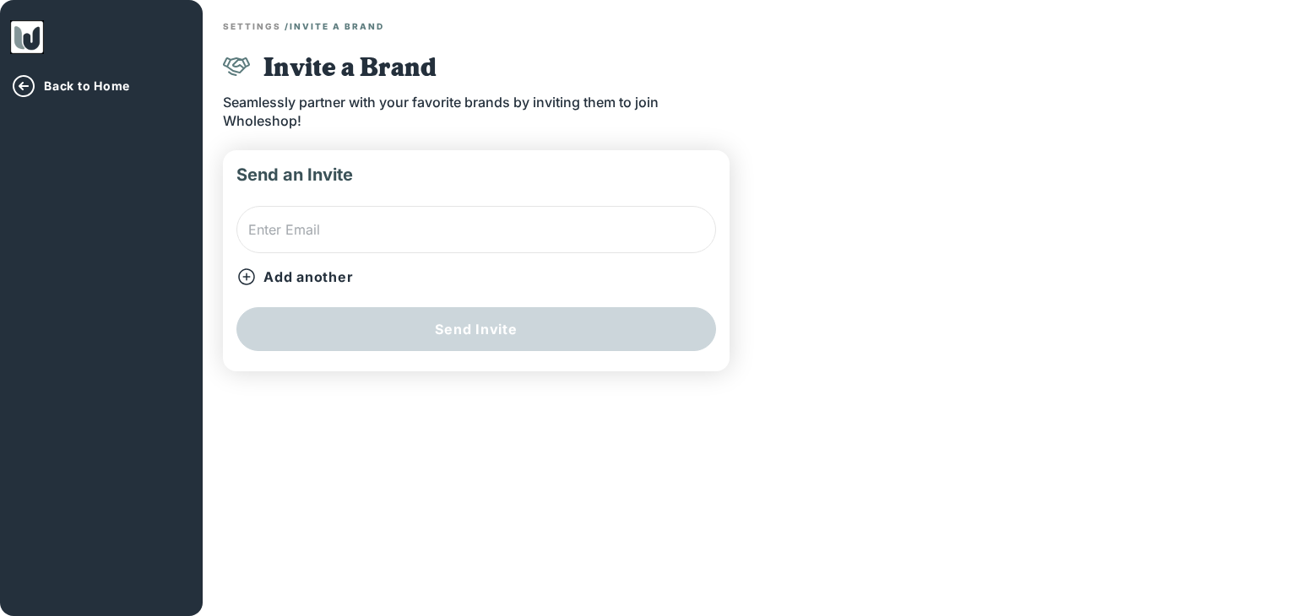
click at [43, 92] on button "Back to Home" at bounding box center [100, 86] width 181 height 27
